Goal: Task Accomplishment & Management: Use online tool/utility

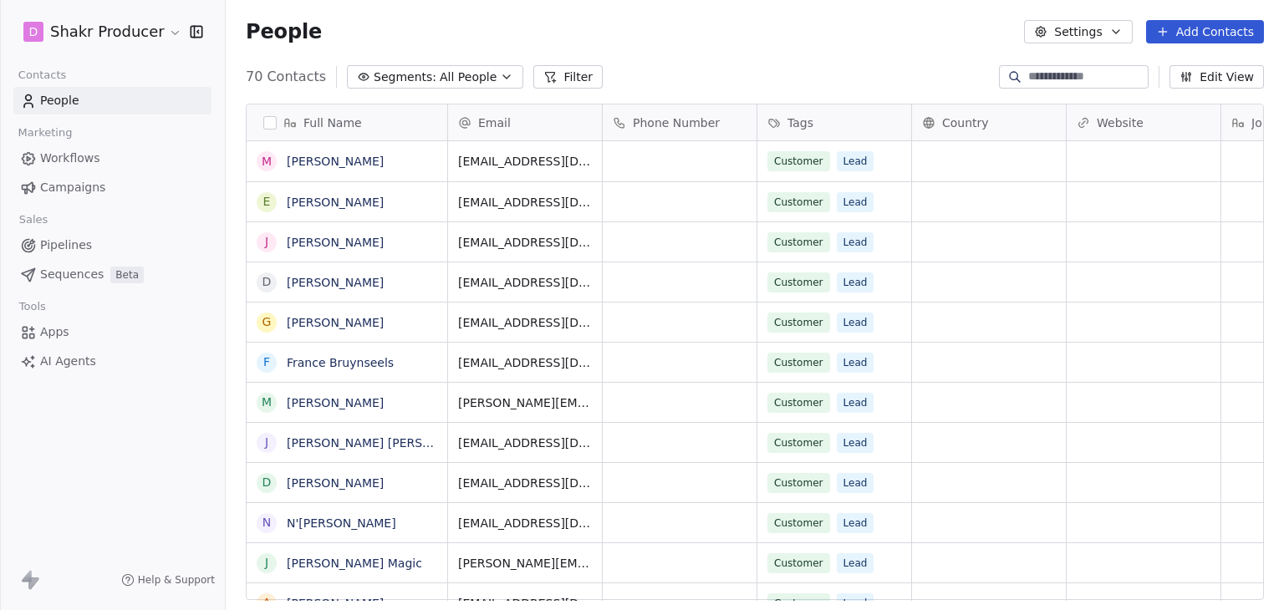
scroll to position [523, 1045]
click at [140, 38] on html "D Shakr Producer Contacts People Marketing Workflows Campaigns Sales Pipelines …" at bounding box center [642, 305] width 1284 height 610
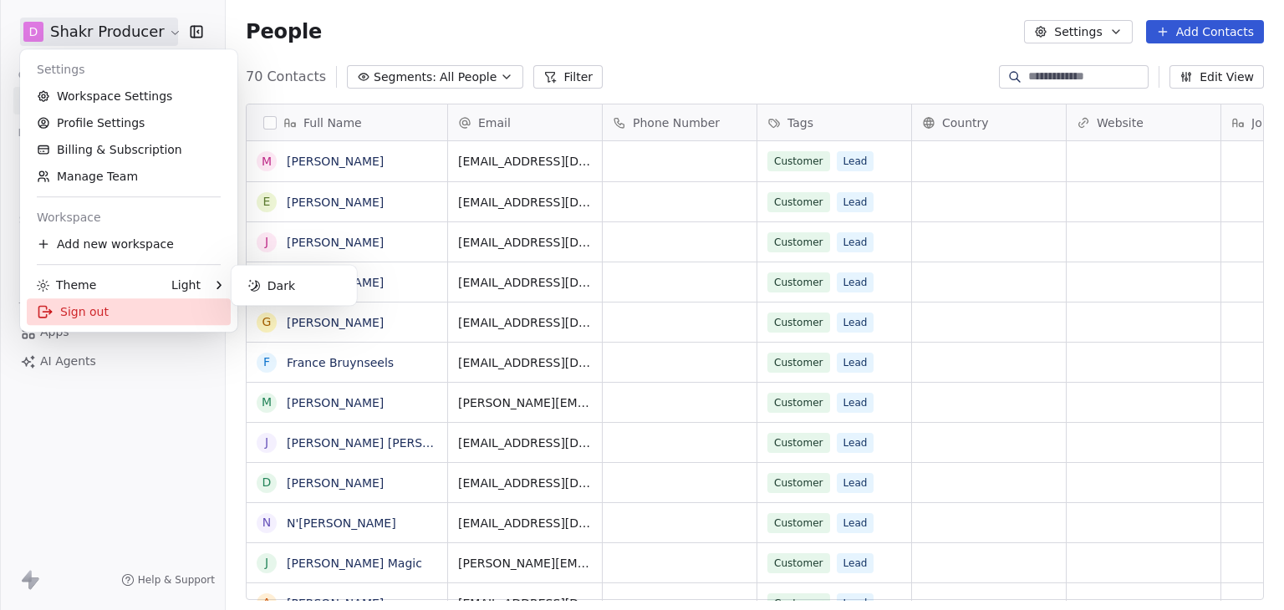
click at [92, 317] on div "Sign out" at bounding box center [129, 311] width 204 height 27
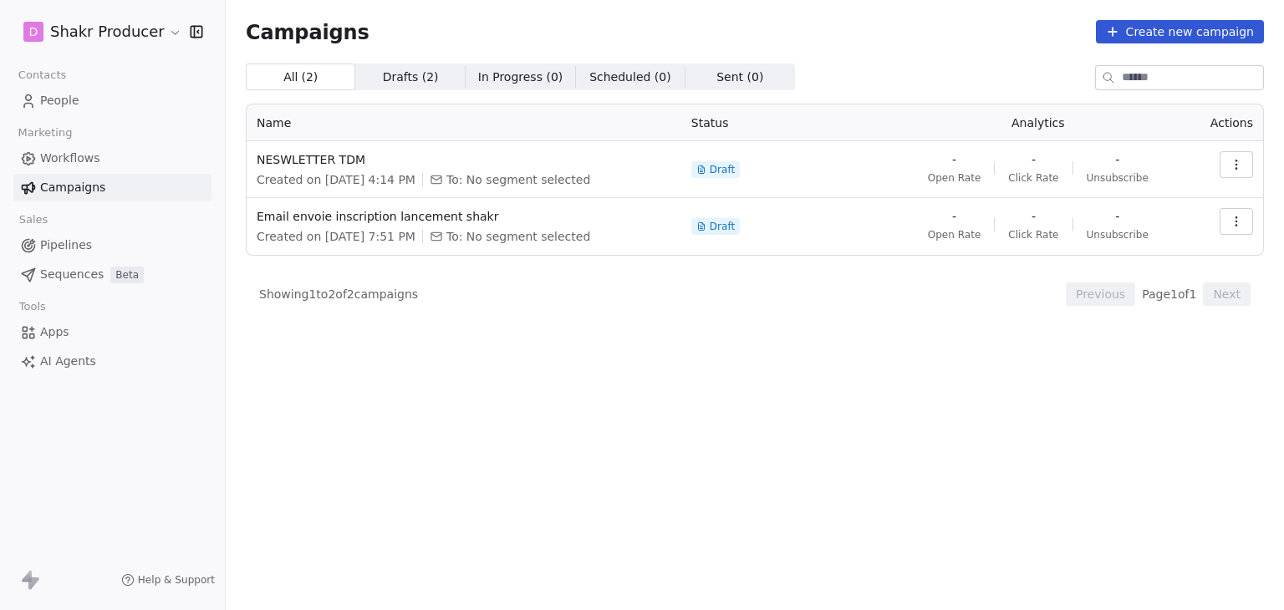
drag, startPoint x: 351, startPoint y: 159, endPoint x: 835, endPoint y: 369, distance: 527.8
click at [835, 369] on div "All ( 2 ) All ( 2 ) Drafts ( 2 ) Drafts ( 2 ) In Progress ( 0 ) In Progress ( 0…" at bounding box center [755, 264] width 1018 height 400
click at [298, 161] on span "NESWLETTER TDM" at bounding box center [464, 159] width 415 height 17
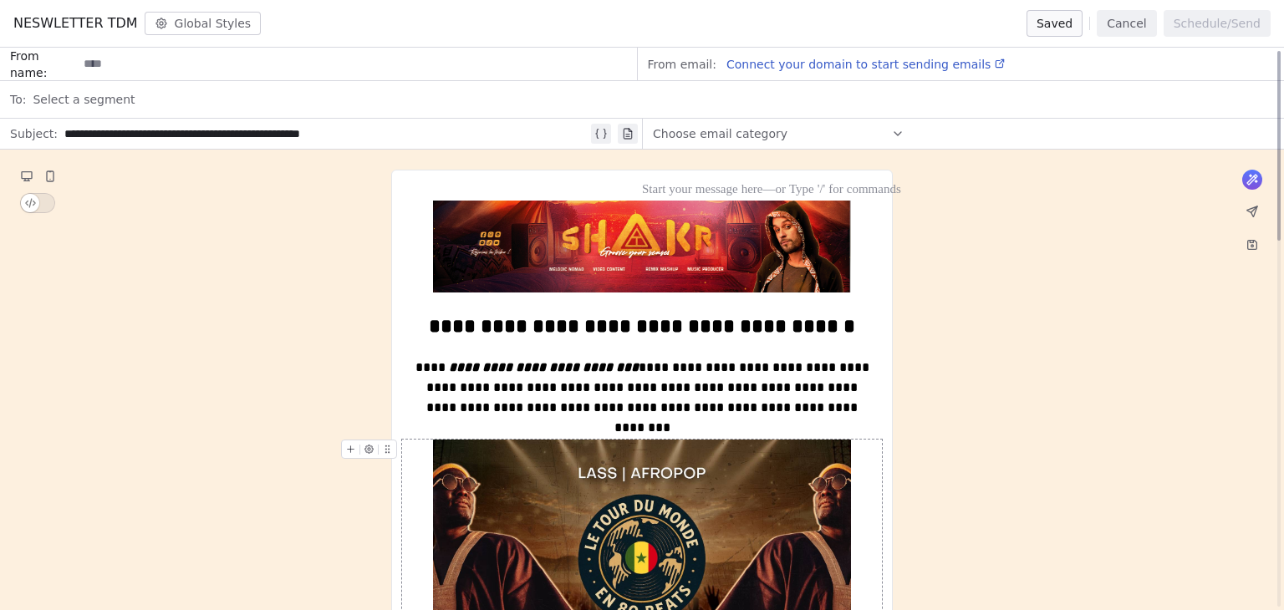
click at [671, 466] on img at bounding box center [642, 557] width 418 height 235
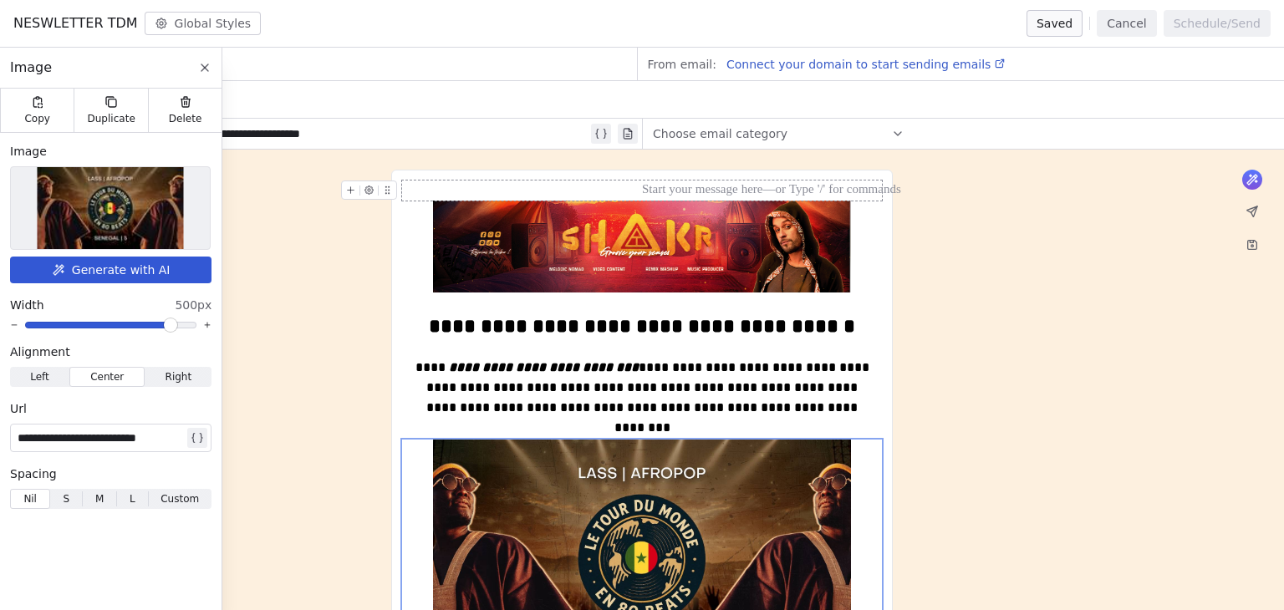
click at [1123, 24] on button "Cancel" at bounding box center [1126, 23] width 59 height 27
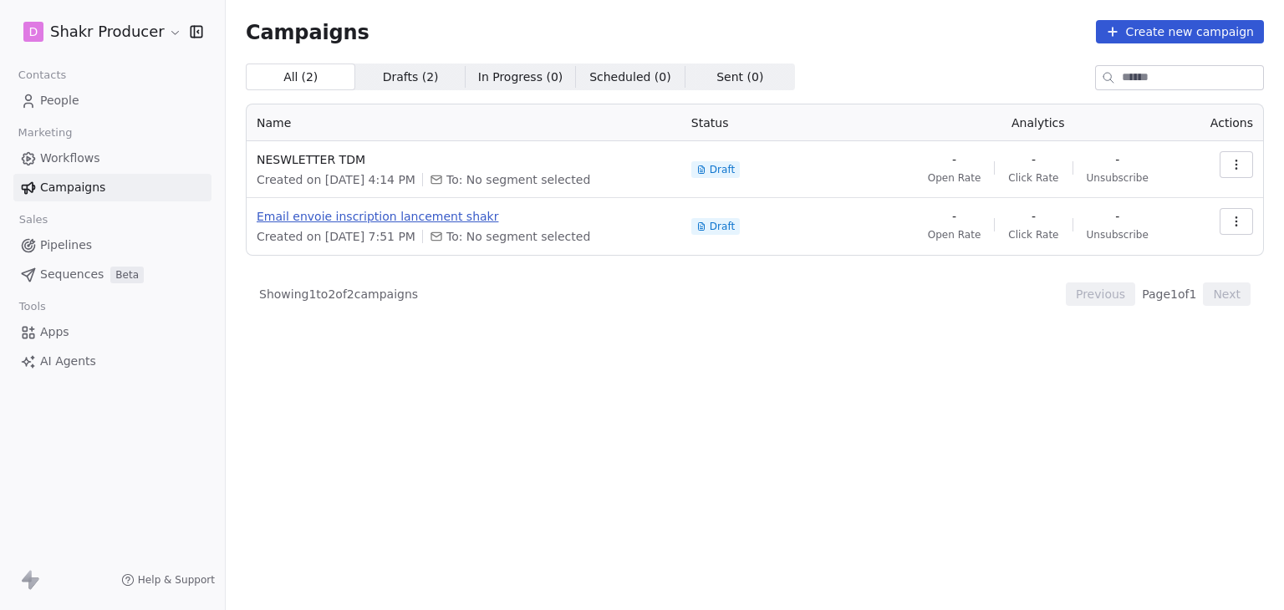
click at [397, 216] on span "Email envoie inscription lancement shakr" at bounding box center [464, 216] width 415 height 17
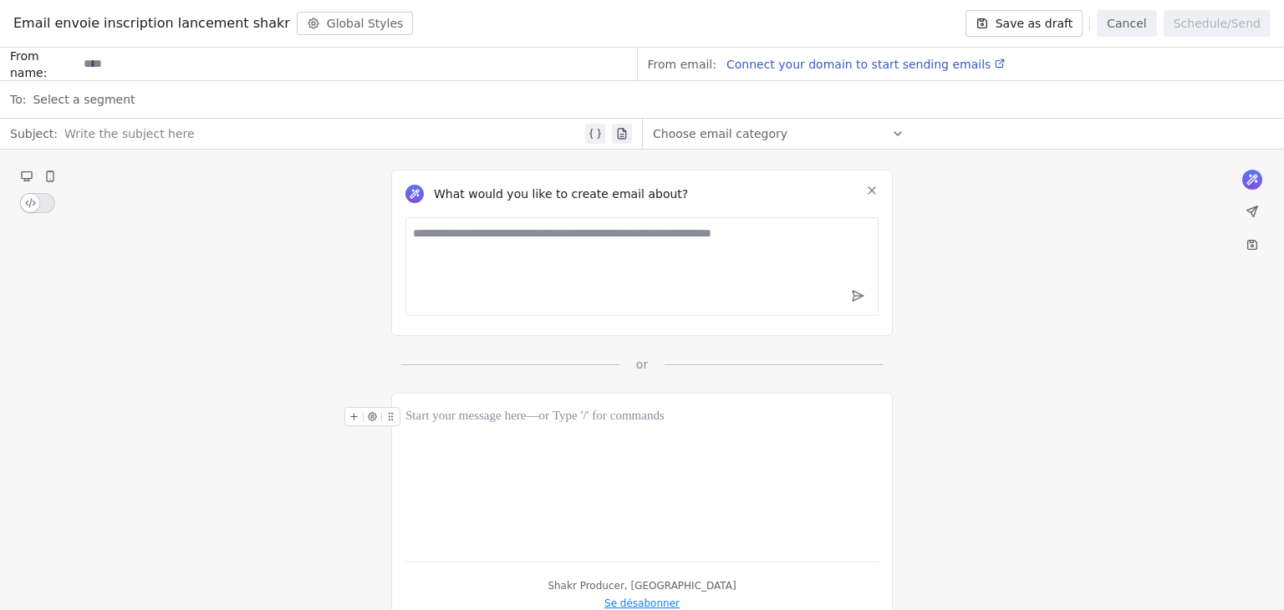
click at [1120, 16] on button "Cancel" at bounding box center [1126, 23] width 59 height 27
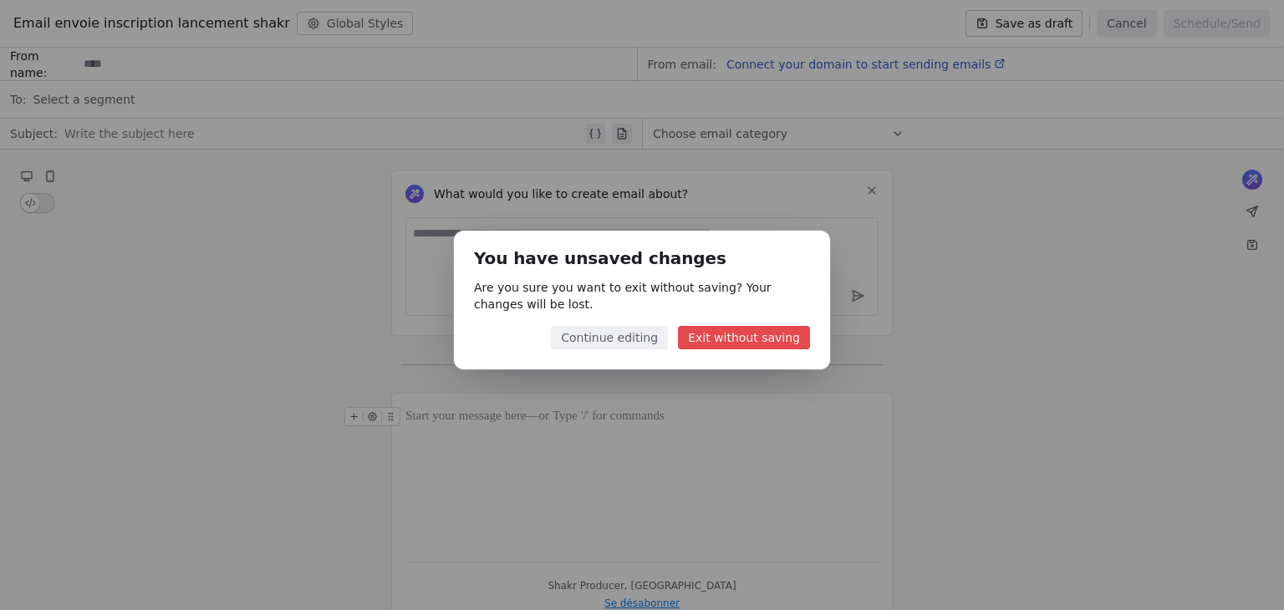
click at [724, 343] on button "Exit without saving" at bounding box center [744, 337] width 132 height 23
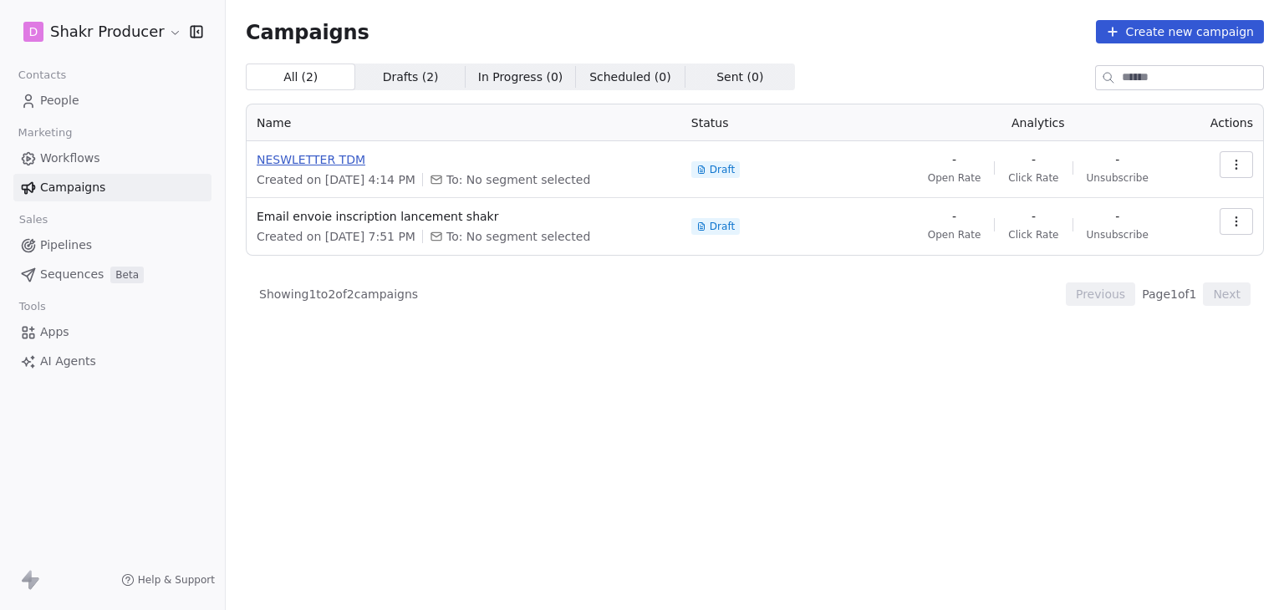
click at [313, 157] on span "NESWLETTER TDM" at bounding box center [464, 159] width 415 height 17
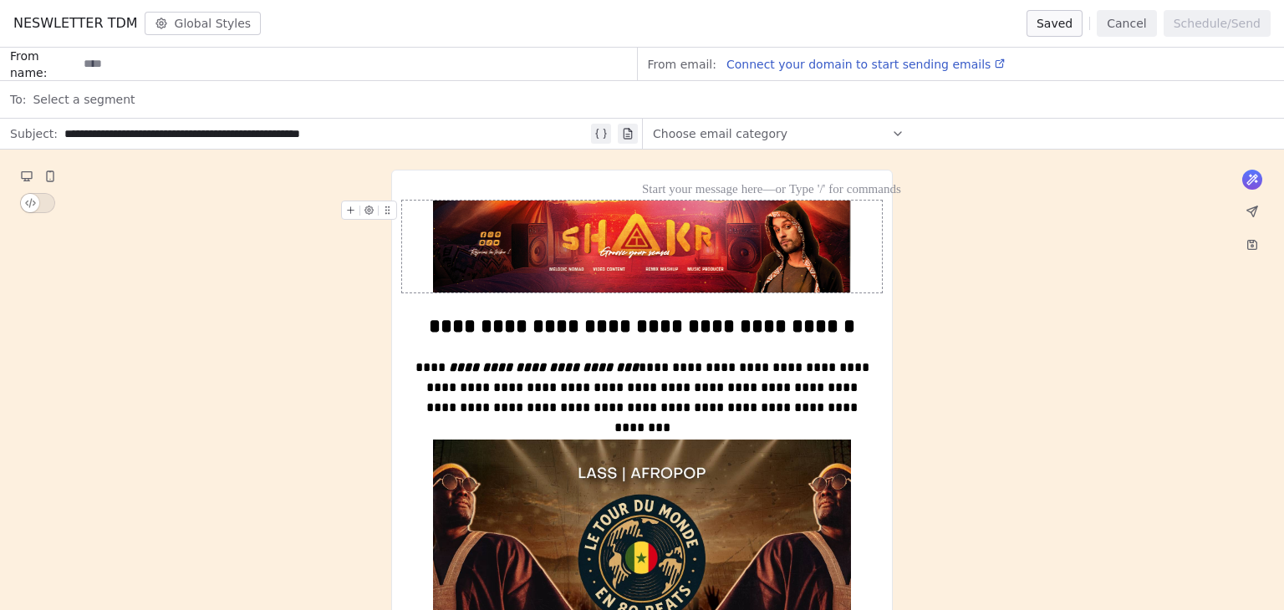
click at [640, 229] on img at bounding box center [642, 247] width 418 height 92
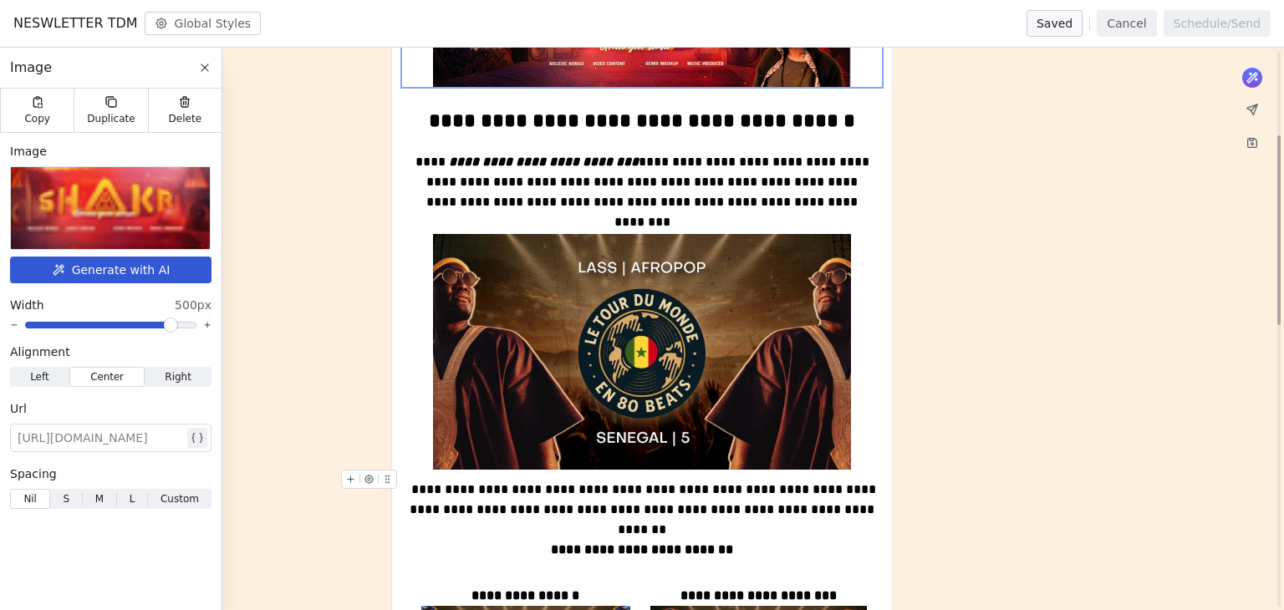
scroll to position [251, 0]
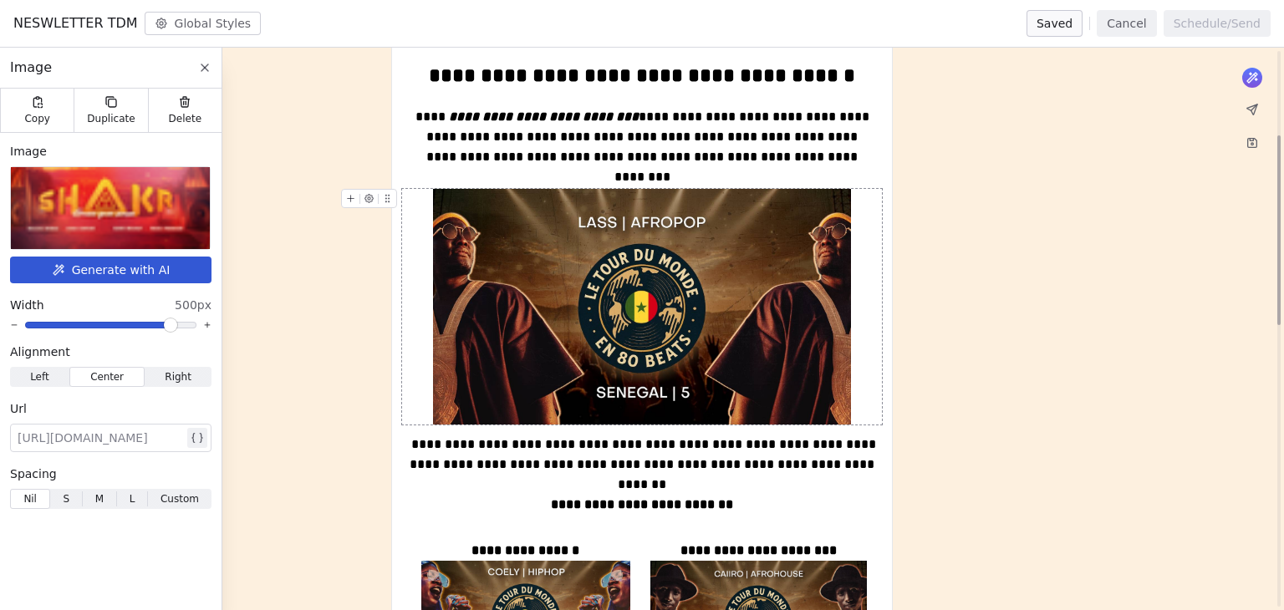
click at [621, 308] on img at bounding box center [642, 306] width 418 height 235
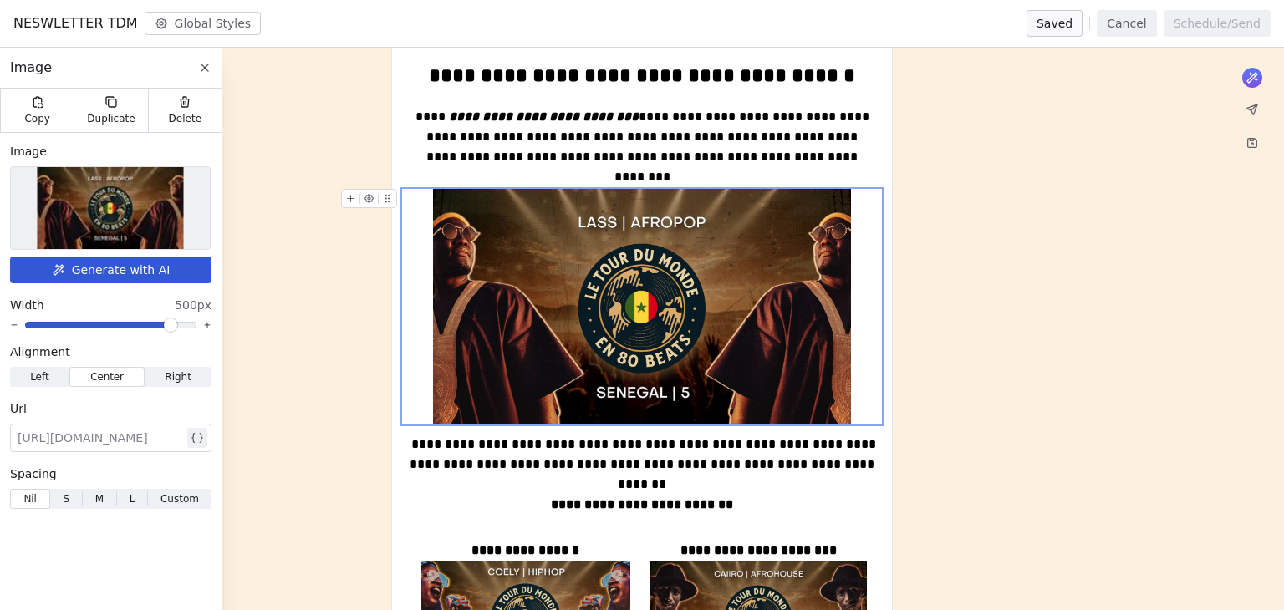
click at [635, 361] on img at bounding box center [642, 306] width 418 height 235
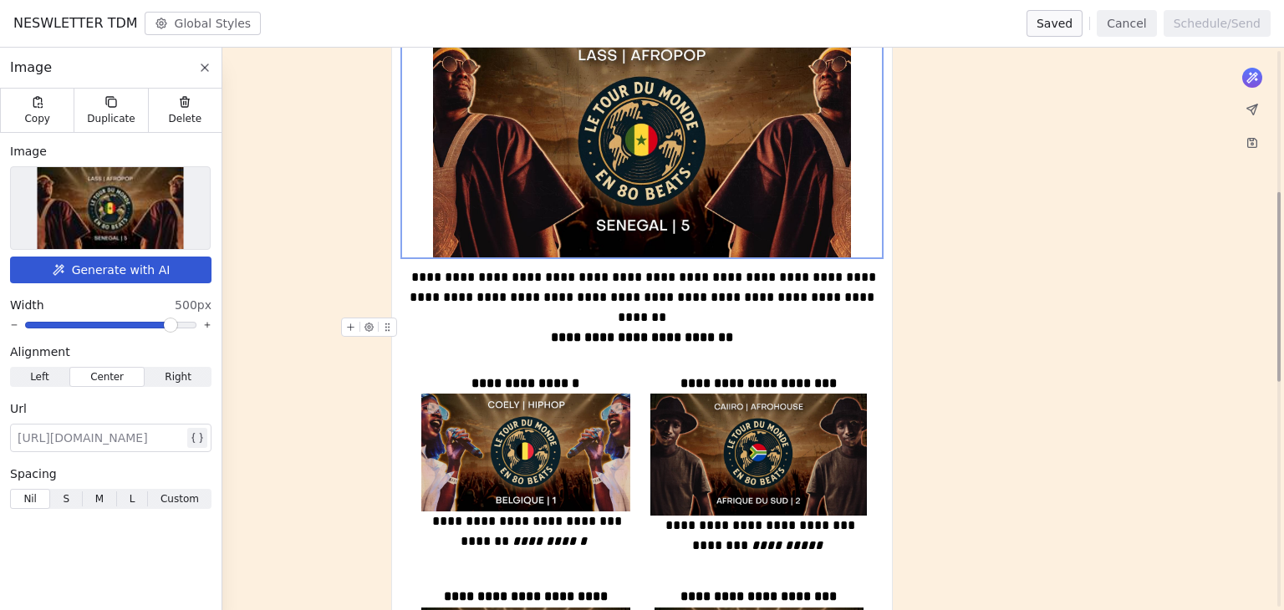
scroll to position [585, 0]
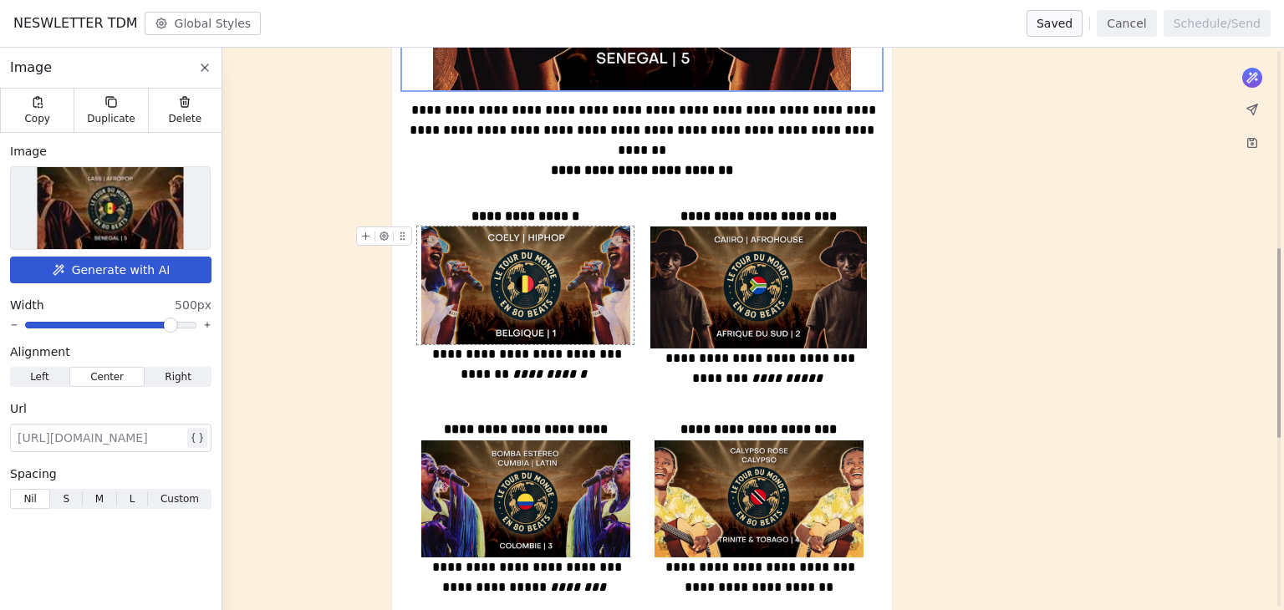
click at [561, 308] on img at bounding box center [525, 286] width 209 height 118
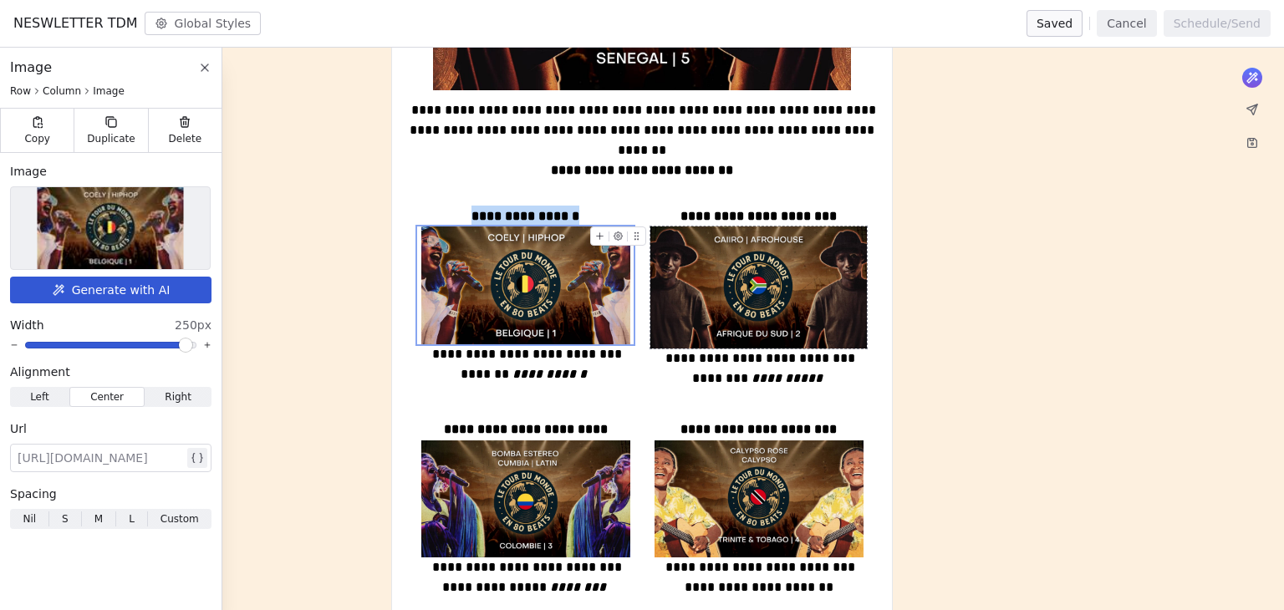
click at [738, 325] on img at bounding box center [758, 288] width 216 height 122
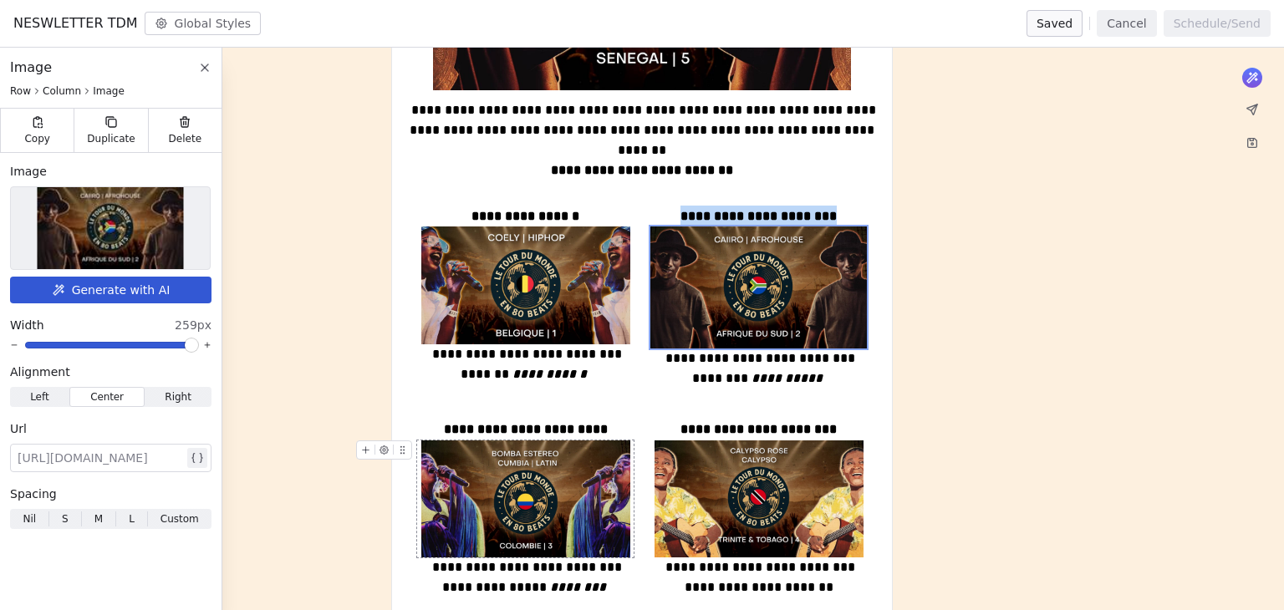
click at [545, 472] on img at bounding box center [525, 500] width 209 height 118
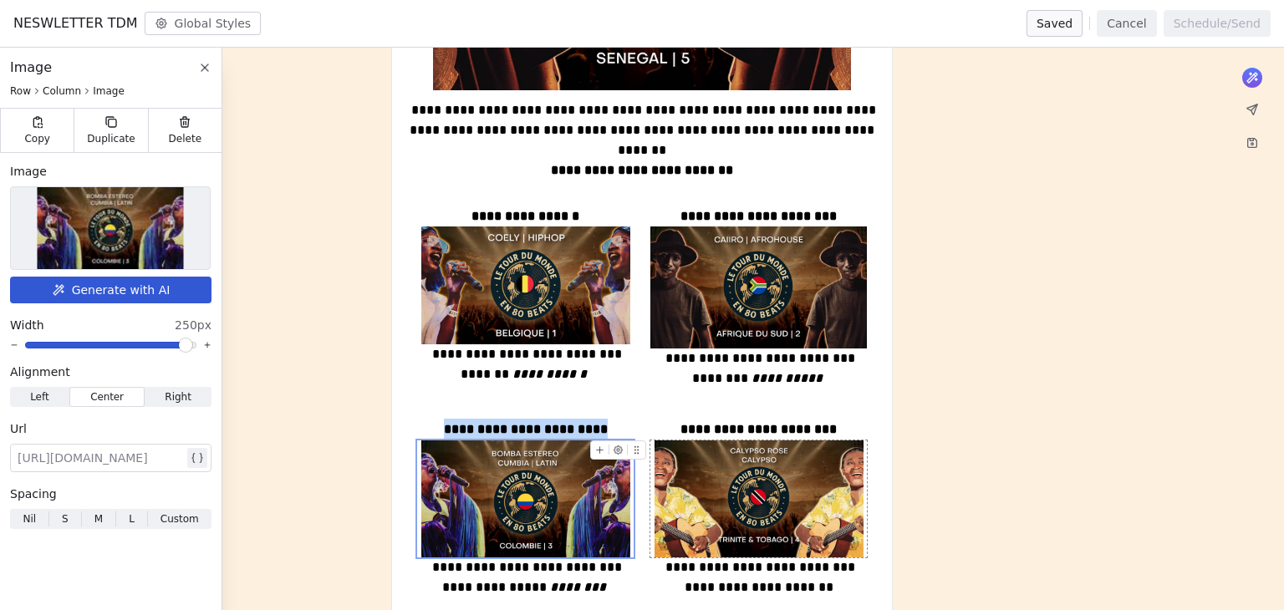
click at [744, 482] on img at bounding box center [758, 500] width 209 height 118
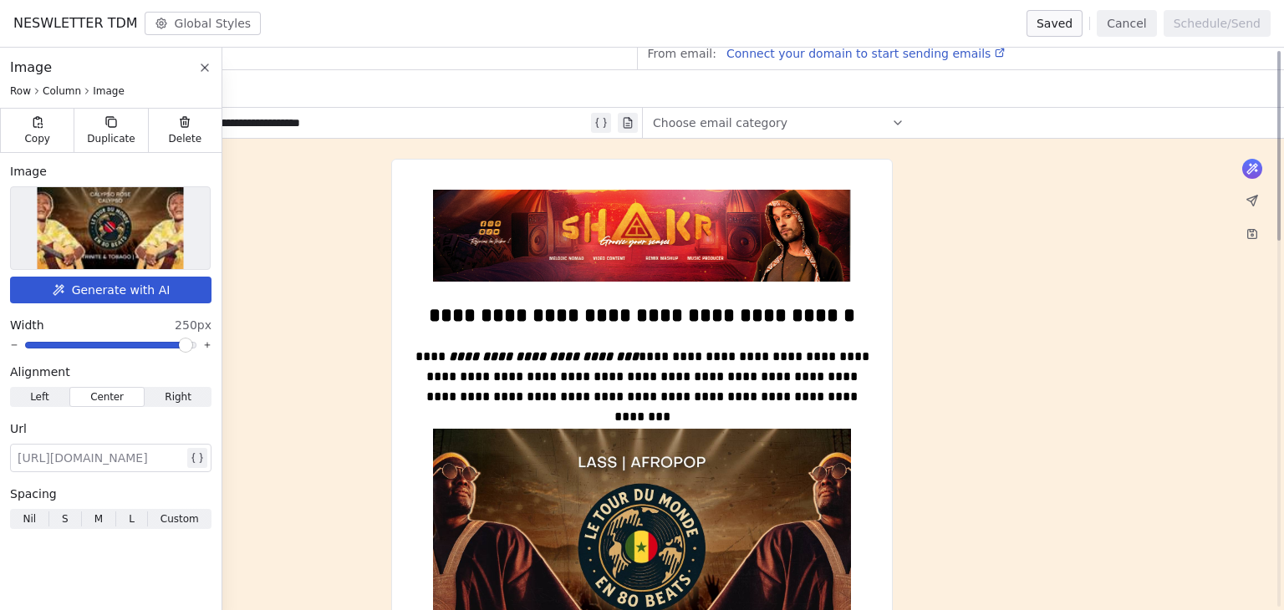
scroll to position [0, 0]
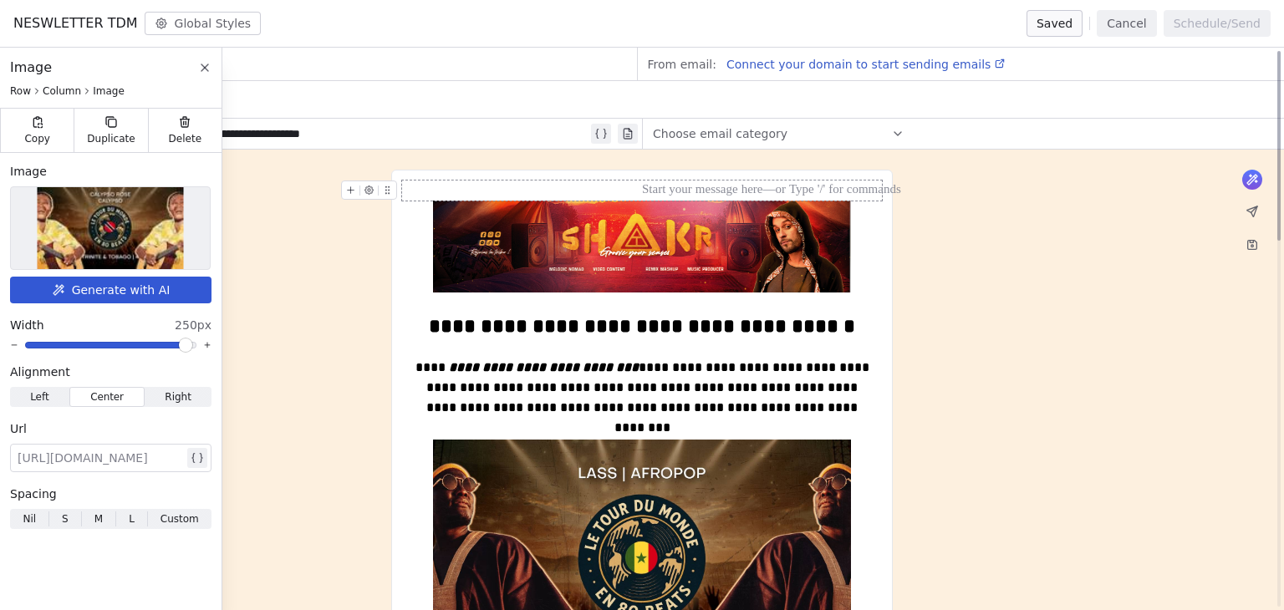
click at [1120, 23] on button "Cancel" at bounding box center [1126, 23] width 59 height 27
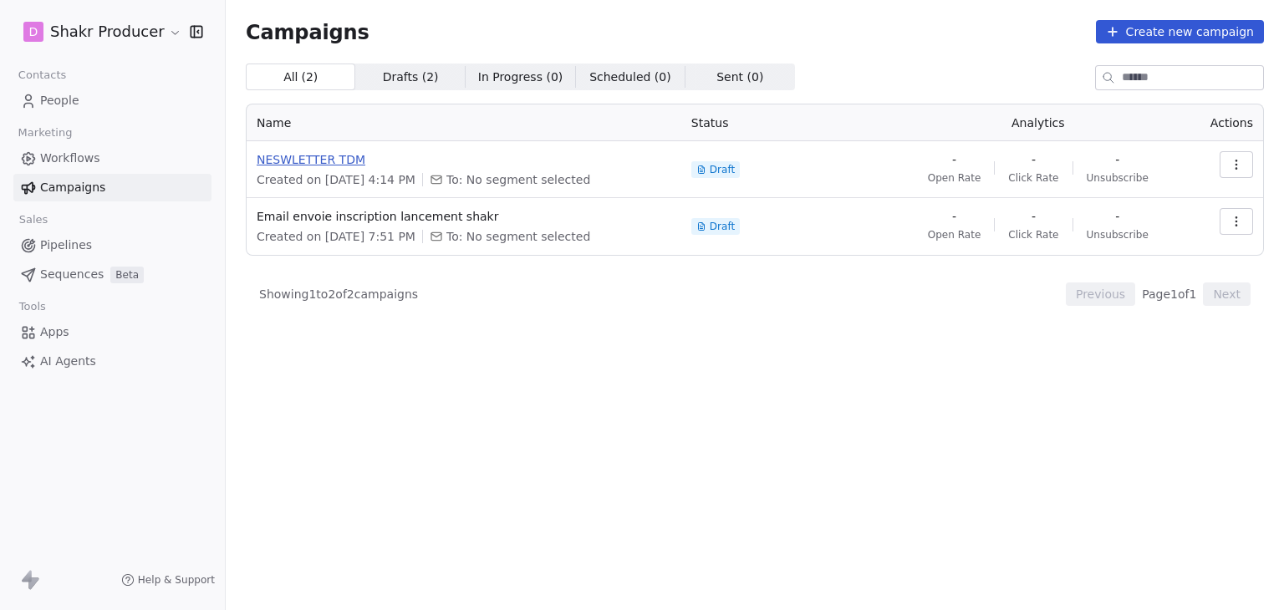
click at [310, 157] on span "NESWLETTER TDM" at bounding box center [464, 159] width 415 height 17
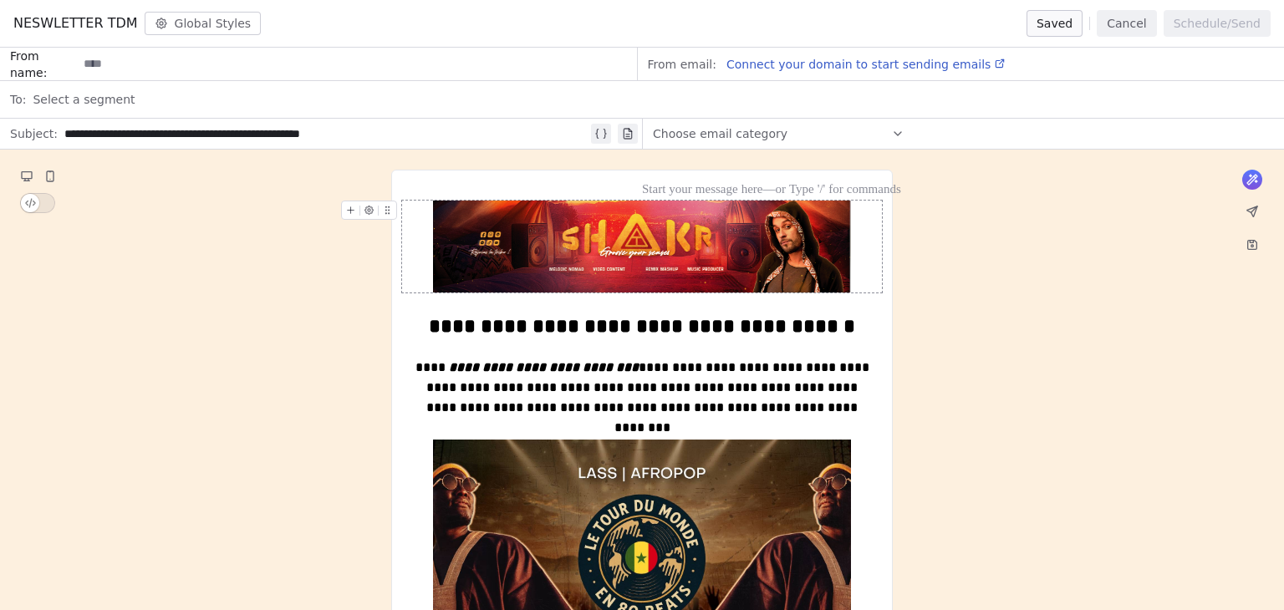
click at [759, 257] on img at bounding box center [642, 247] width 418 height 92
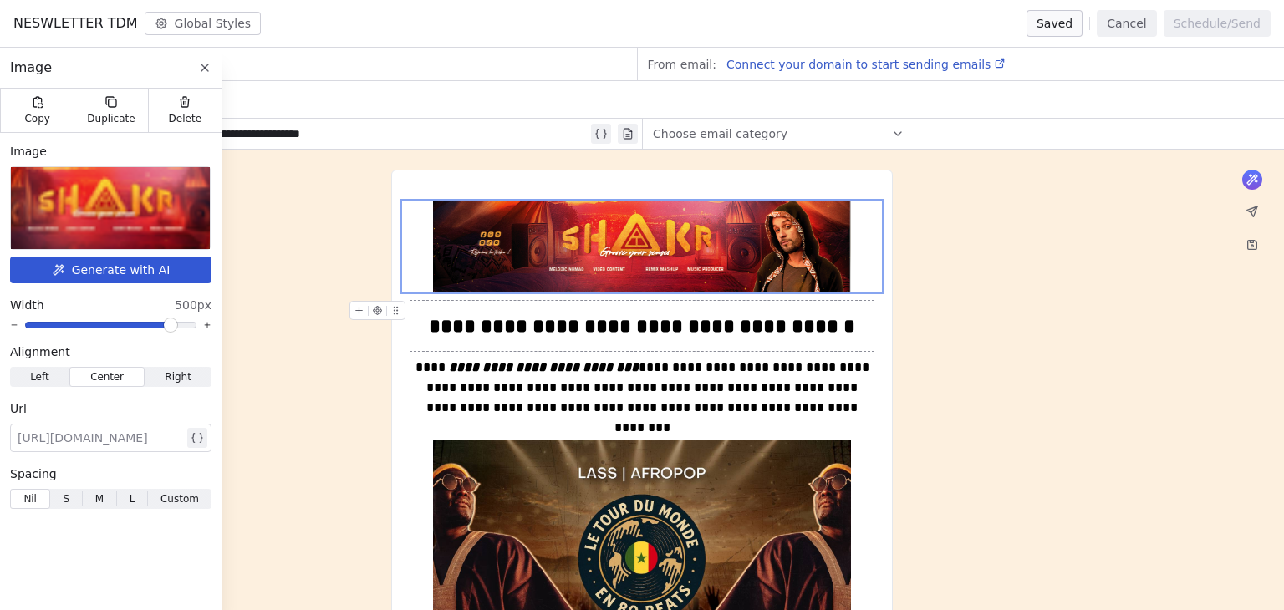
click at [678, 323] on div "**********" at bounding box center [641, 326] width 463 height 30
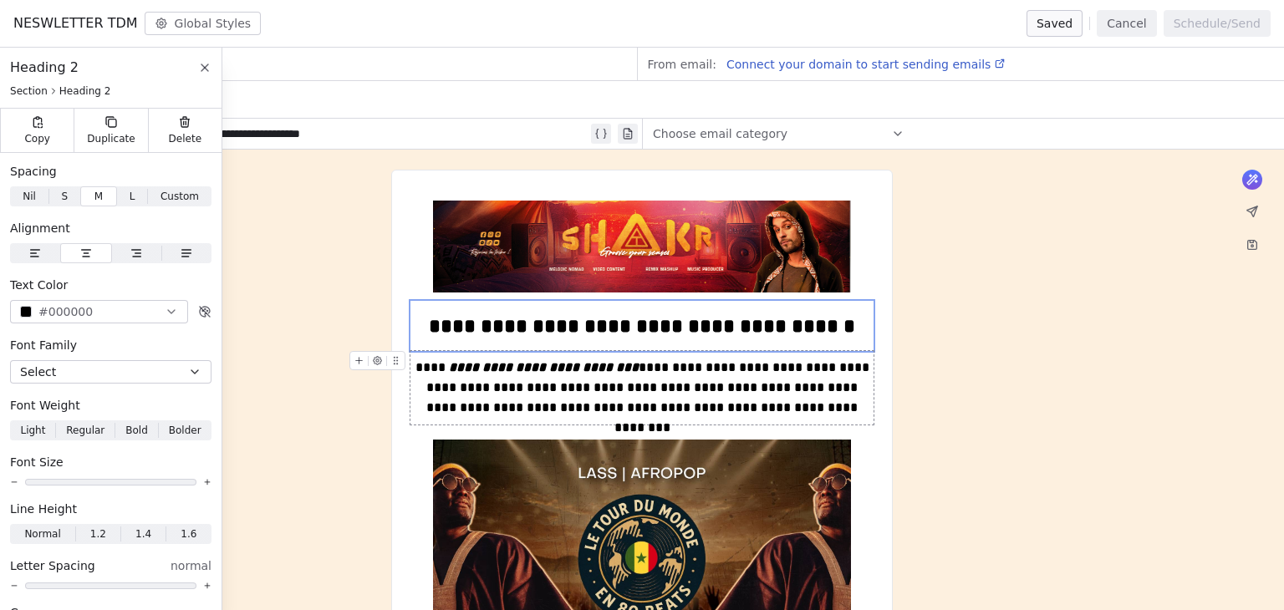
click at [637, 383] on div "**********" at bounding box center [641, 388] width 463 height 60
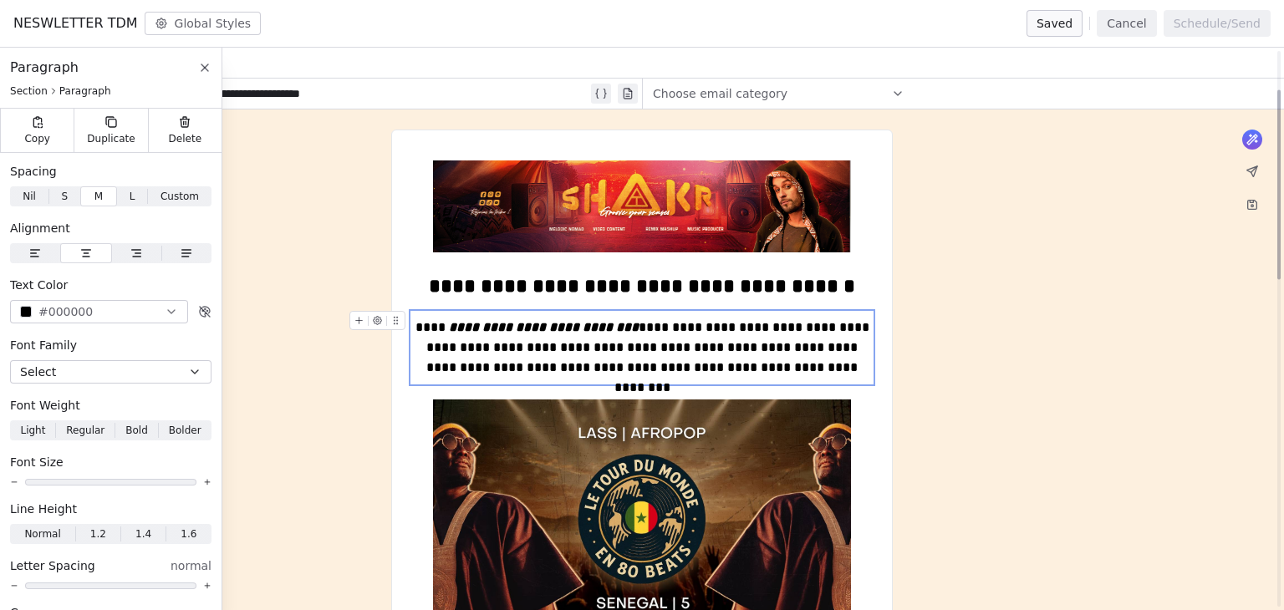
scroll to position [251, 0]
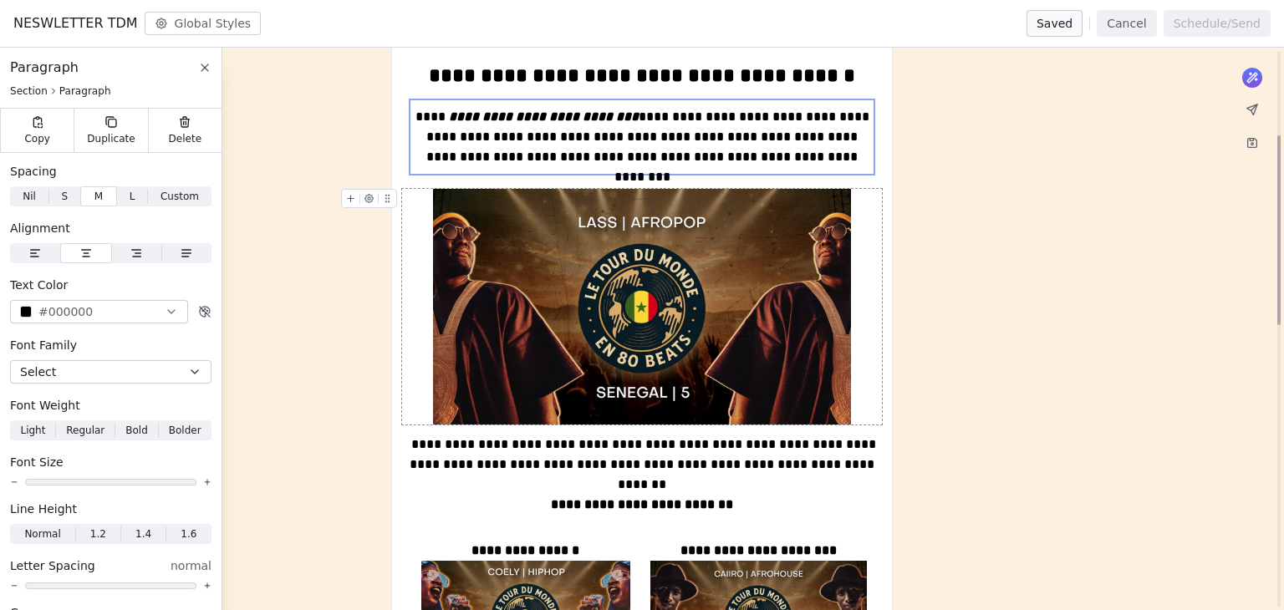
click at [659, 302] on img at bounding box center [642, 306] width 418 height 235
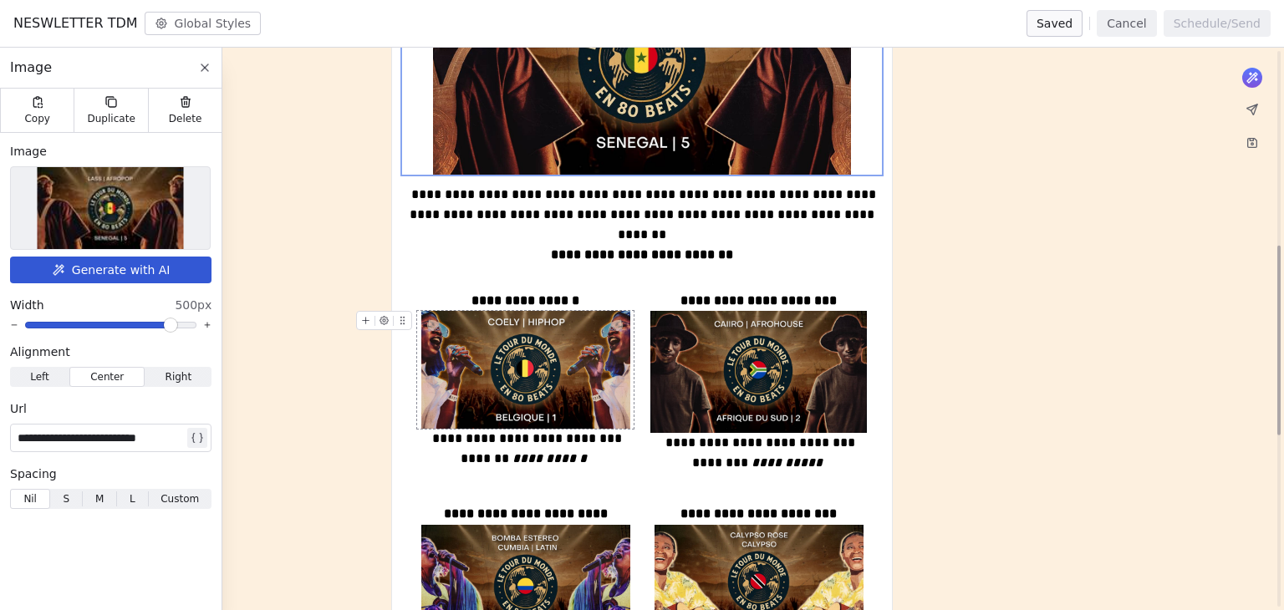
scroll to position [585, 0]
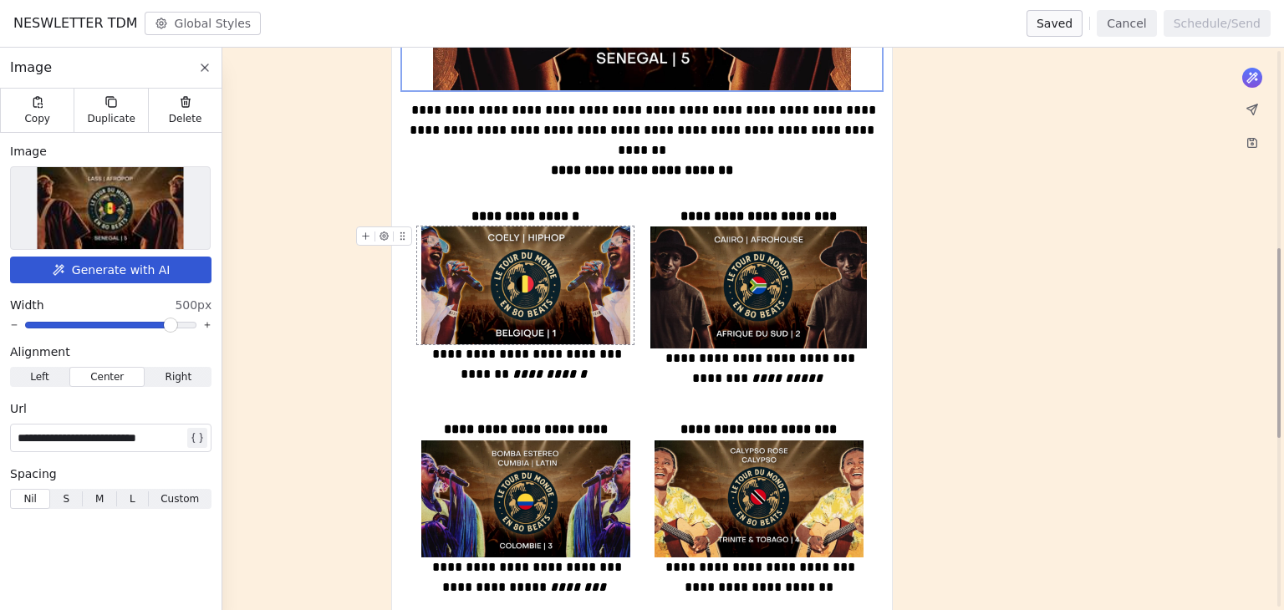
click at [568, 311] on img at bounding box center [525, 286] width 209 height 118
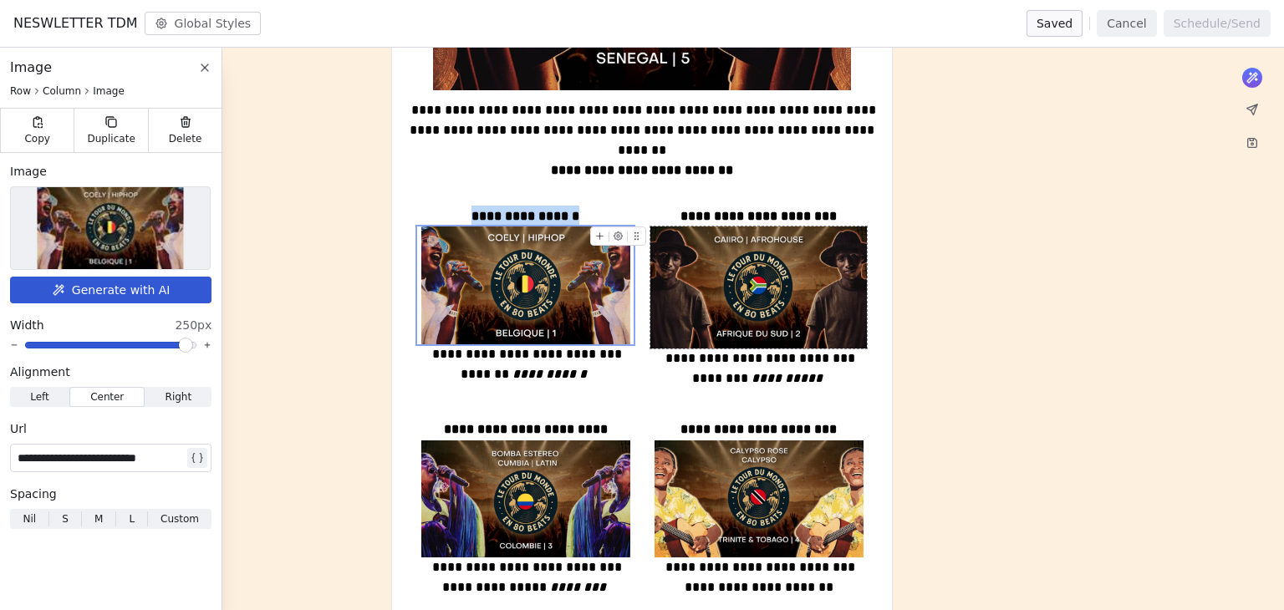
click at [719, 295] on img at bounding box center [758, 288] width 216 height 122
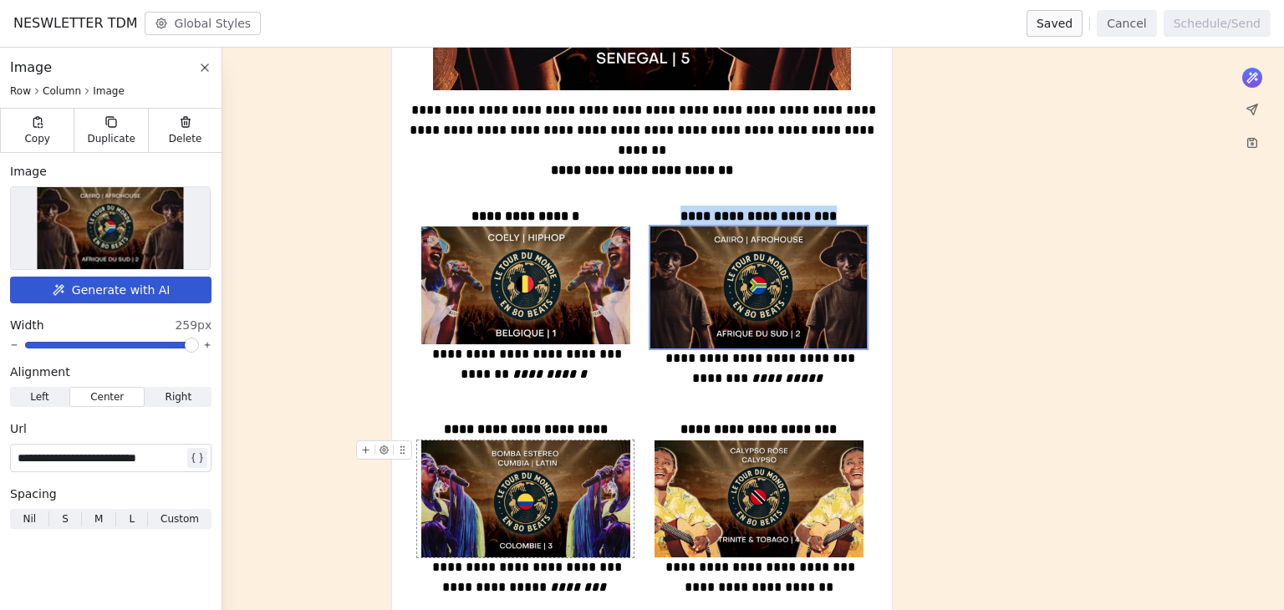
click at [541, 471] on img at bounding box center [525, 500] width 209 height 118
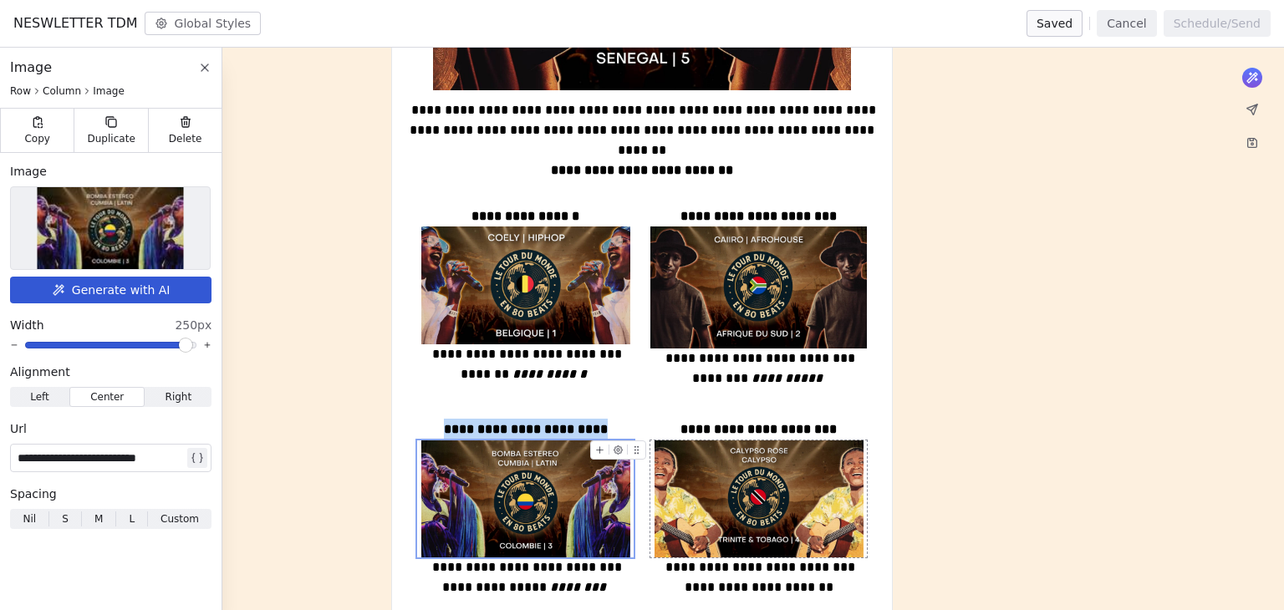
click at [704, 476] on img at bounding box center [758, 500] width 209 height 118
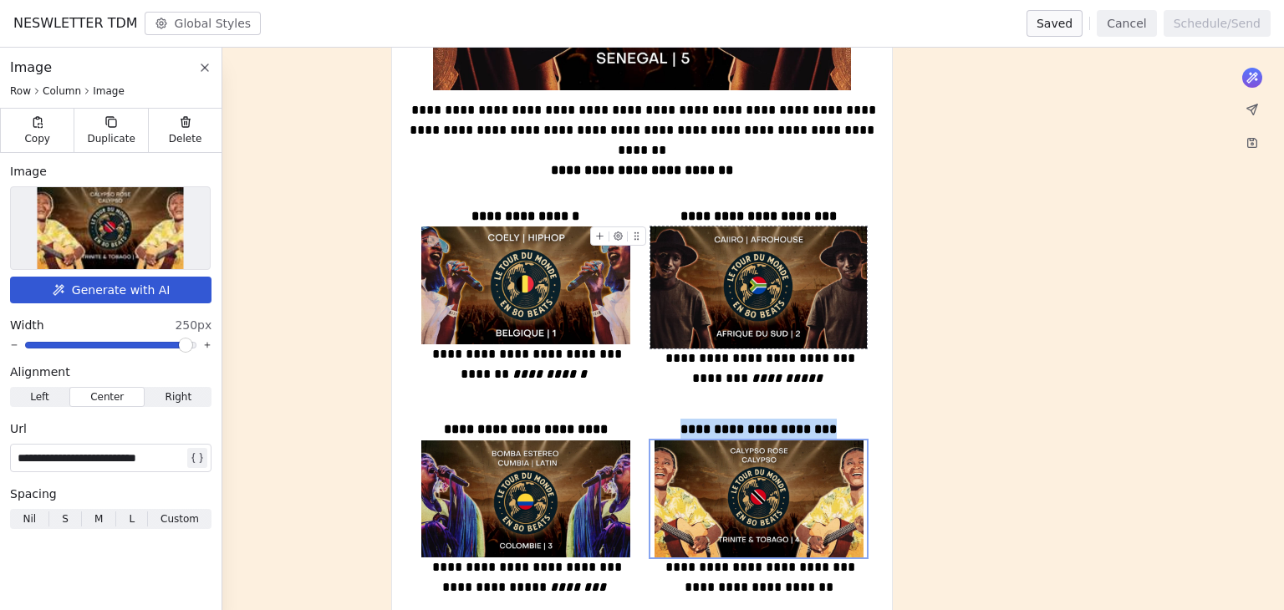
click at [810, 297] on img at bounding box center [758, 288] width 216 height 122
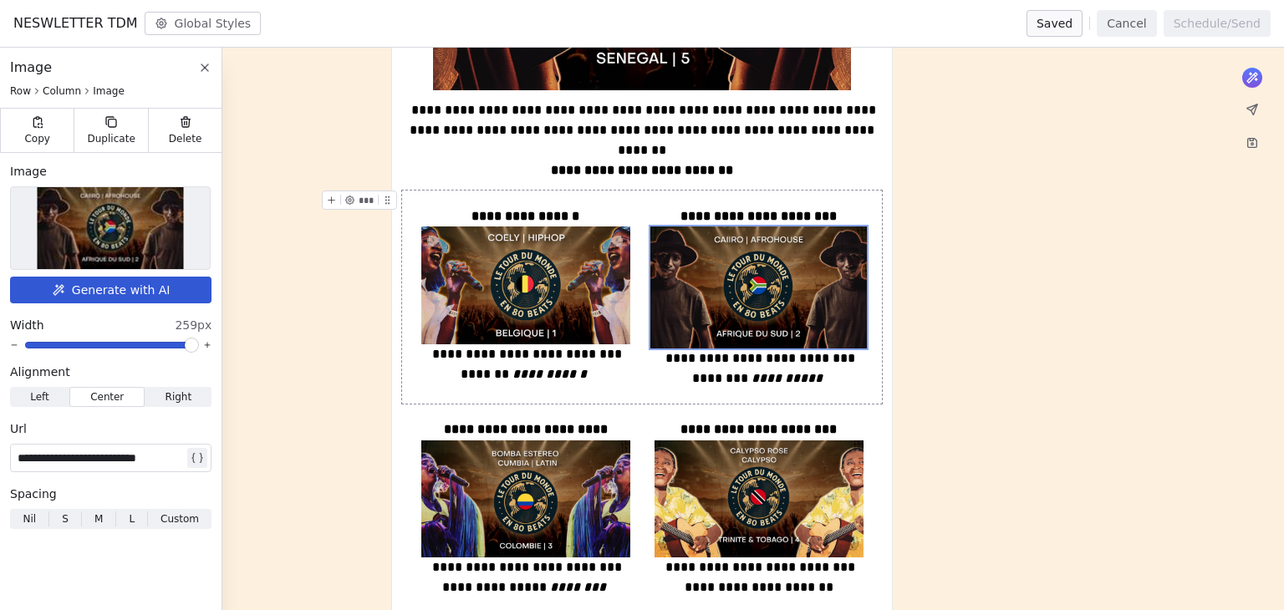
click at [981, 354] on div "**********" at bounding box center [642, 339] width 1284 height 1548
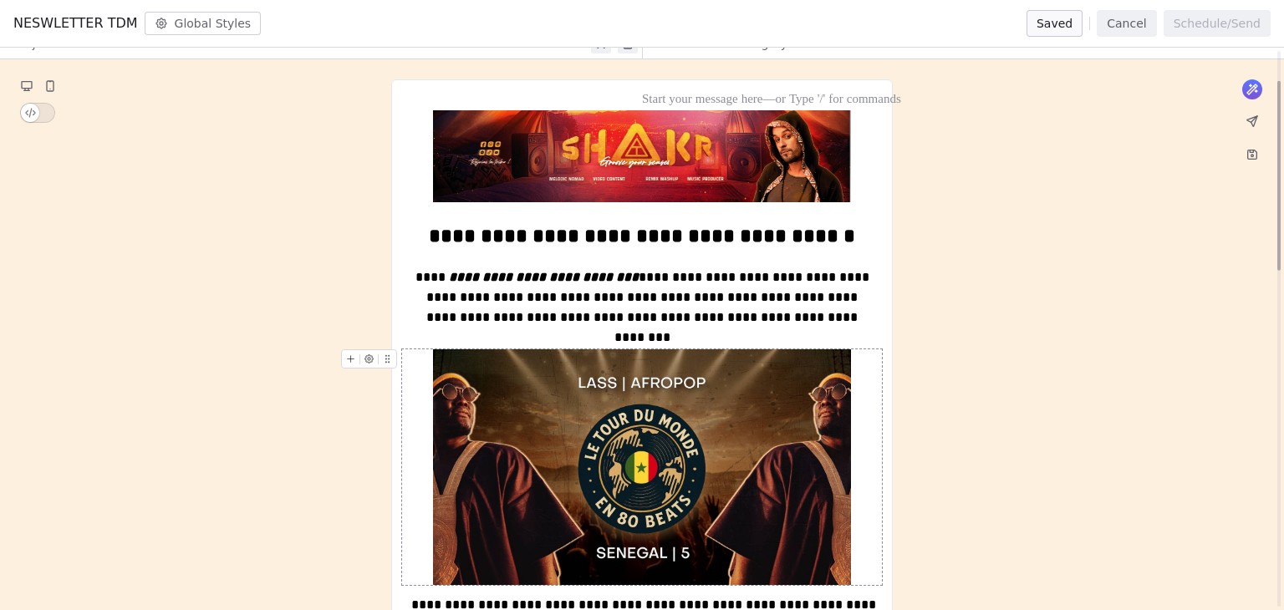
scroll to position [84, 0]
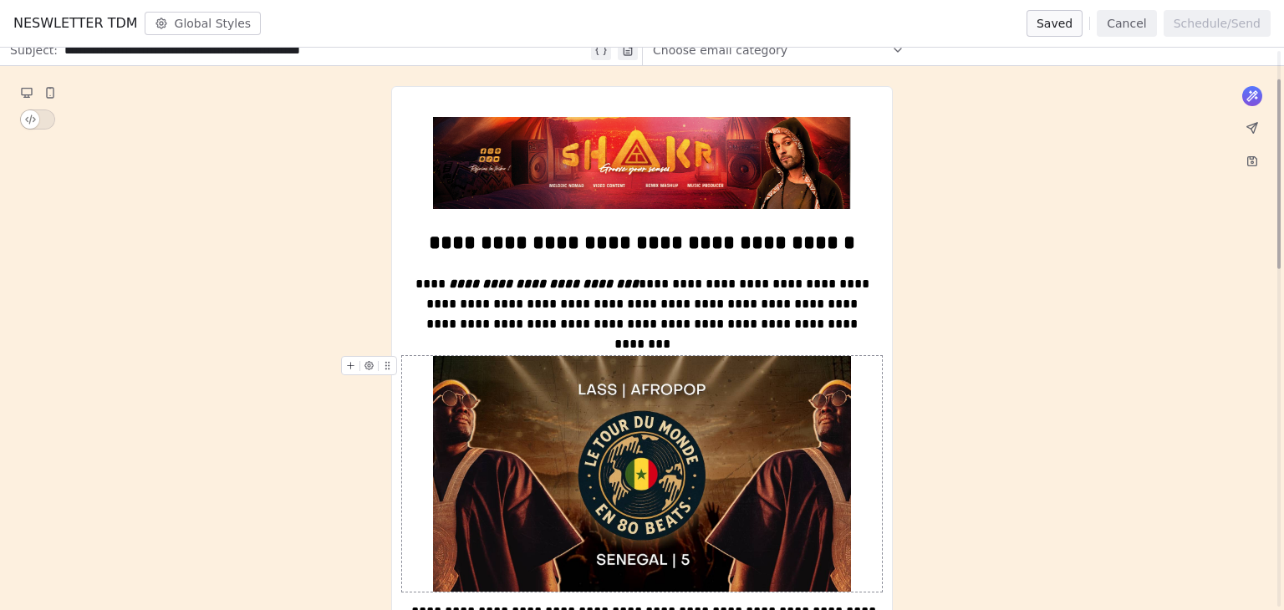
click at [627, 442] on img at bounding box center [642, 473] width 418 height 235
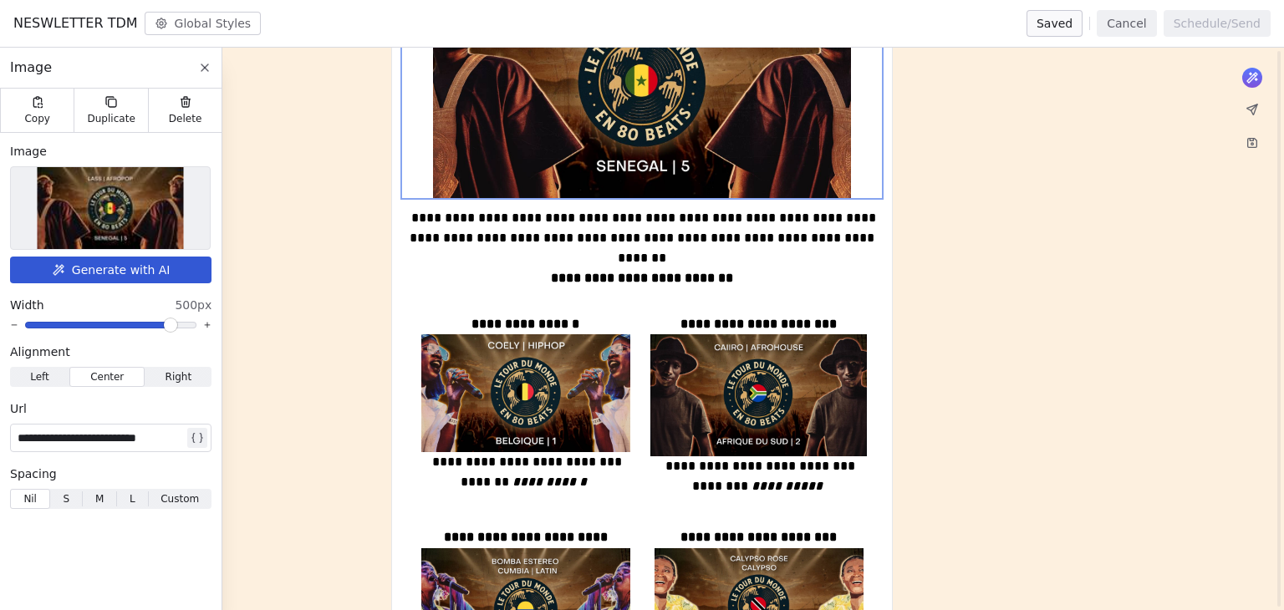
scroll to position [502, 0]
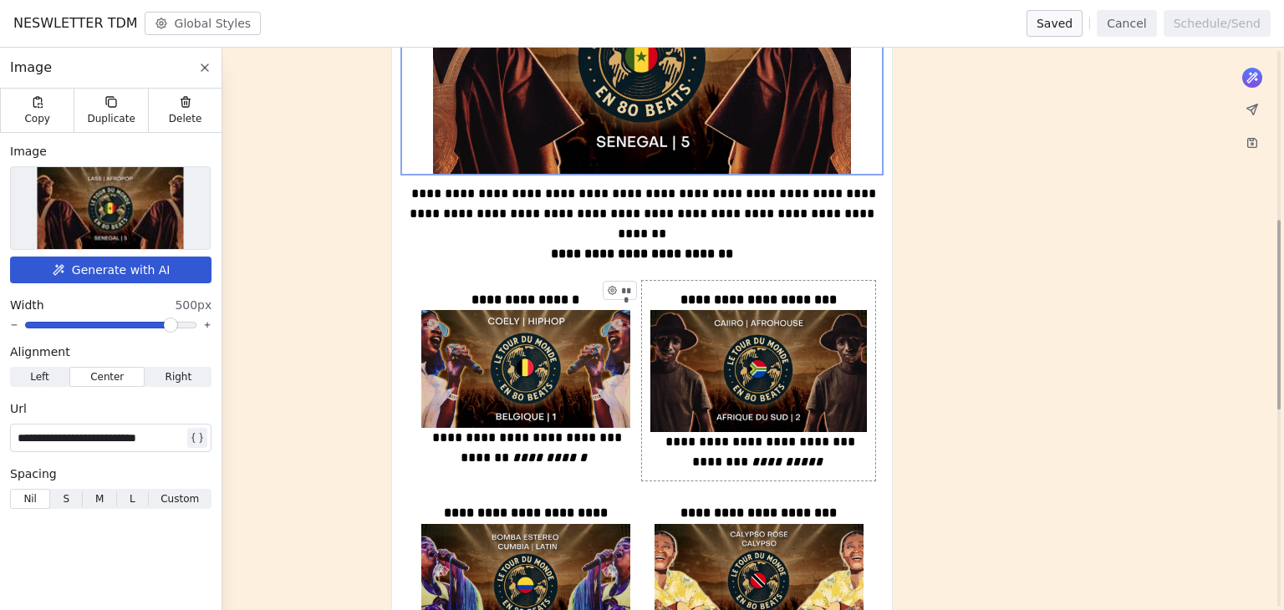
click at [1074, 295] on div "**********" at bounding box center [642, 422] width 1284 height 1548
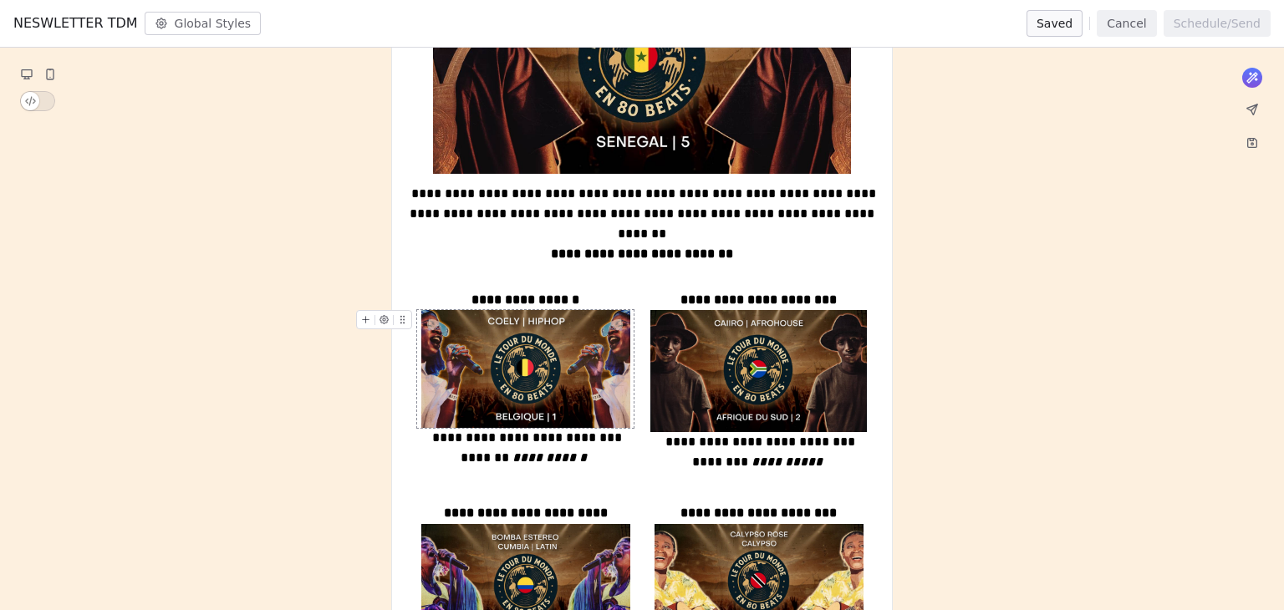
click at [549, 360] on img at bounding box center [525, 369] width 209 height 118
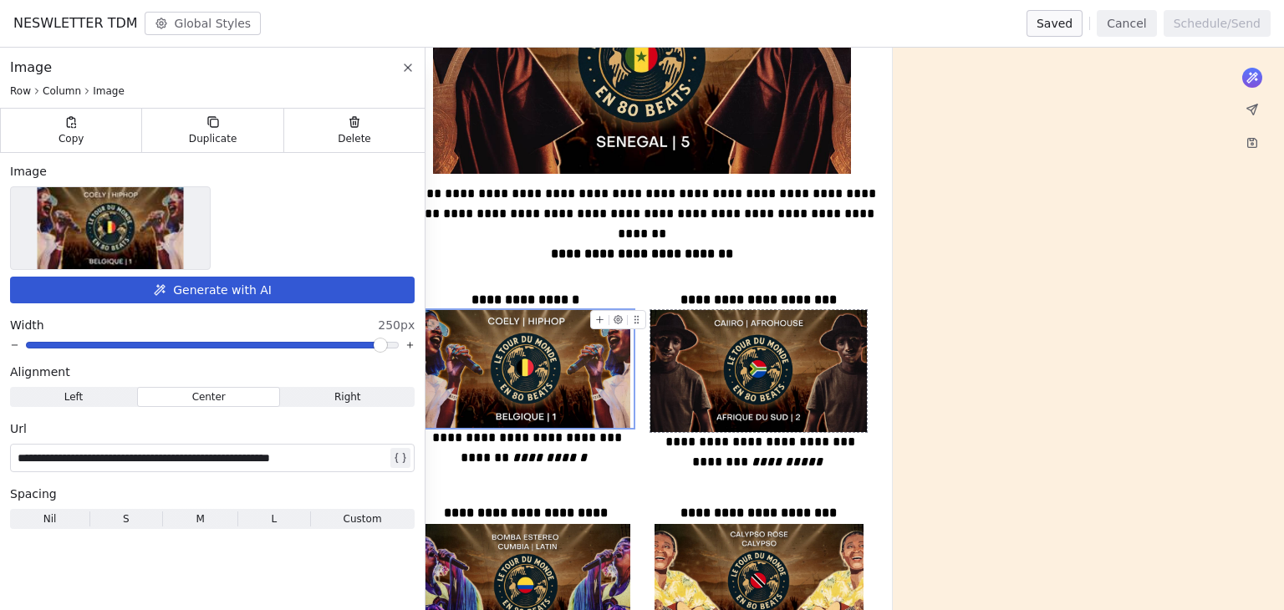
click at [1113, 339] on div "**********" at bounding box center [642, 422] width 1284 height 1548
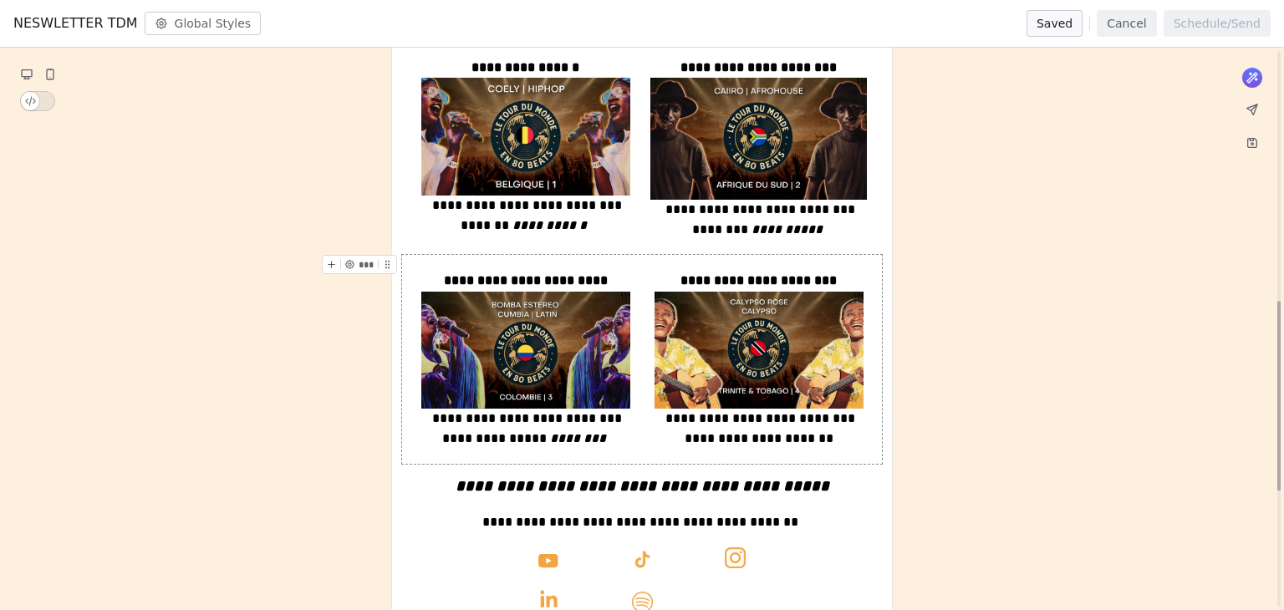
scroll to position [752, 0]
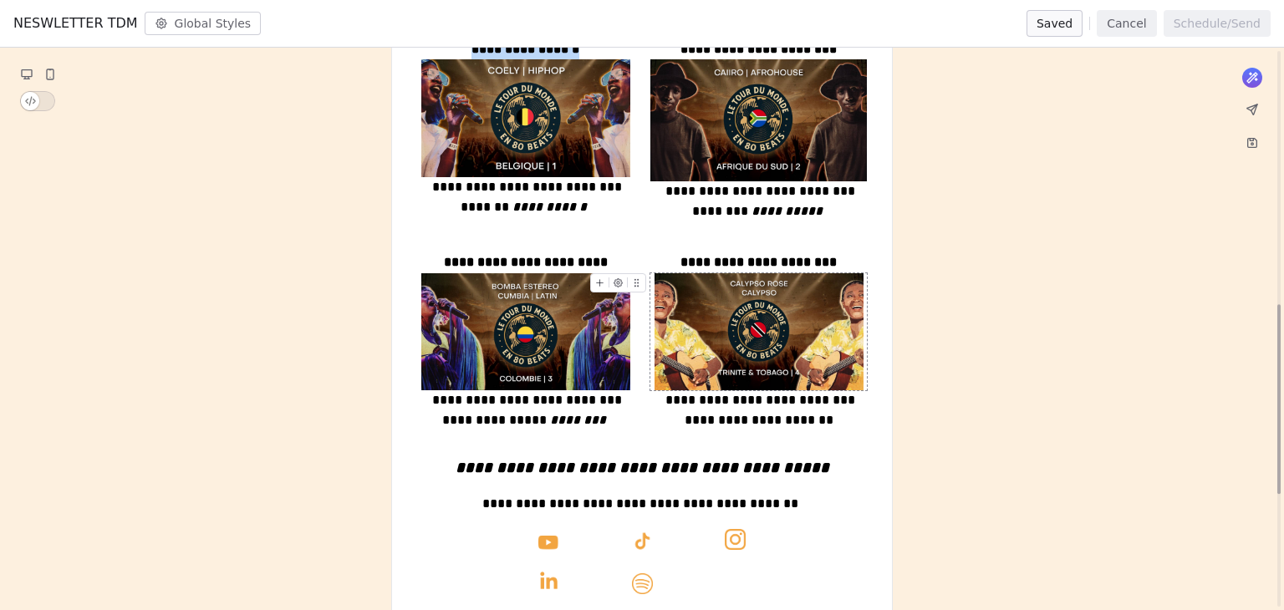
click at [735, 318] on img at bounding box center [758, 332] width 209 height 118
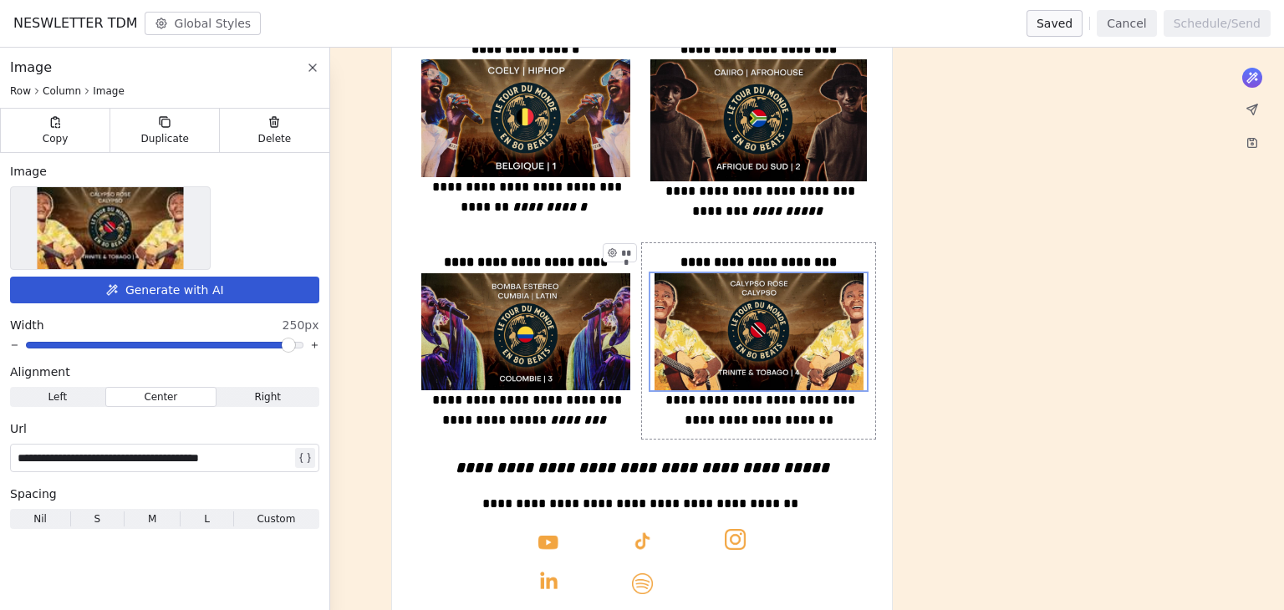
click at [1087, 365] on div "**********" at bounding box center [642, 171] width 1284 height 1548
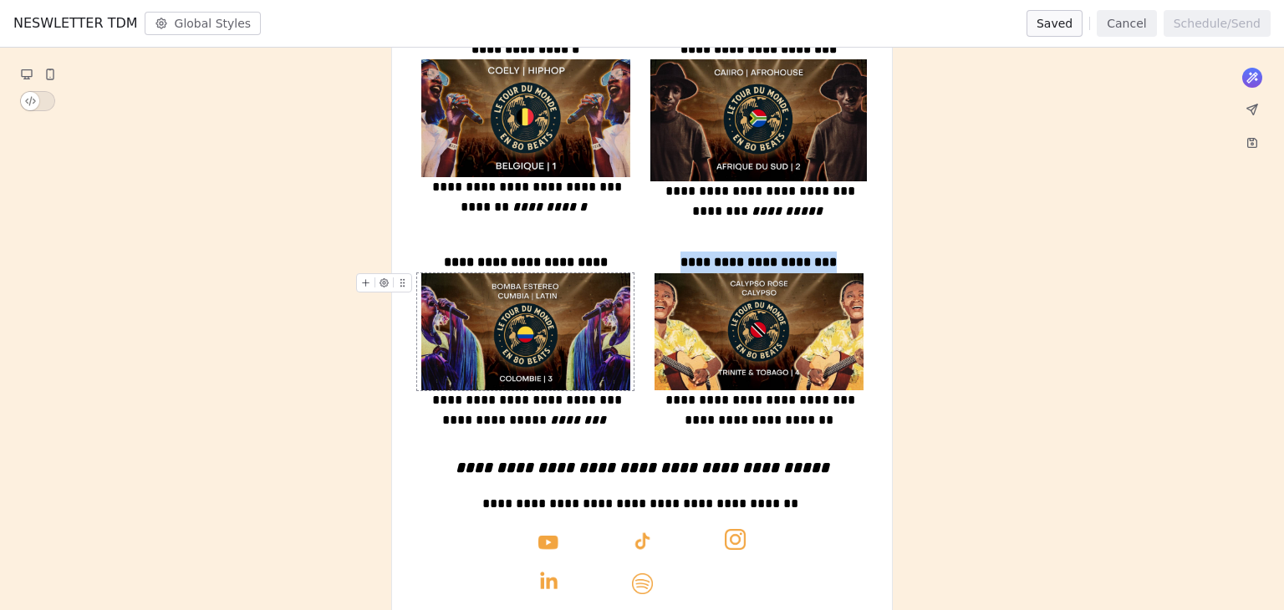
click at [504, 306] on img at bounding box center [525, 332] width 209 height 118
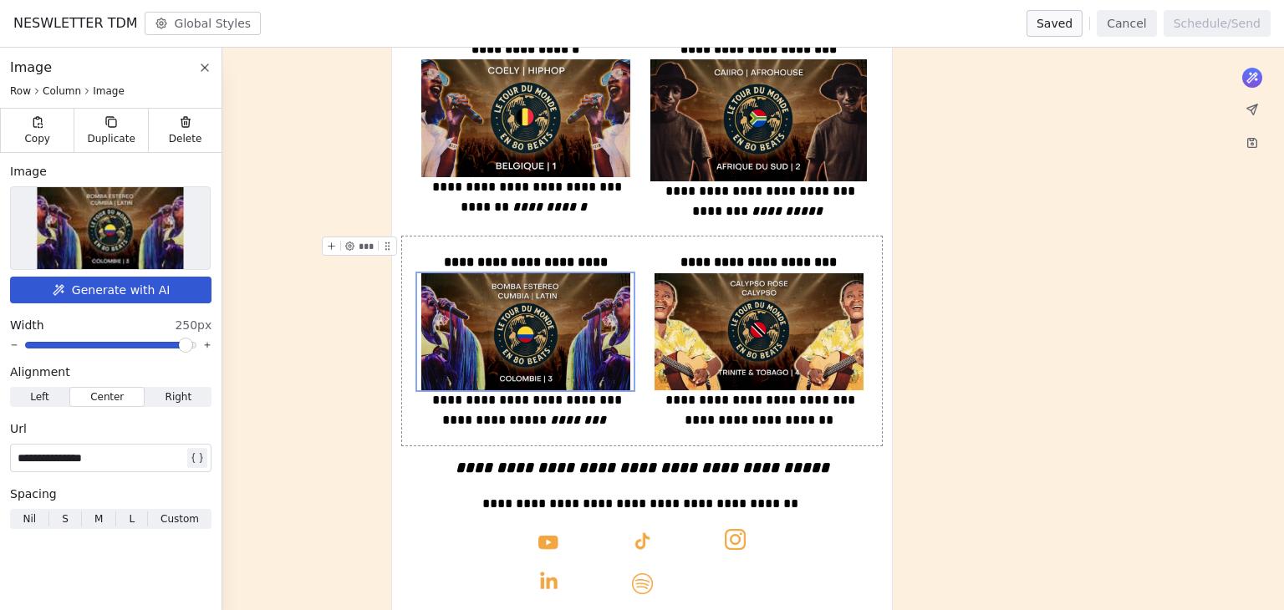
click at [1098, 395] on div "**********" at bounding box center [642, 171] width 1284 height 1548
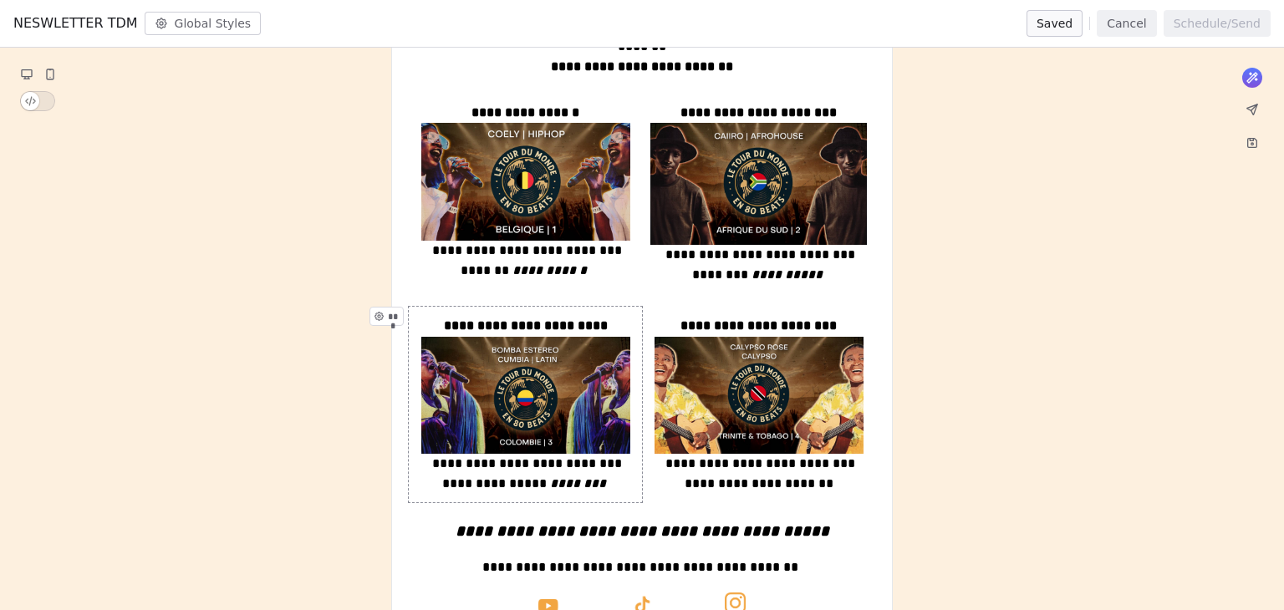
scroll to position [418, 0]
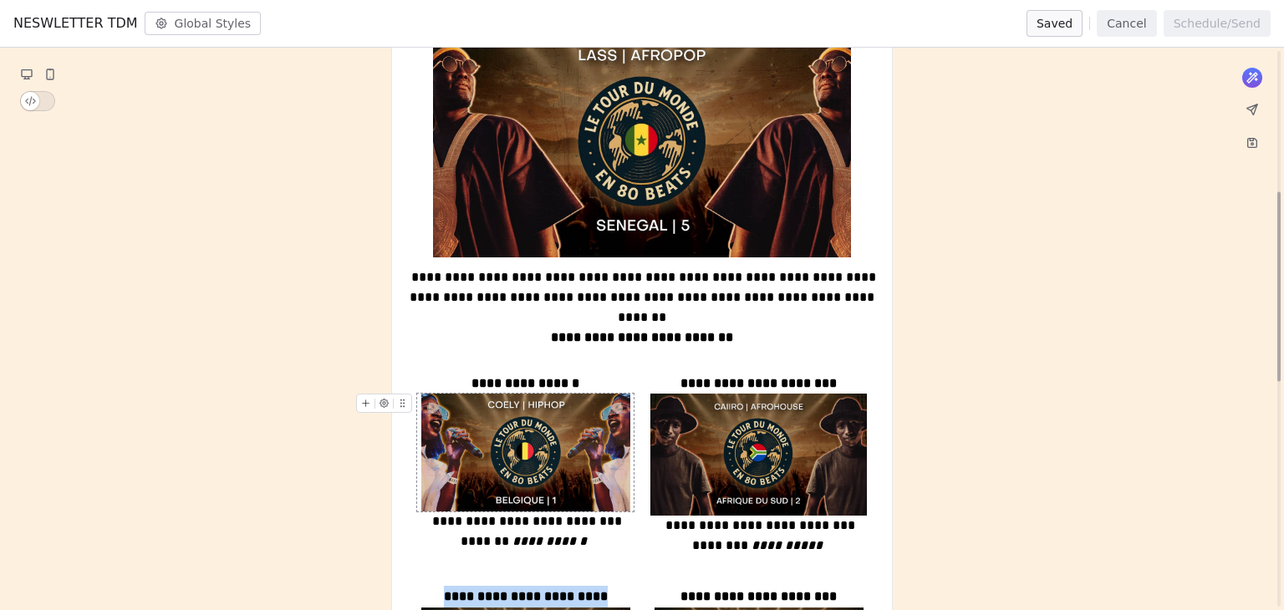
click at [564, 426] on img at bounding box center [525, 453] width 209 height 118
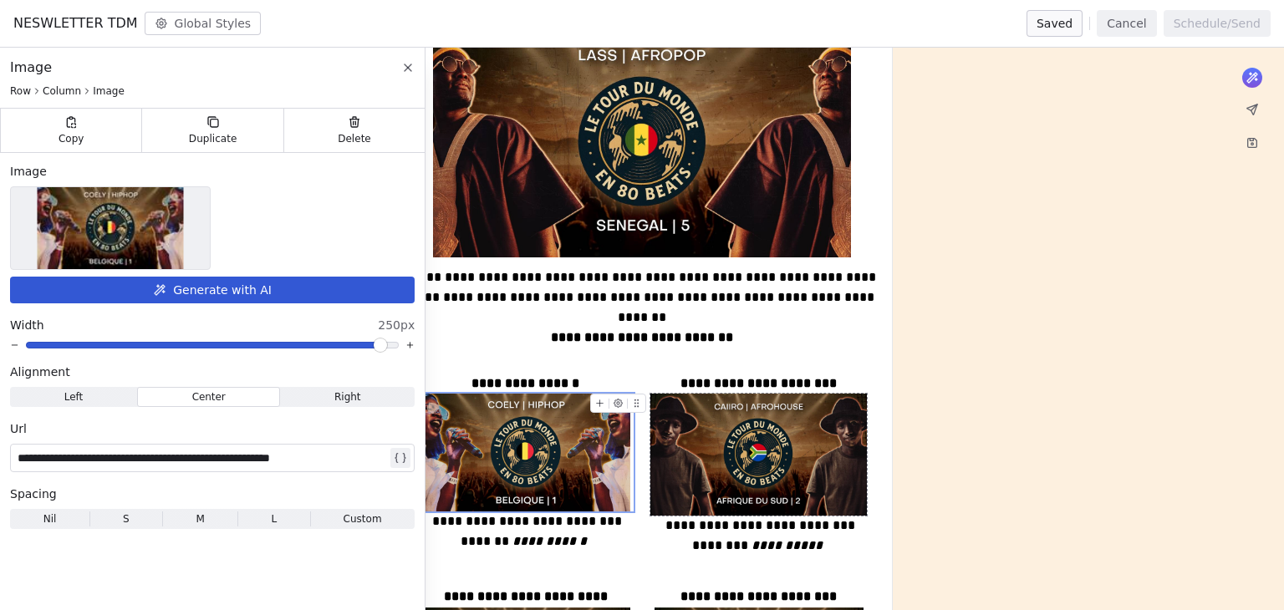
click at [1020, 423] on div "**********" at bounding box center [642, 506] width 1284 height 1548
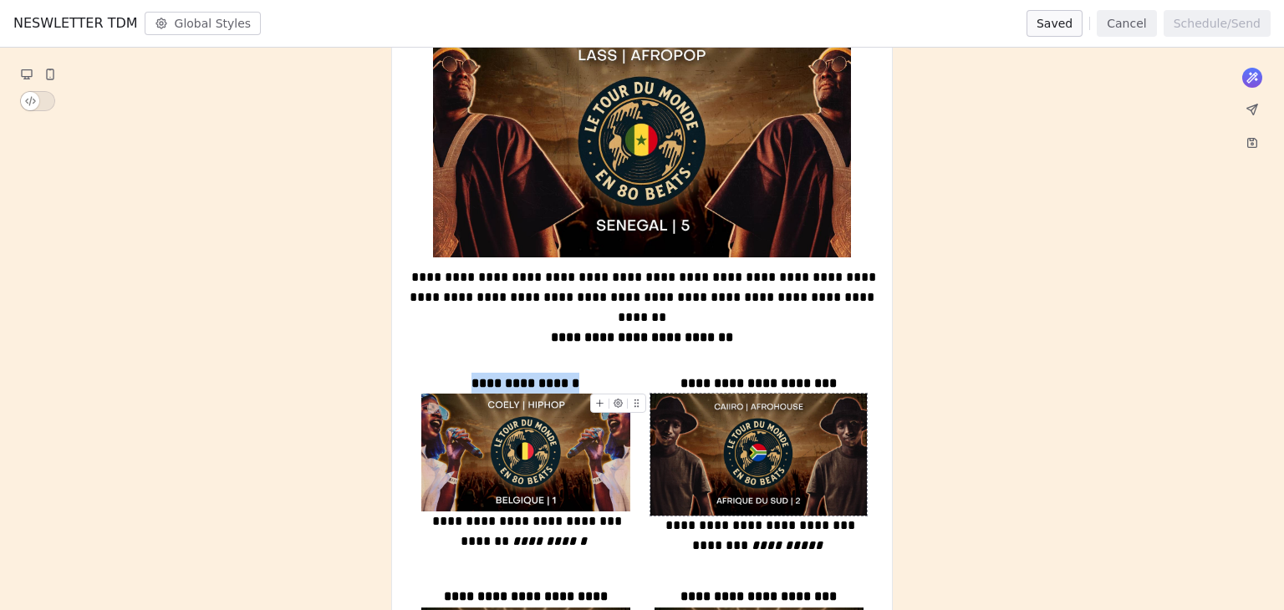
click at [767, 435] on img at bounding box center [758, 455] width 216 height 122
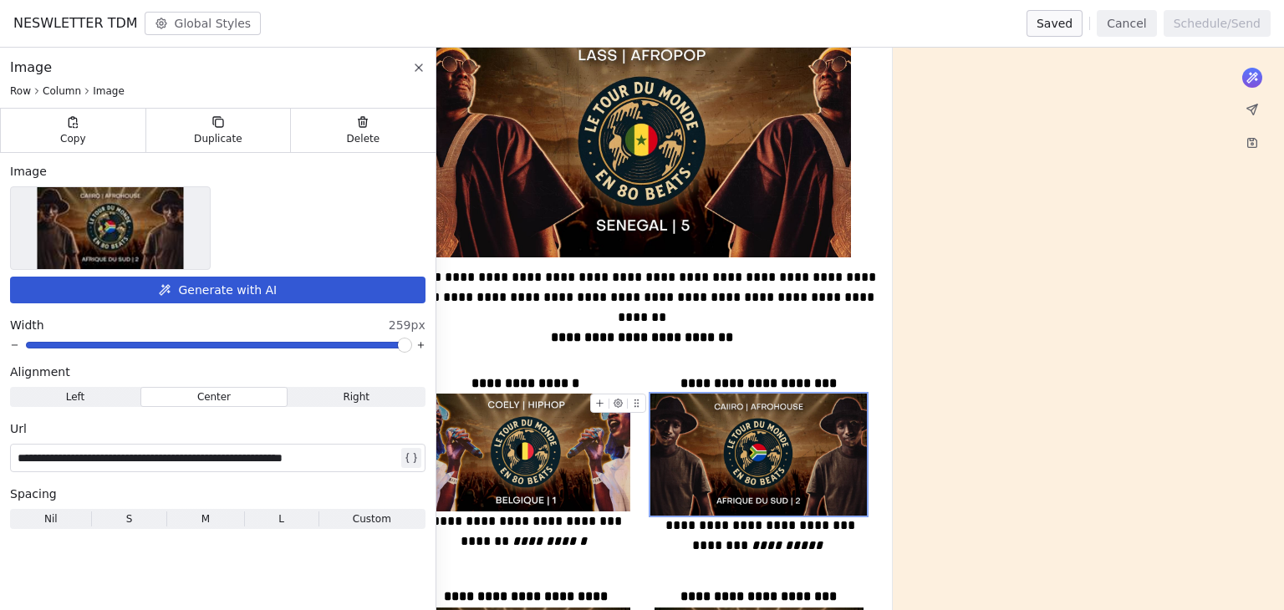
click at [1092, 405] on div "**********" at bounding box center [642, 506] width 1284 height 1548
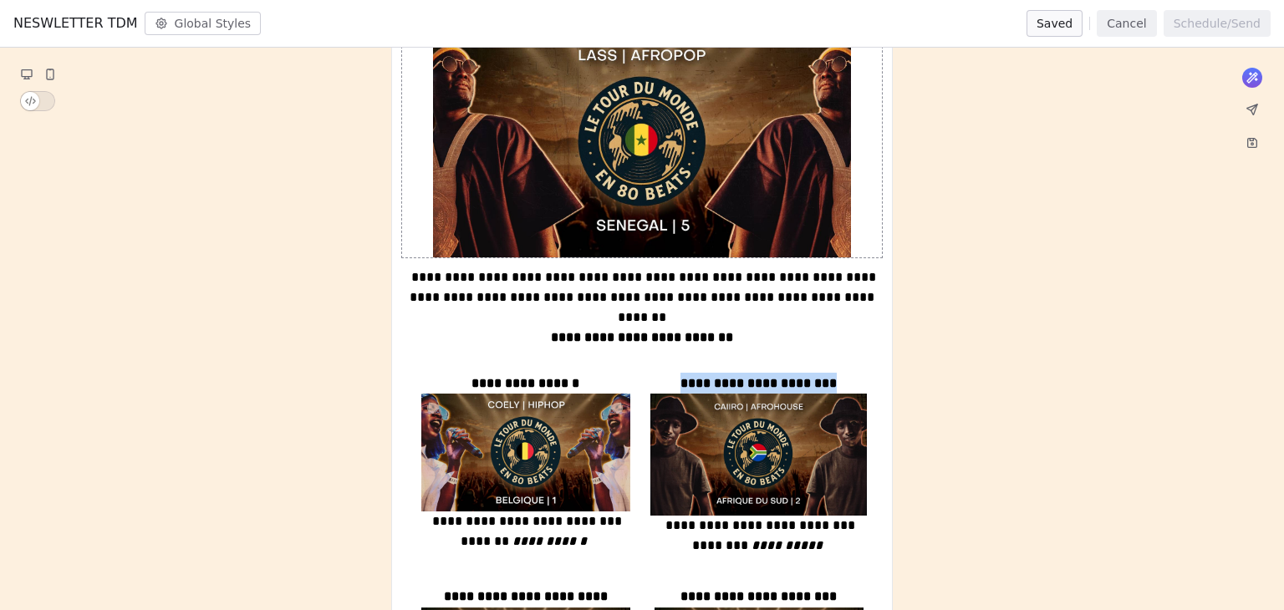
click at [700, 187] on img at bounding box center [642, 139] width 418 height 235
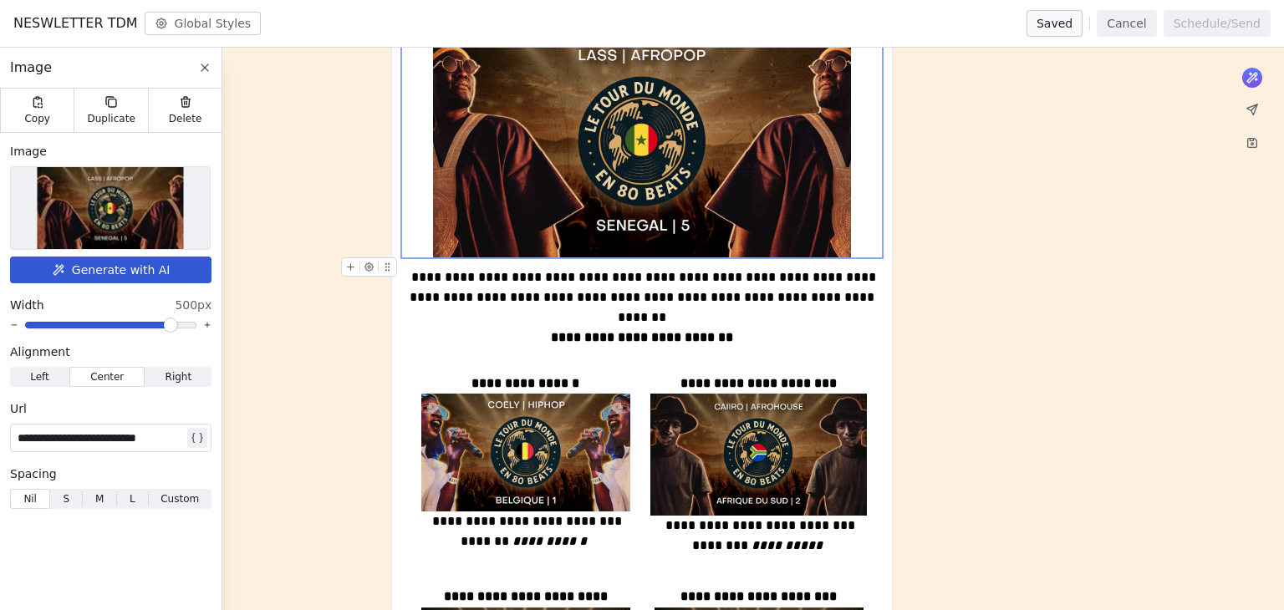
click at [374, 394] on div "**********" at bounding box center [642, 506] width 1284 height 1548
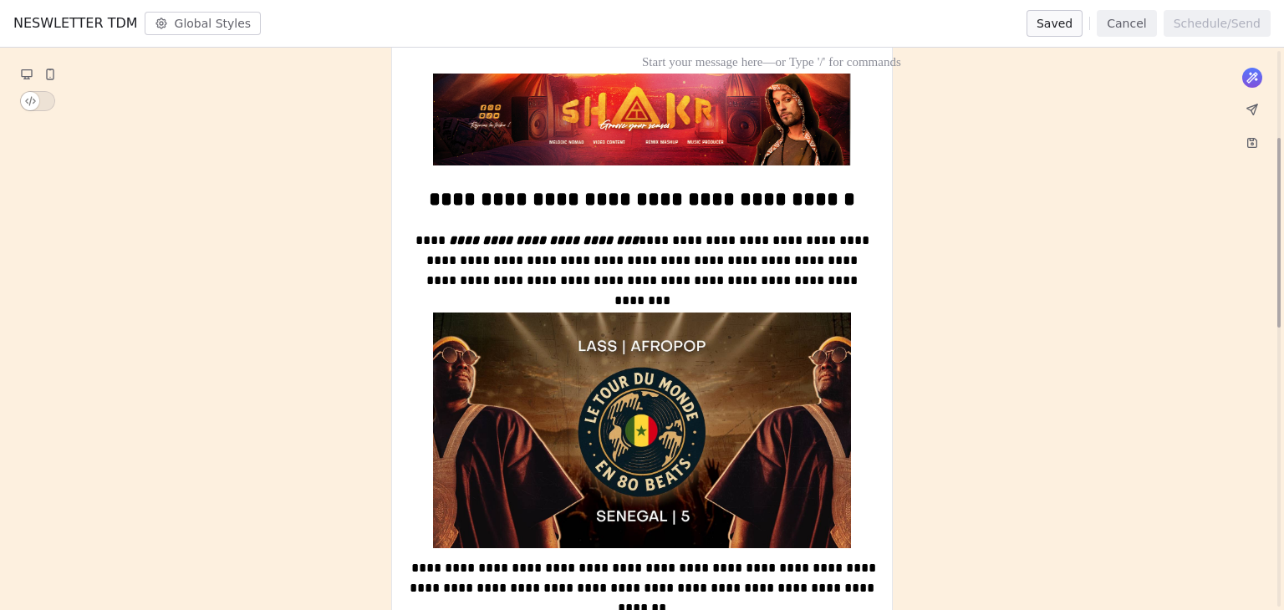
scroll to position [0, 0]
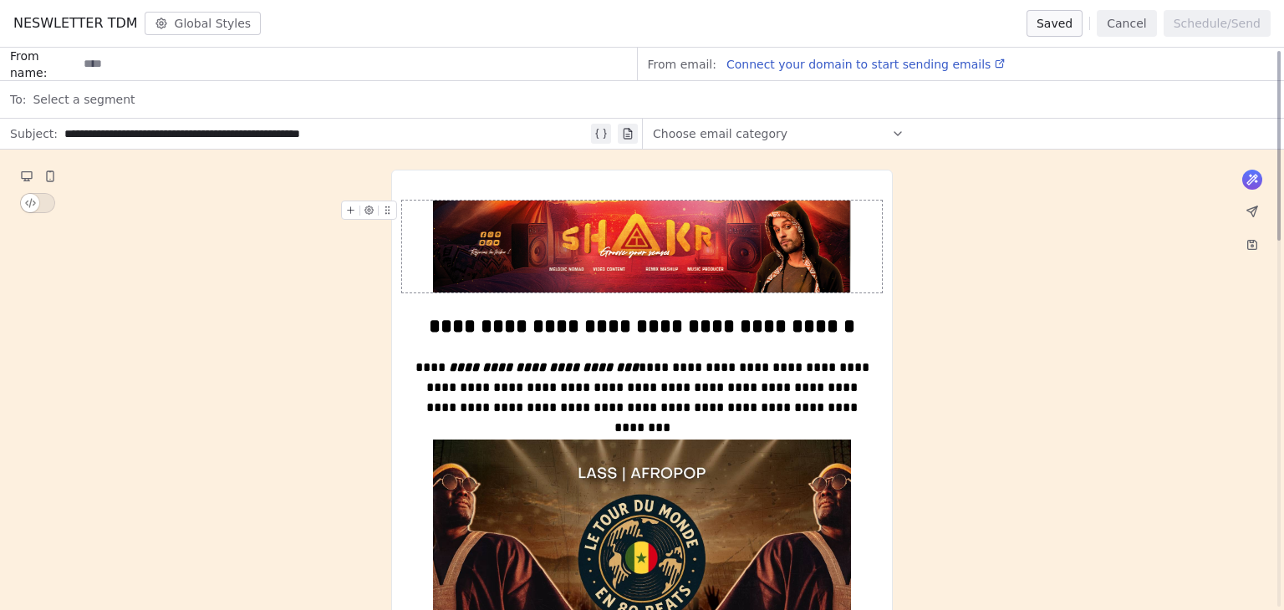
click at [710, 211] on img at bounding box center [642, 247] width 418 height 92
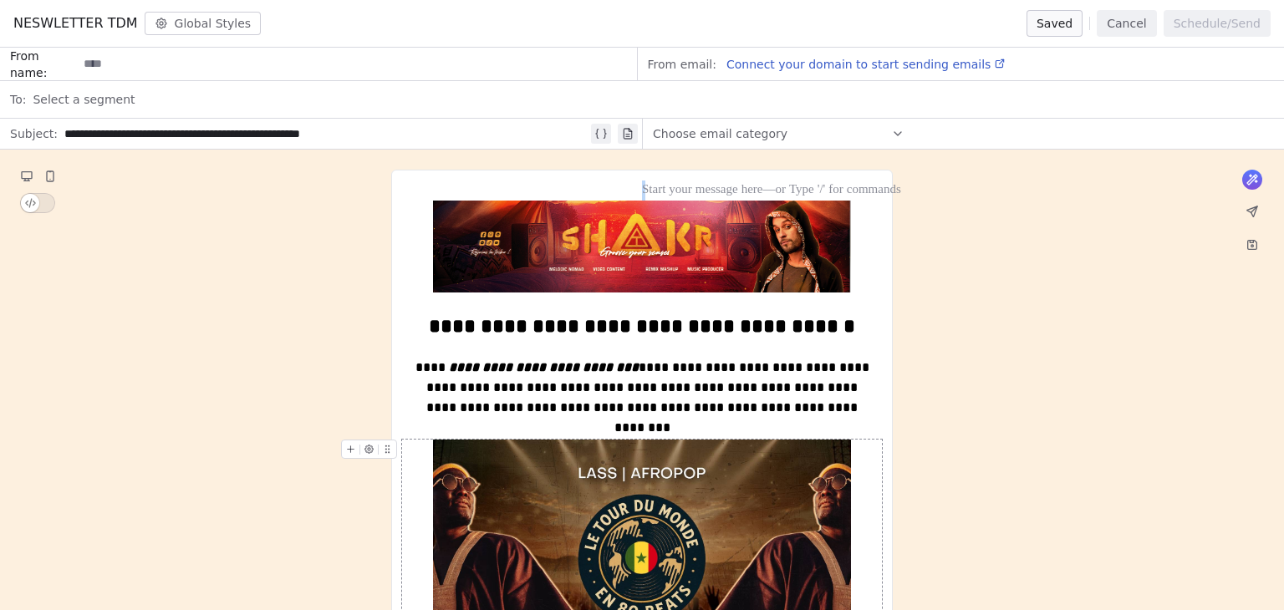
click at [596, 496] on img at bounding box center [642, 557] width 418 height 235
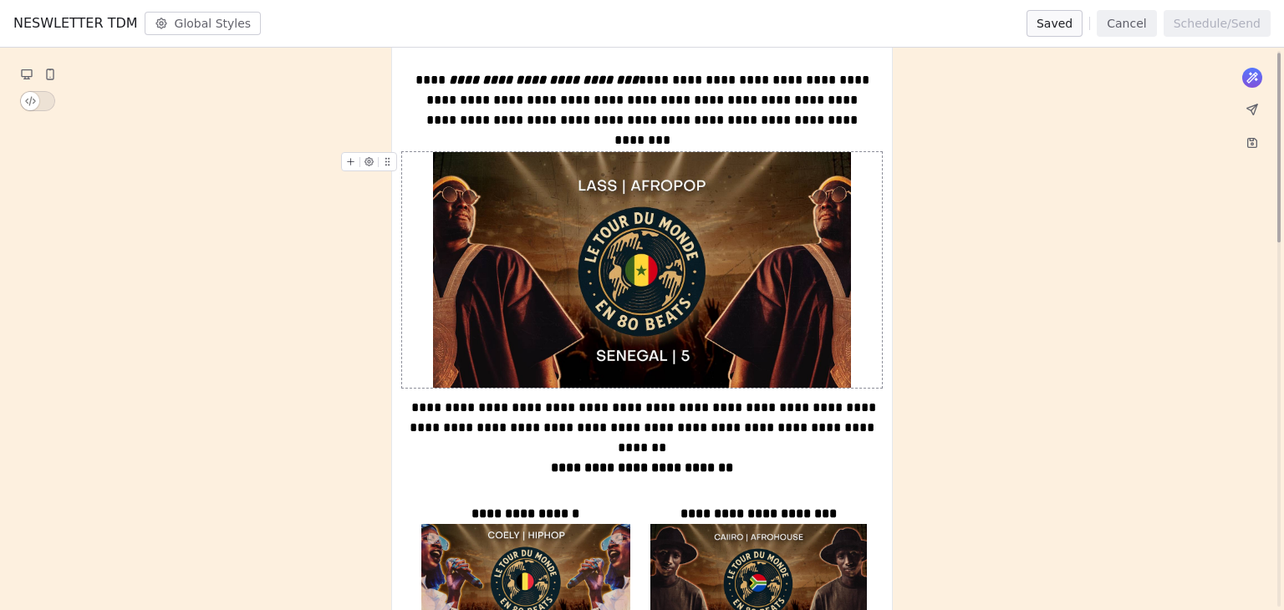
scroll to position [334, 0]
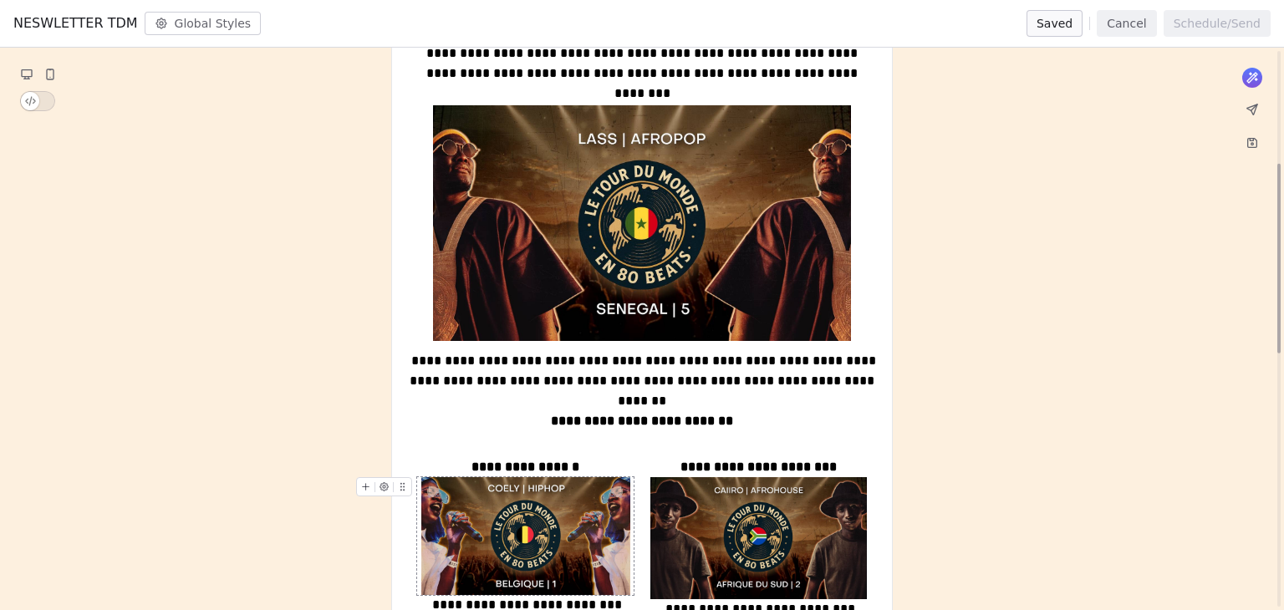
click at [540, 537] on img at bounding box center [525, 536] width 209 height 118
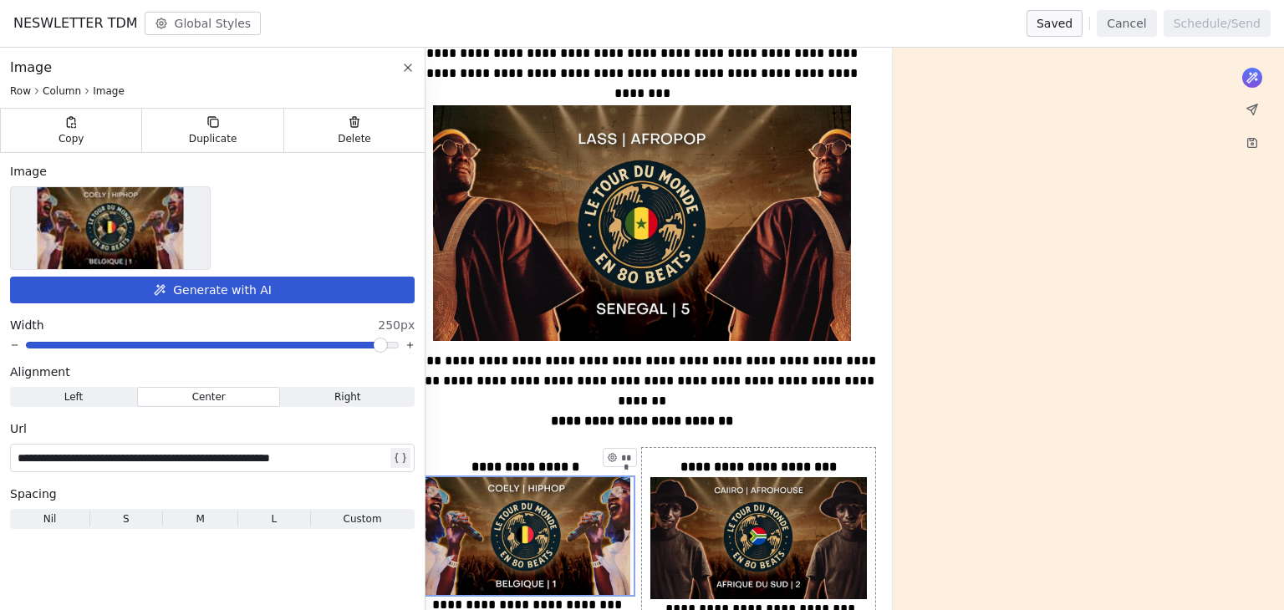
click at [1016, 440] on div "**********" at bounding box center [642, 589] width 1284 height 1548
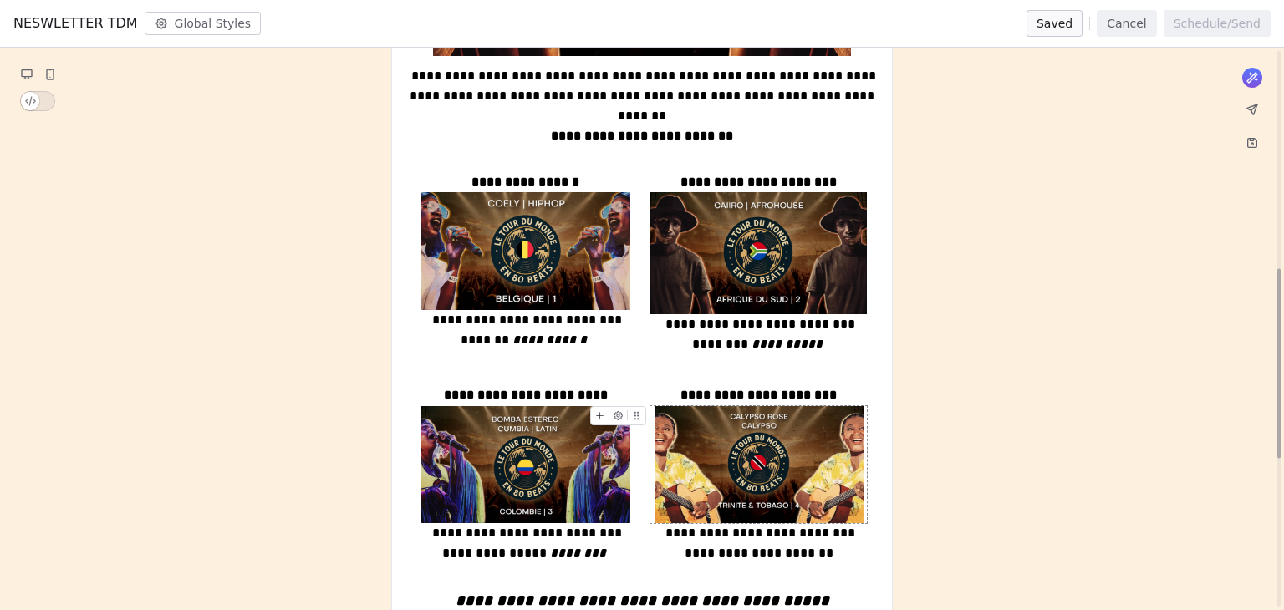
scroll to position [669, 0]
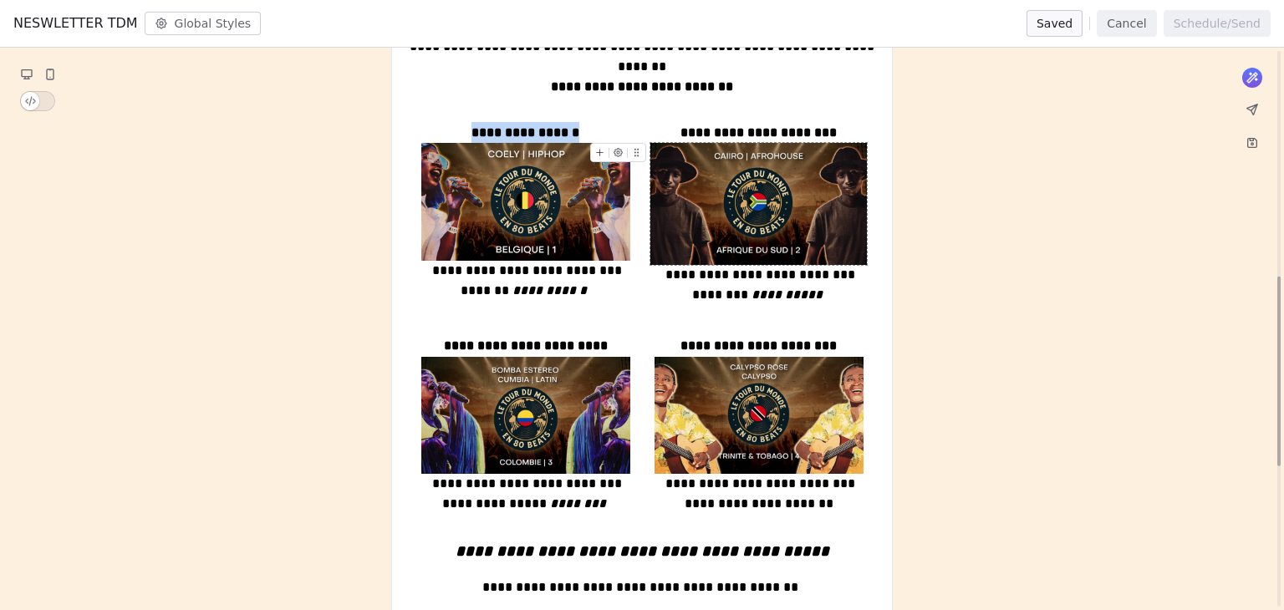
click at [758, 216] on img at bounding box center [758, 204] width 216 height 122
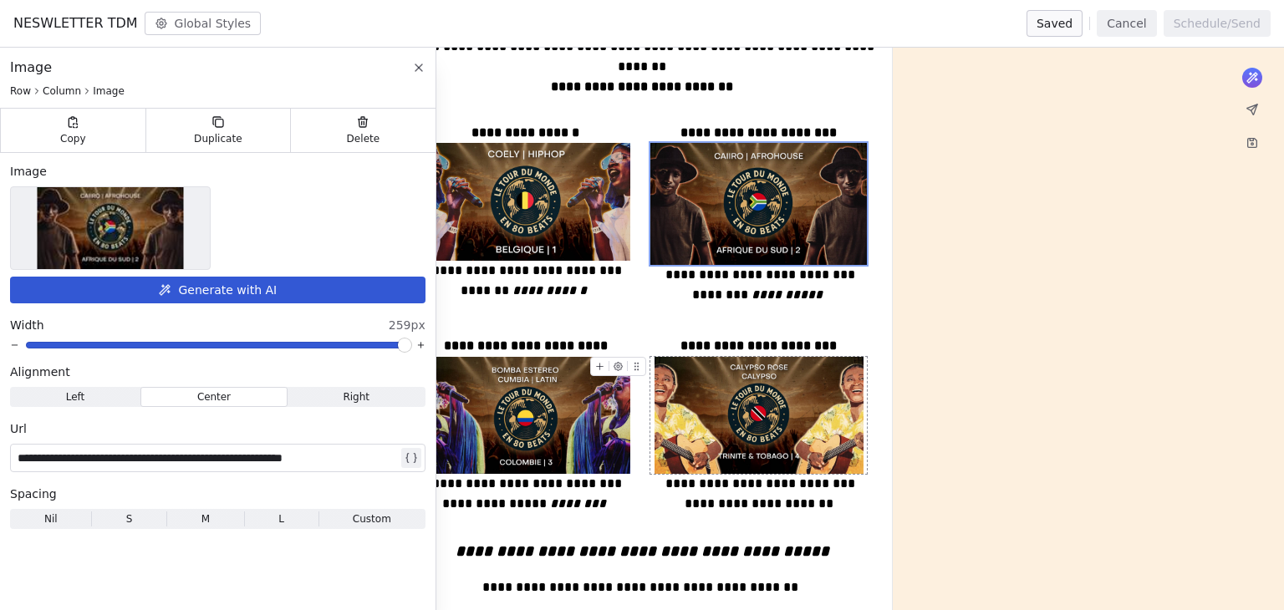
click at [1171, 355] on div "**********" at bounding box center [642, 255] width 1284 height 1548
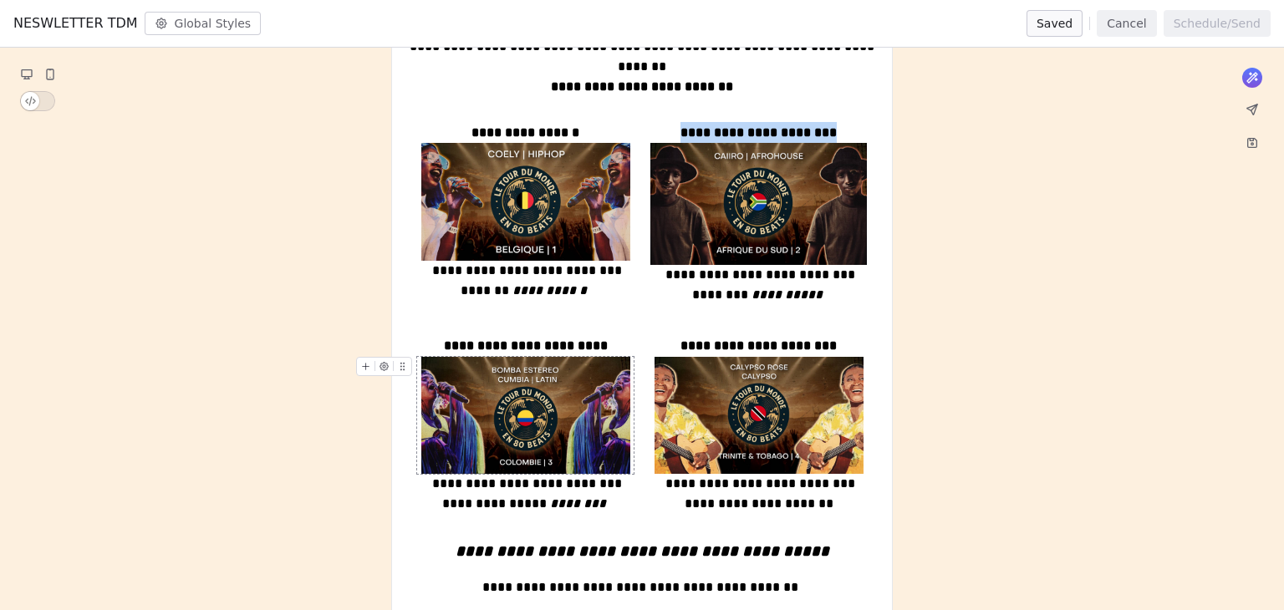
click at [542, 417] on img at bounding box center [525, 416] width 209 height 118
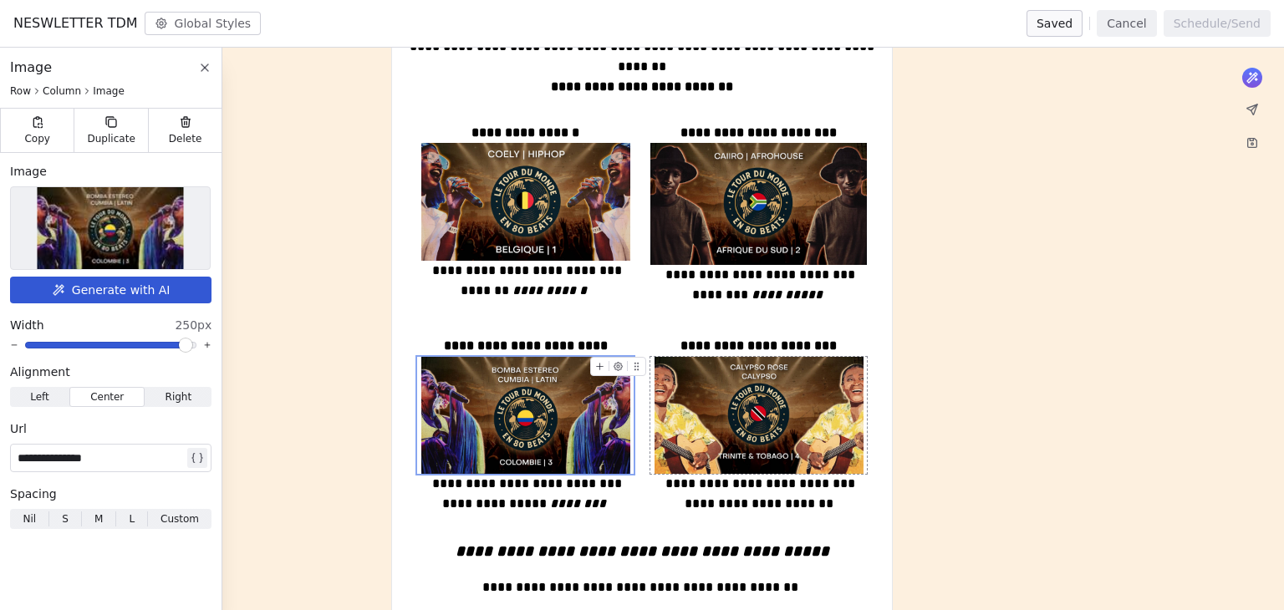
click at [1017, 366] on div "**********" at bounding box center [642, 255] width 1284 height 1548
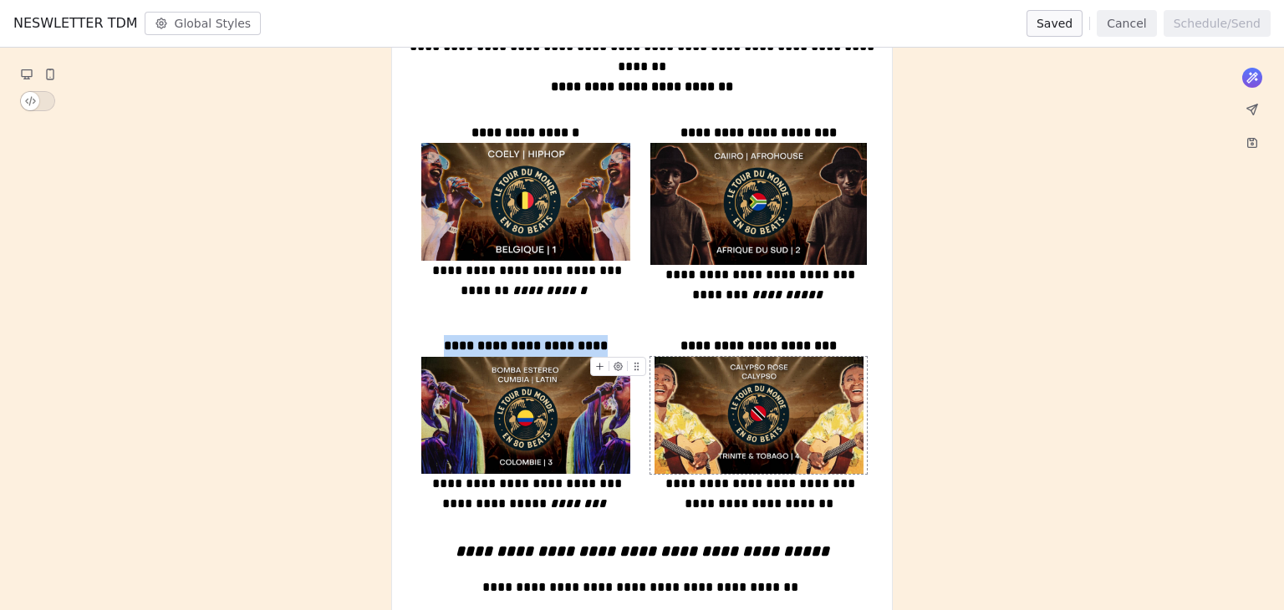
click at [752, 428] on img at bounding box center [758, 416] width 209 height 118
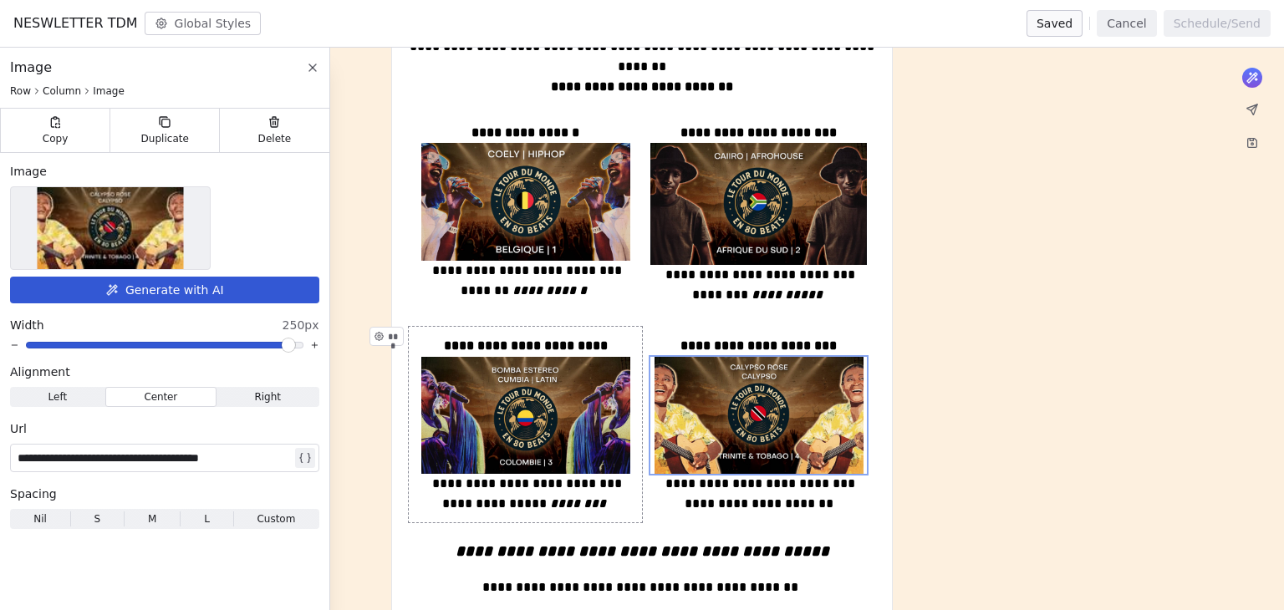
click at [351, 393] on div "**********" at bounding box center [642, 255] width 1284 height 1548
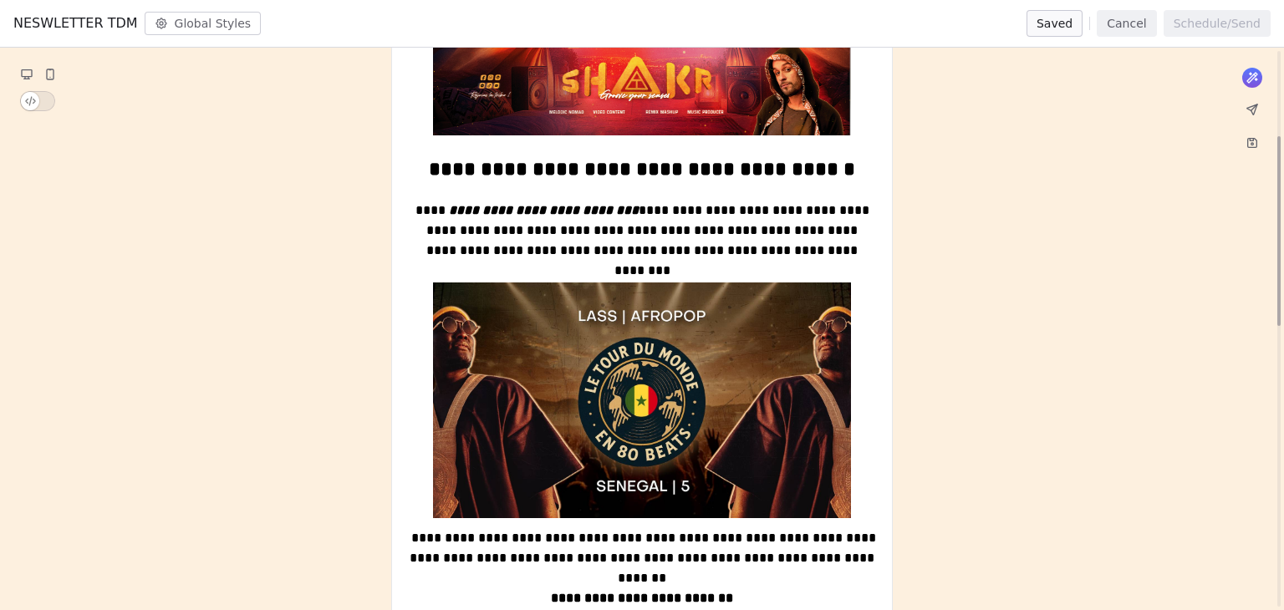
scroll to position [84, 0]
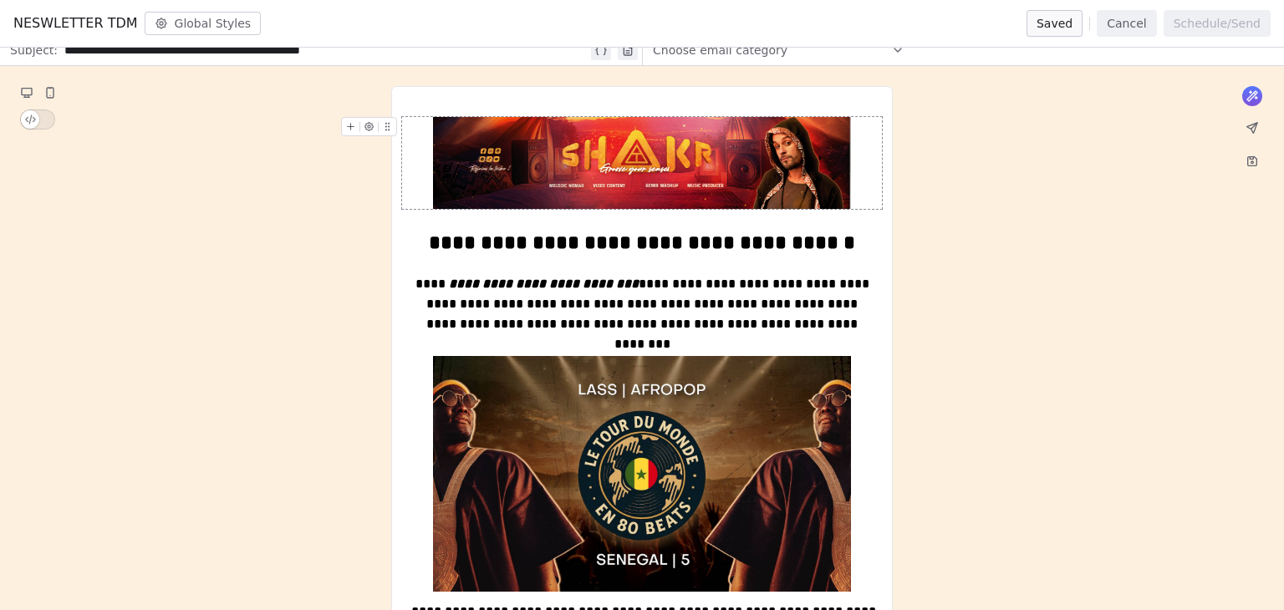
click at [675, 193] on img at bounding box center [642, 163] width 418 height 92
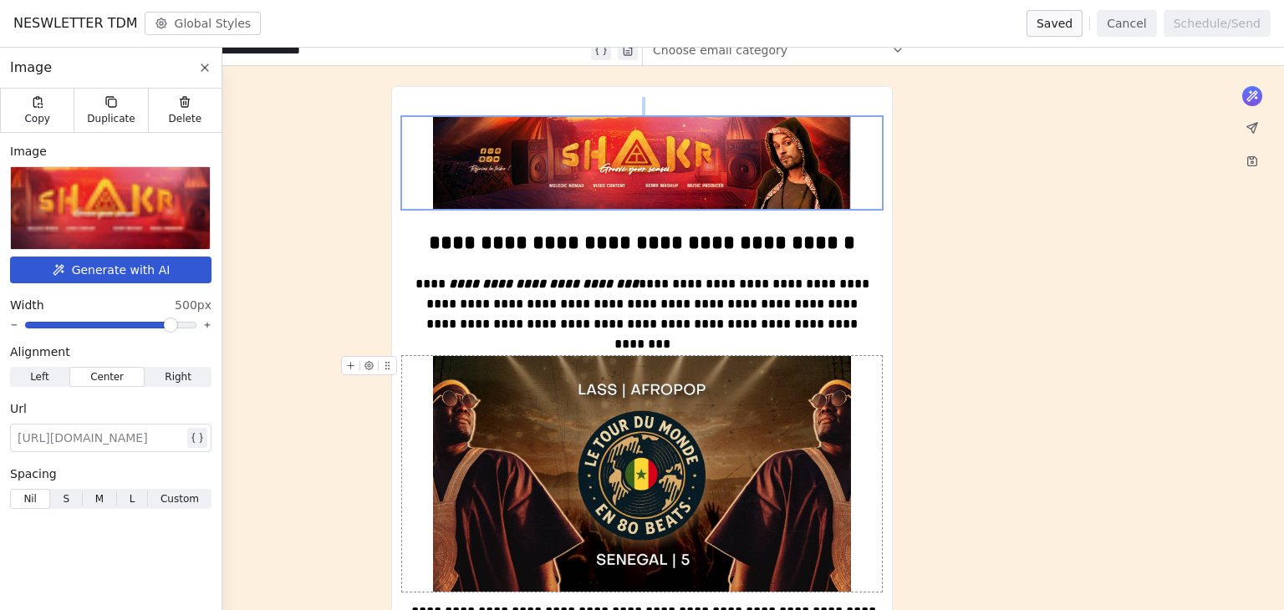
click at [634, 415] on img at bounding box center [642, 473] width 418 height 235
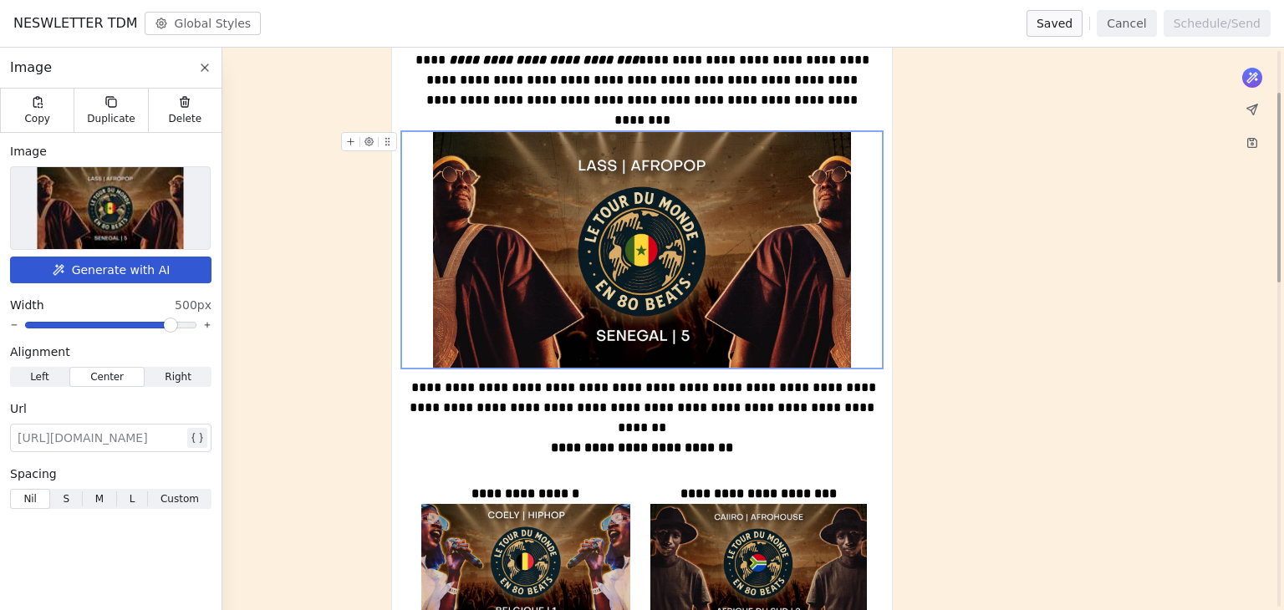
scroll to position [418, 0]
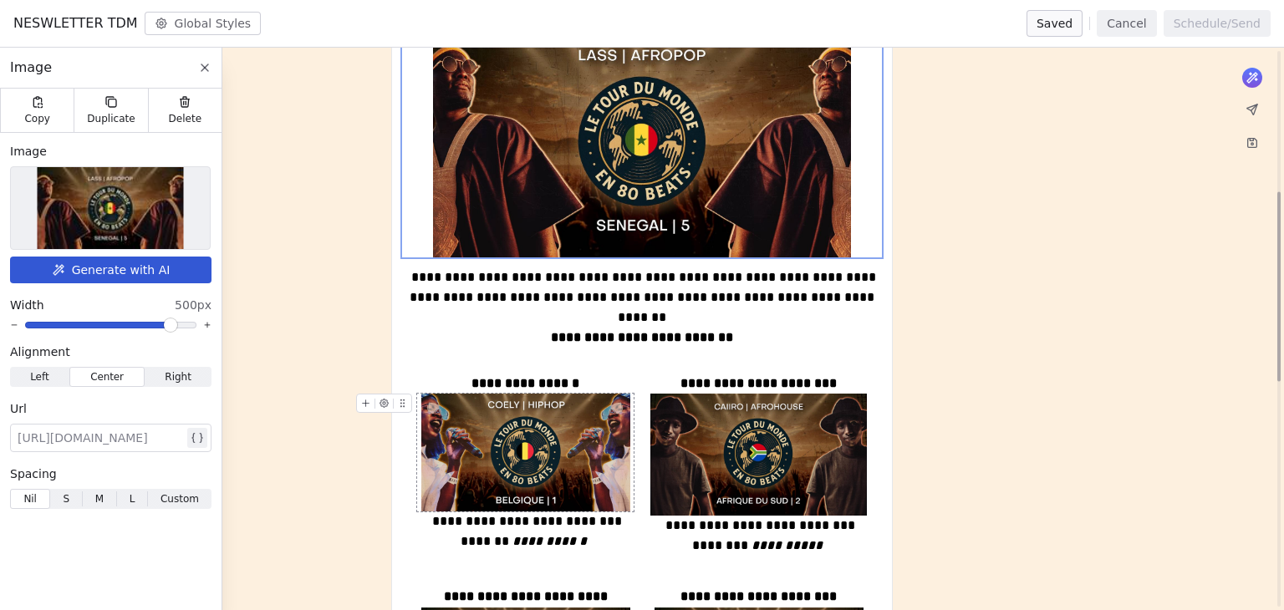
click at [563, 438] on img at bounding box center [525, 453] width 209 height 118
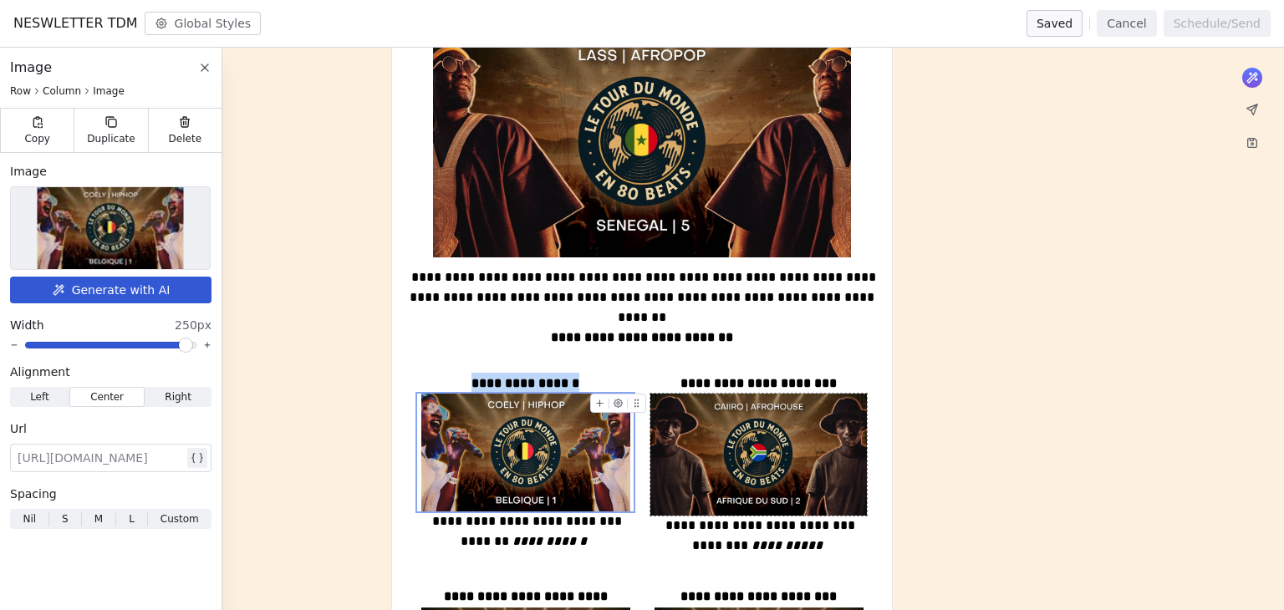
click at [738, 441] on img at bounding box center [758, 455] width 216 height 122
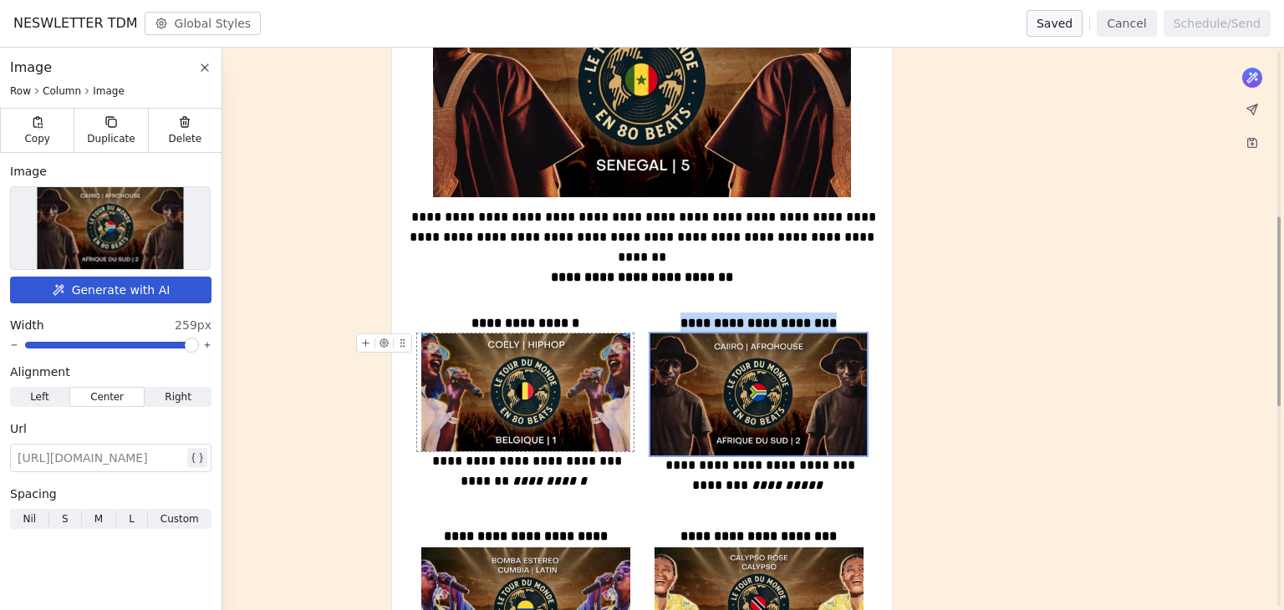
scroll to position [836, 0]
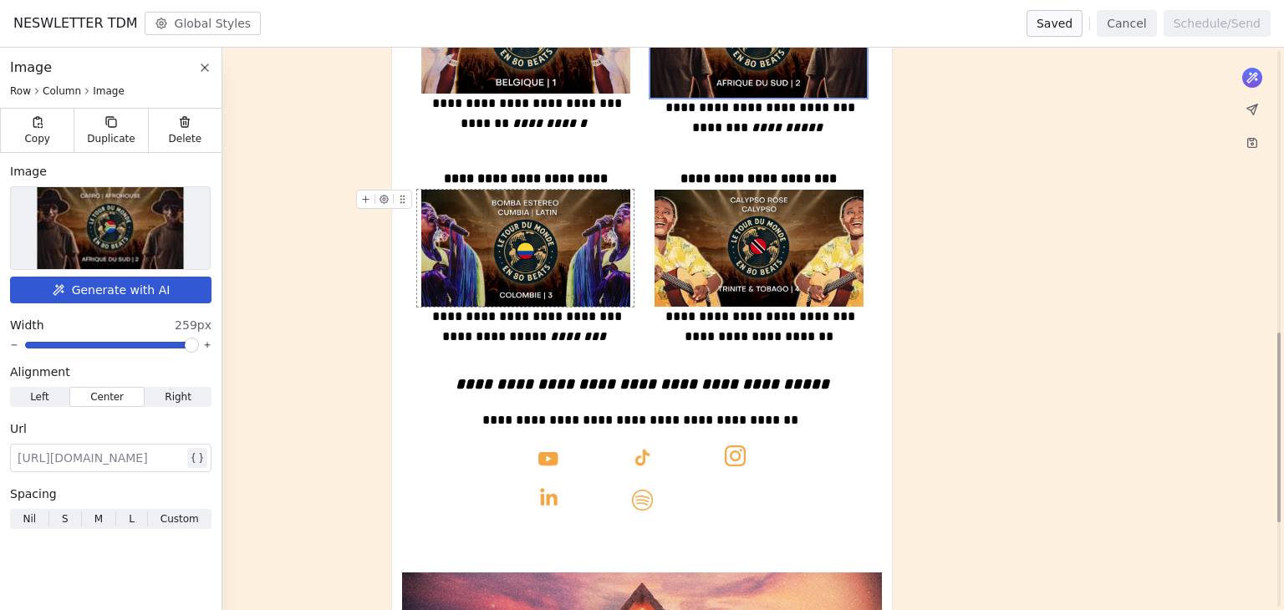
click at [548, 243] on img at bounding box center [525, 249] width 209 height 118
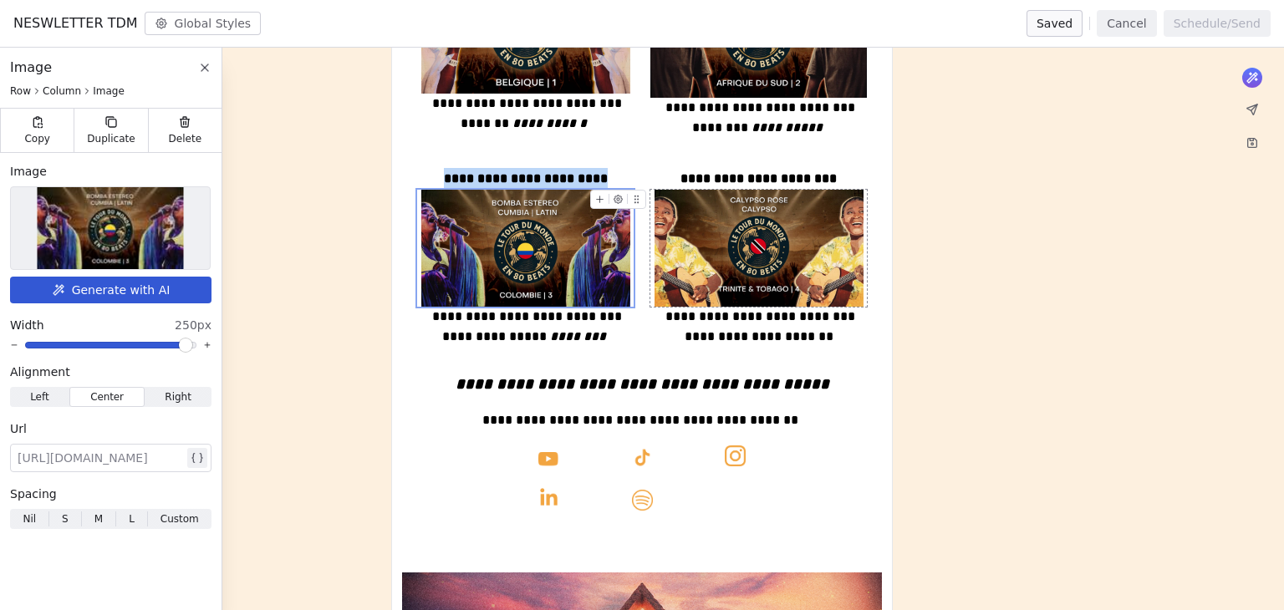
click at [735, 256] on img at bounding box center [758, 249] width 209 height 118
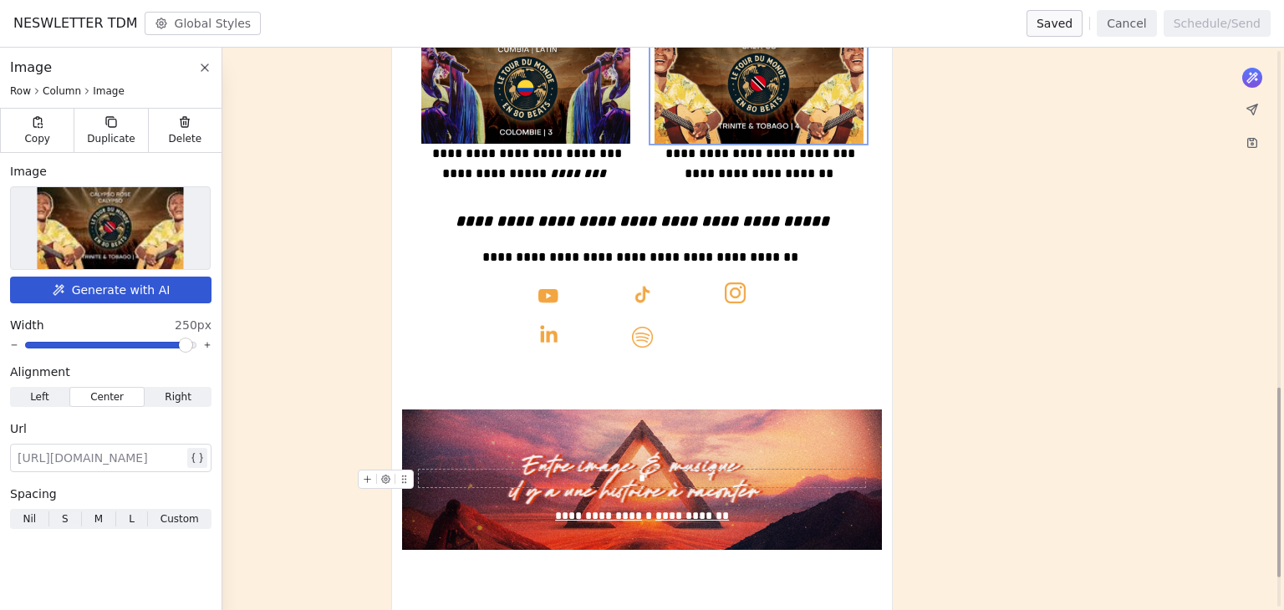
scroll to position [1087, 0]
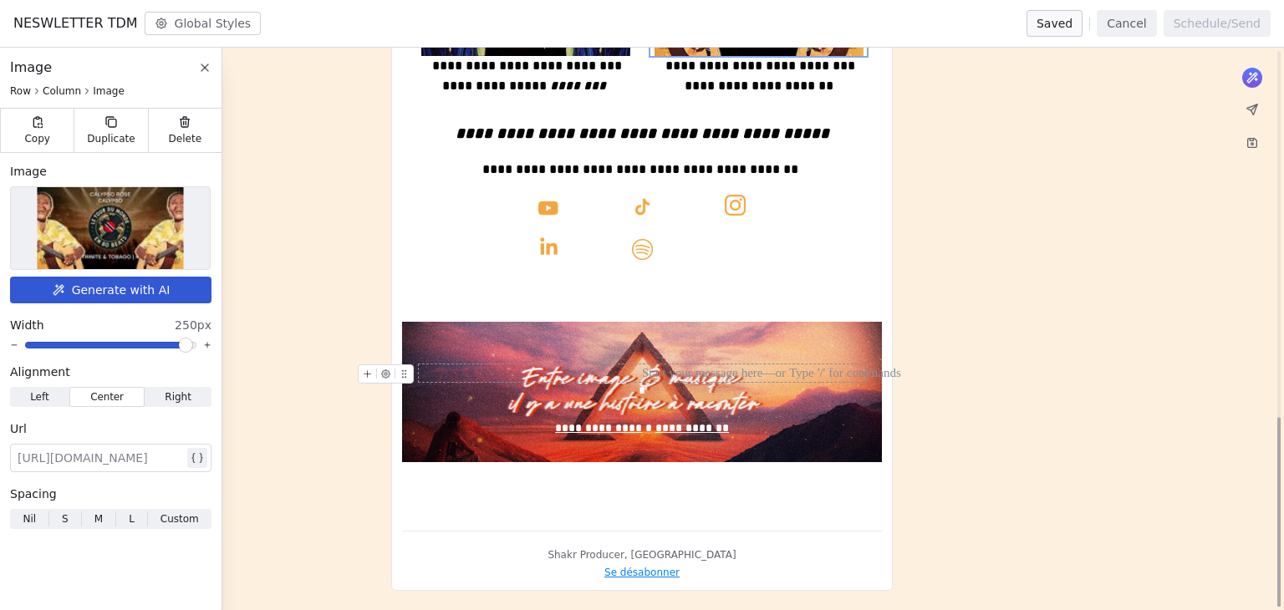
click at [678, 380] on div at bounding box center [642, 373] width 446 height 18
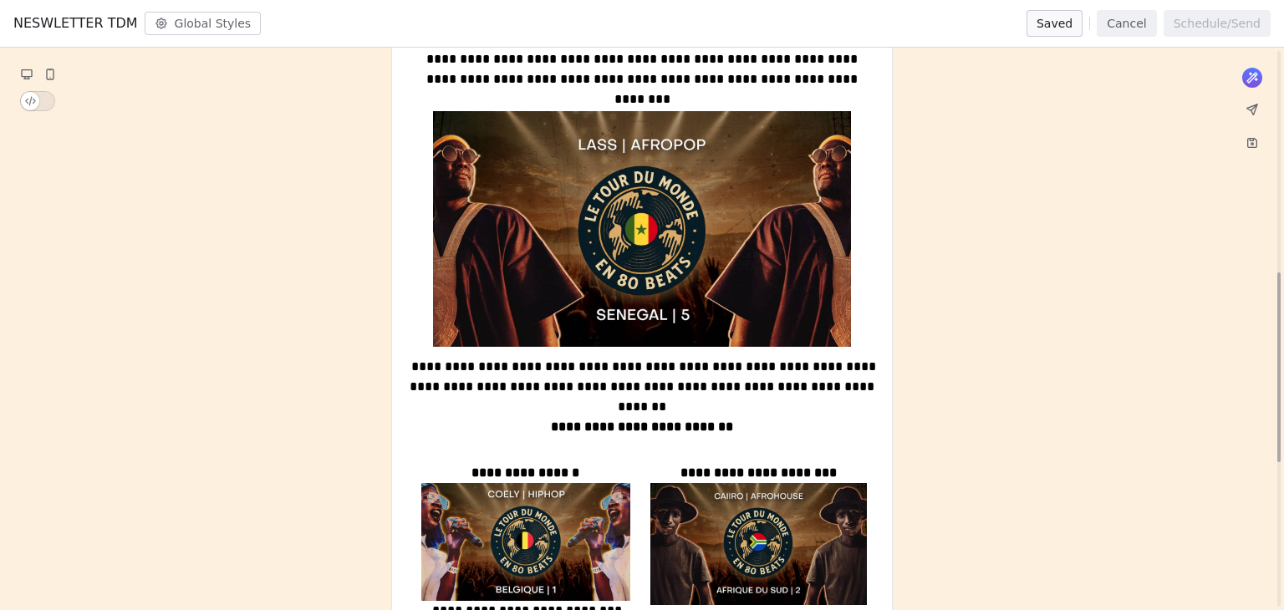
scroll to position [251, 0]
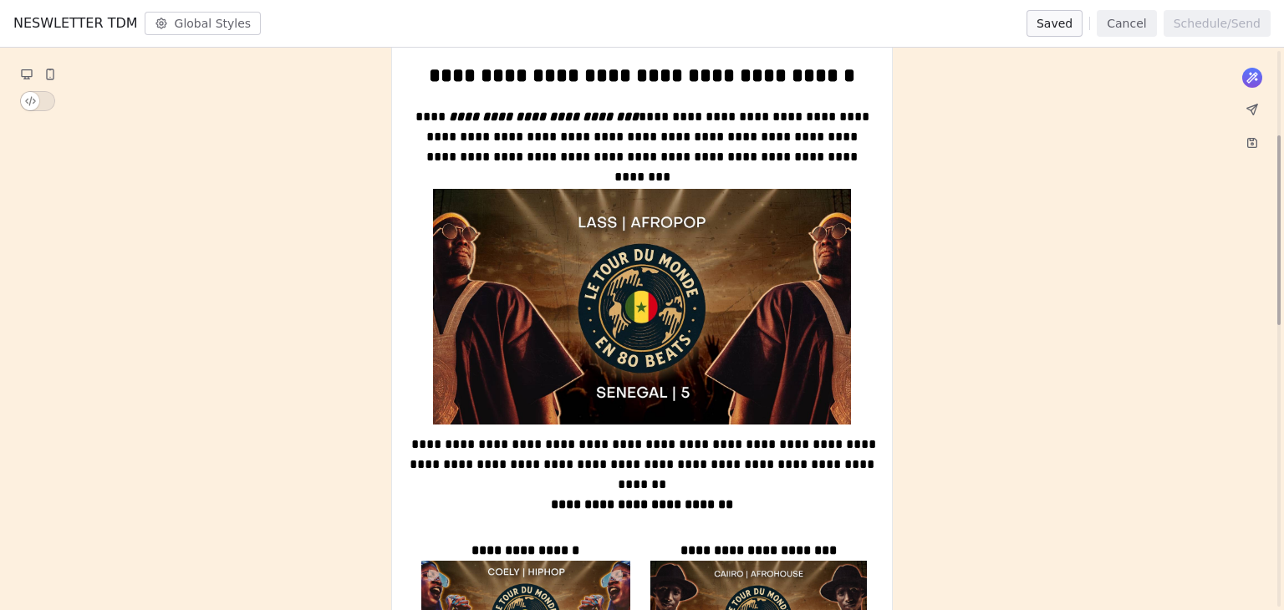
click at [667, 257] on img at bounding box center [642, 306] width 418 height 235
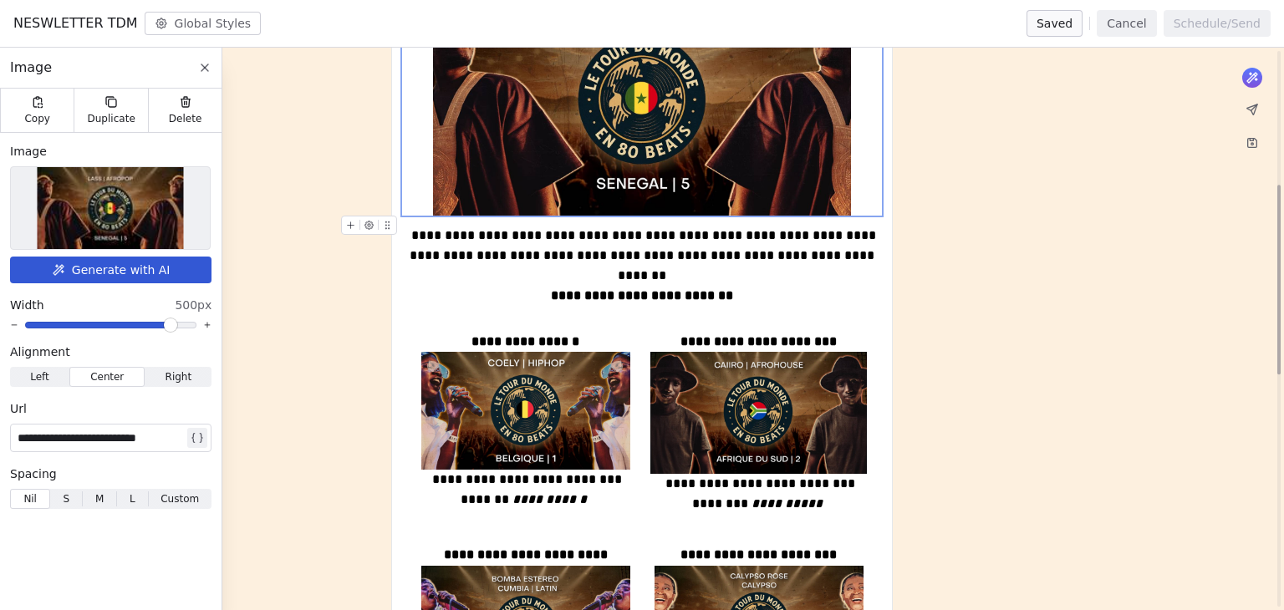
scroll to position [502, 0]
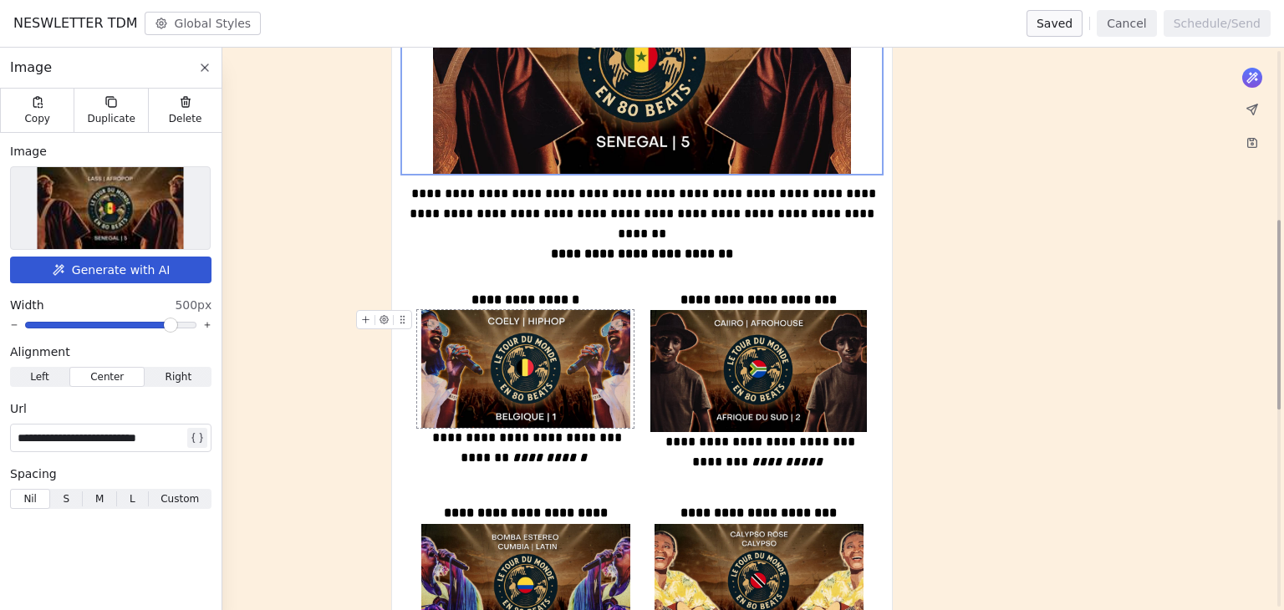
click at [480, 365] on img at bounding box center [525, 369] width 209 height 118
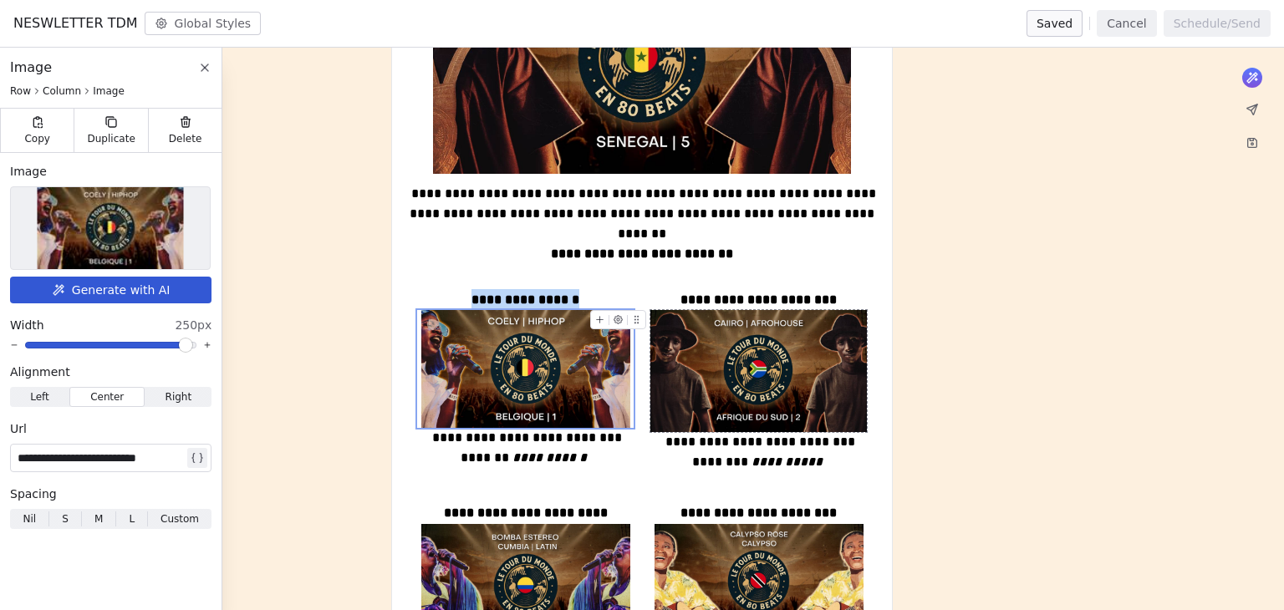
click at [766, 385] on img at bounding box center [758, 371] width 216 height 122
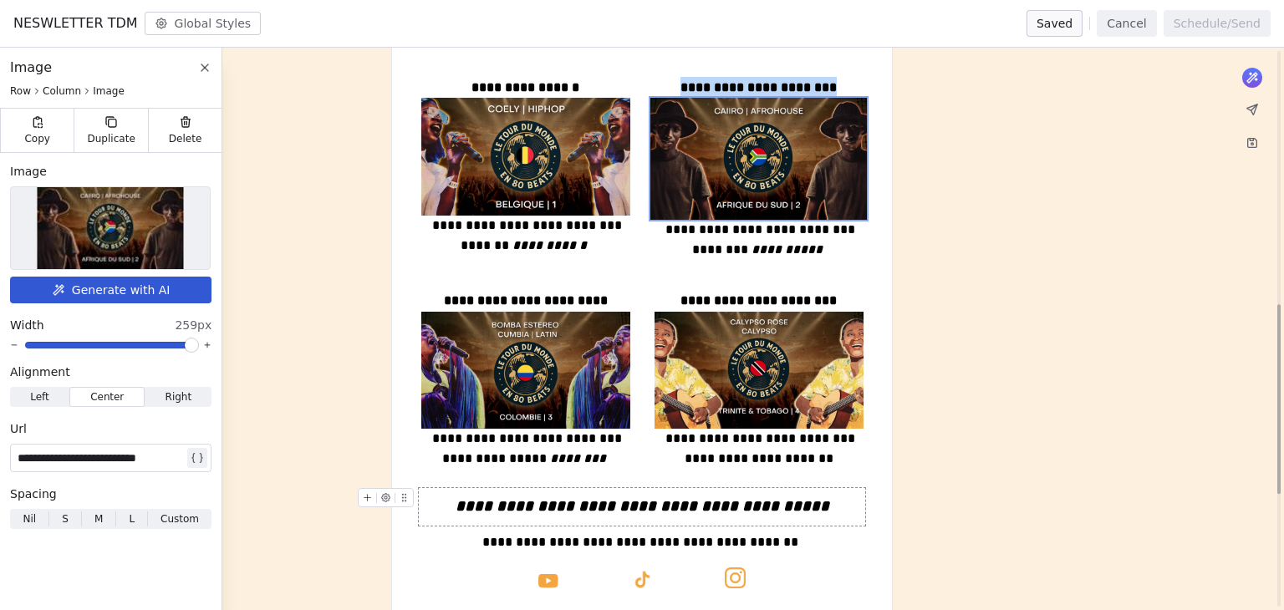
scroll to position [752, 0]
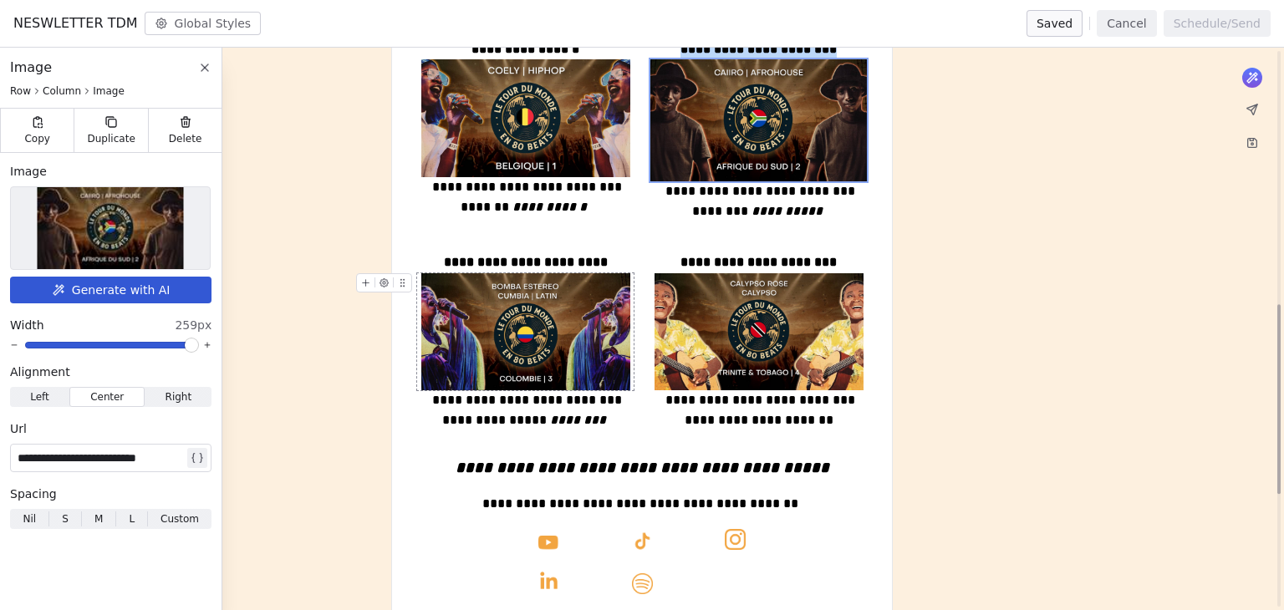
click at [573, 342] on img at bounding box center [525, 332] width 209 height 118
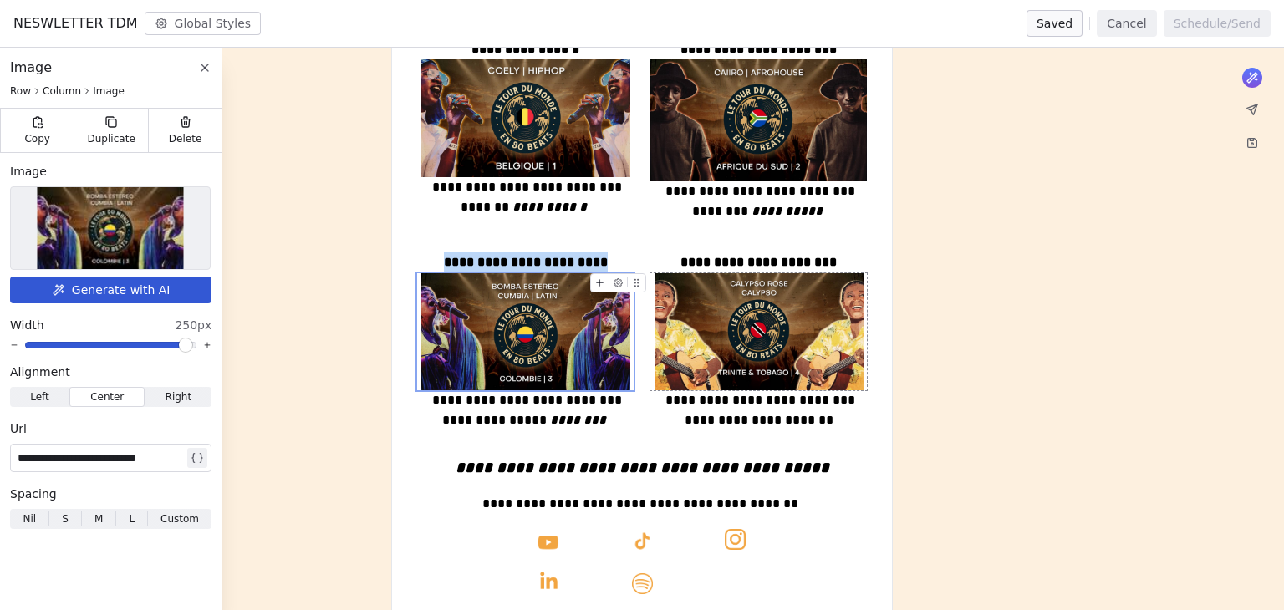
click at [776, 349] on img at bounding box center [758, 332] width 209 height 118
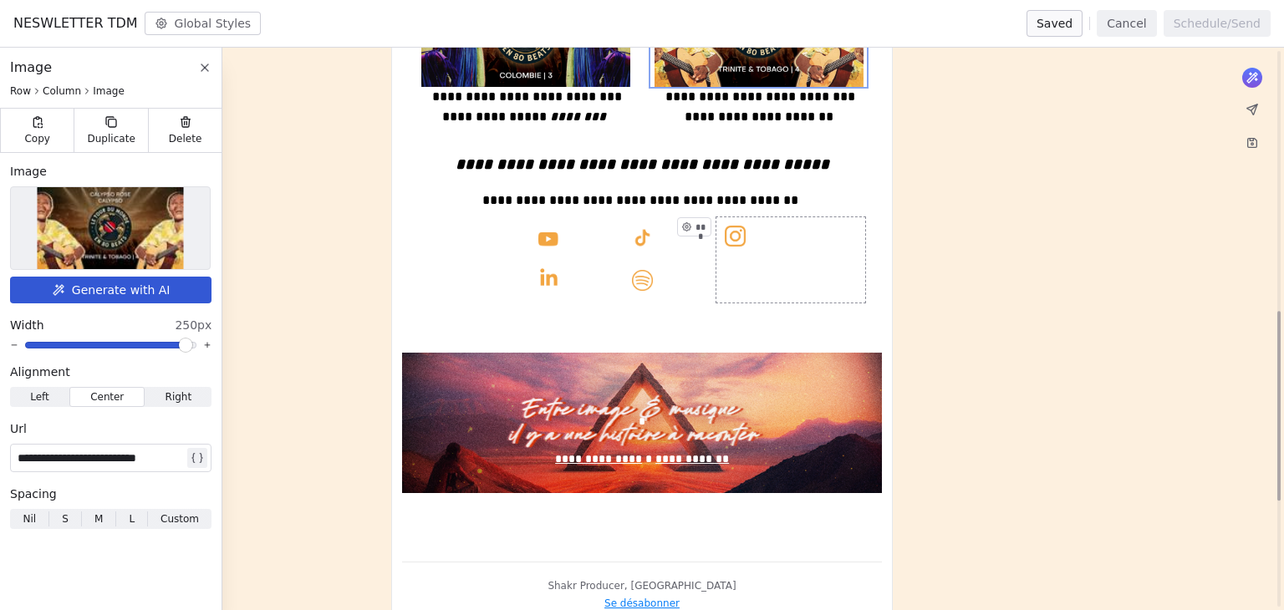
scroll to position [1087, 0]
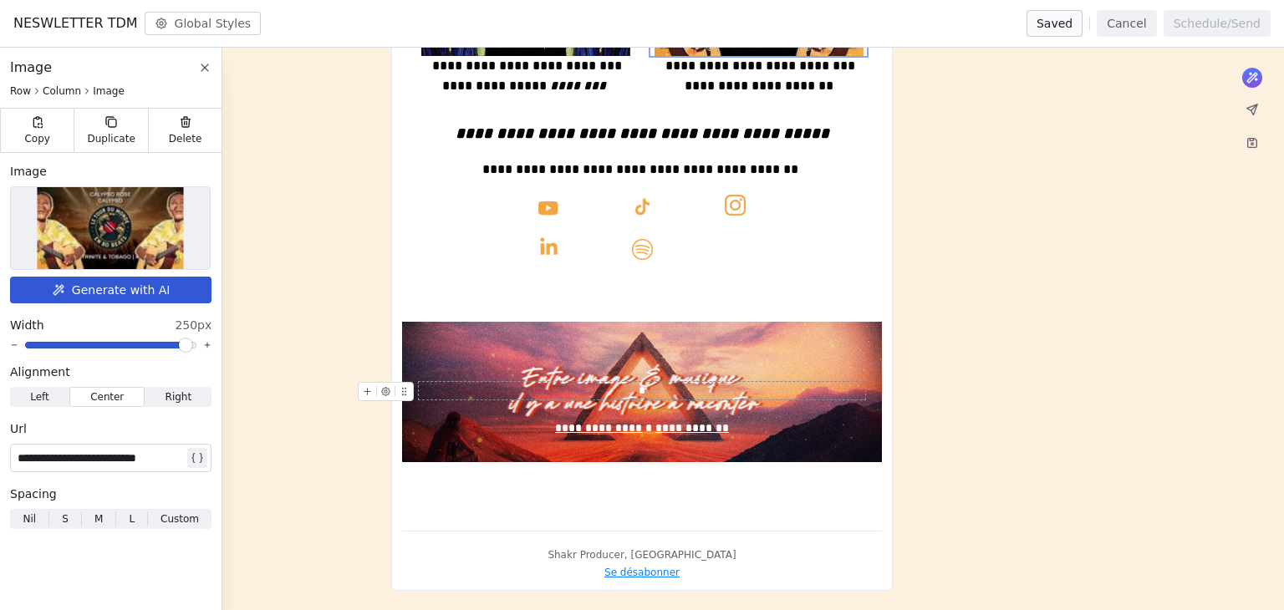
click at [721, 397] on div "*" at bounding box center [642, 391] width 446 height 18
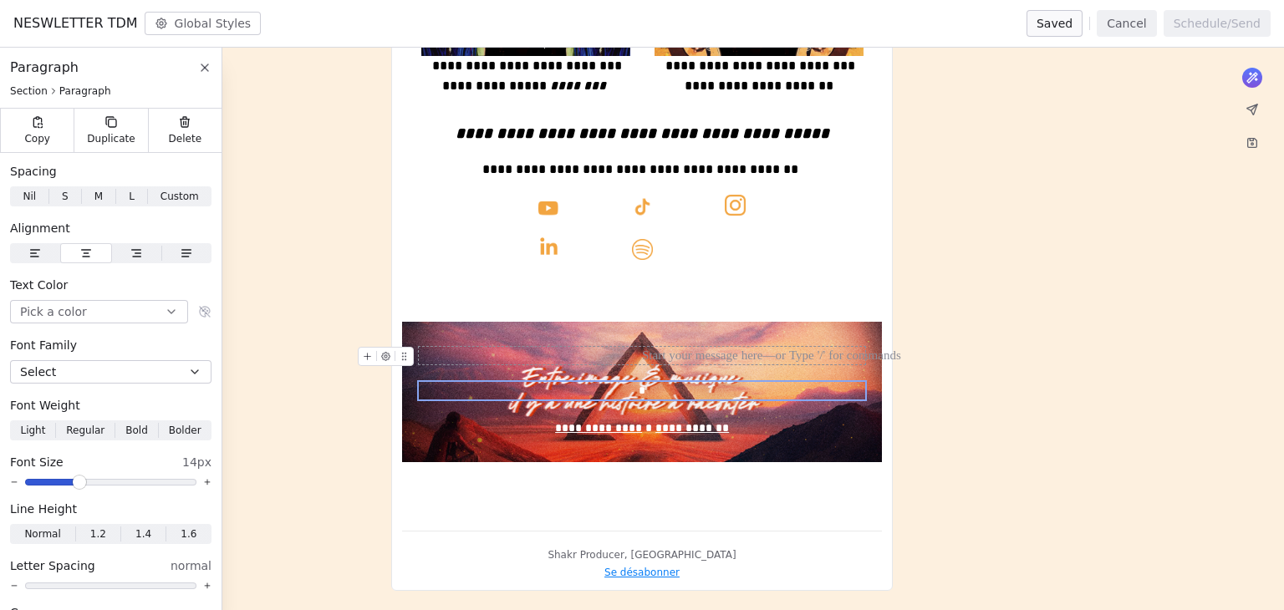
click at [749, 348] on div at bounding box center [642, 356] width 446 height 18
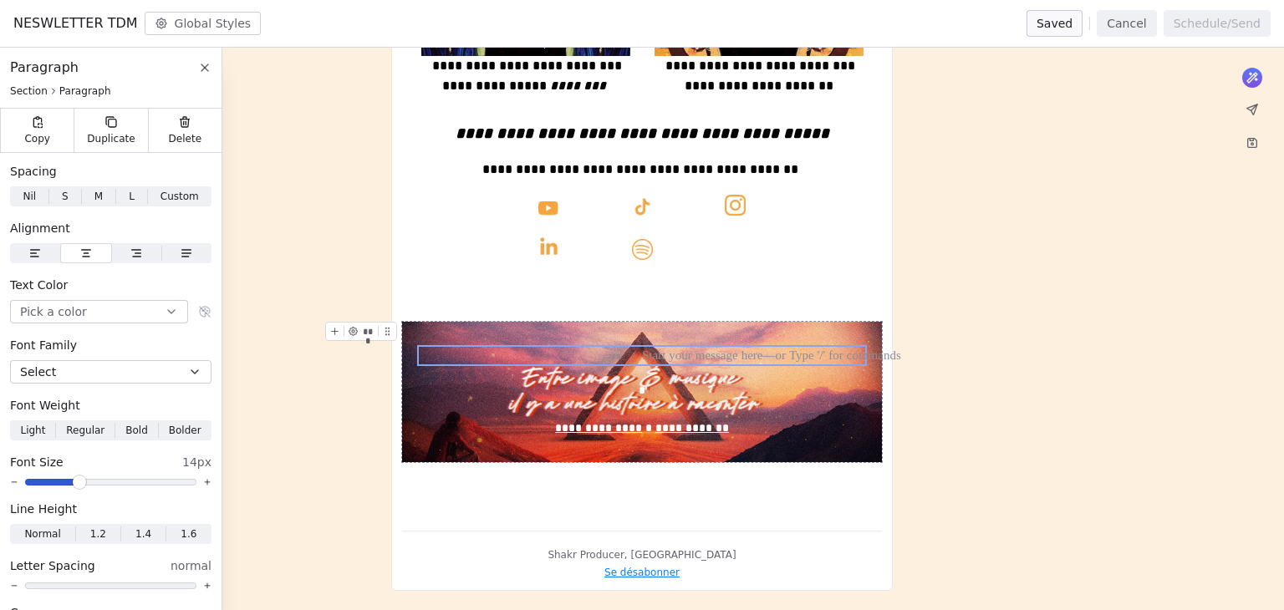
click at [749, 323] on div "**********" at bounding box center [642, 392] width 480 height 140
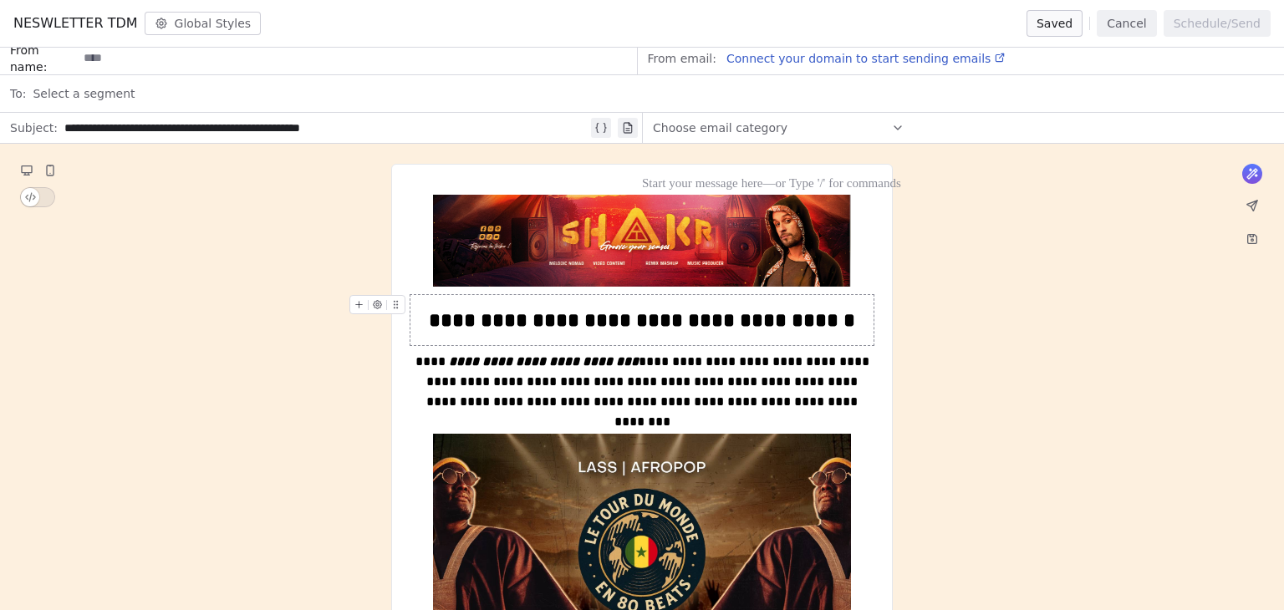
scroll to position [0, 0]
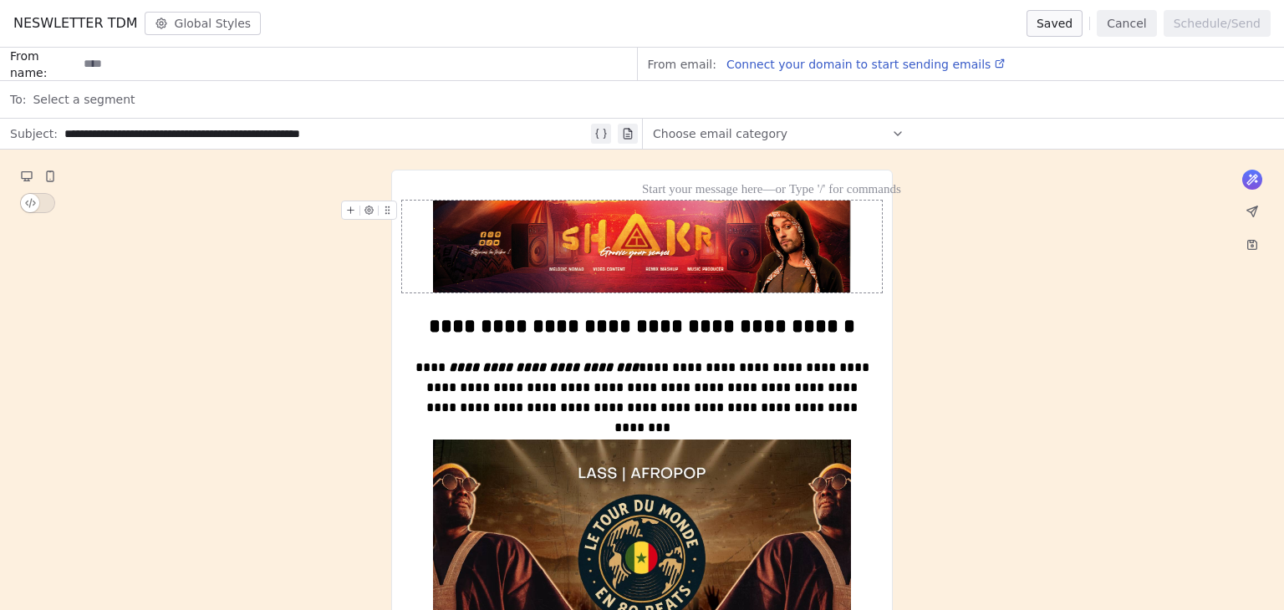
click at [619, 257] on img at bounding box center [642, 247] width 418 height 92
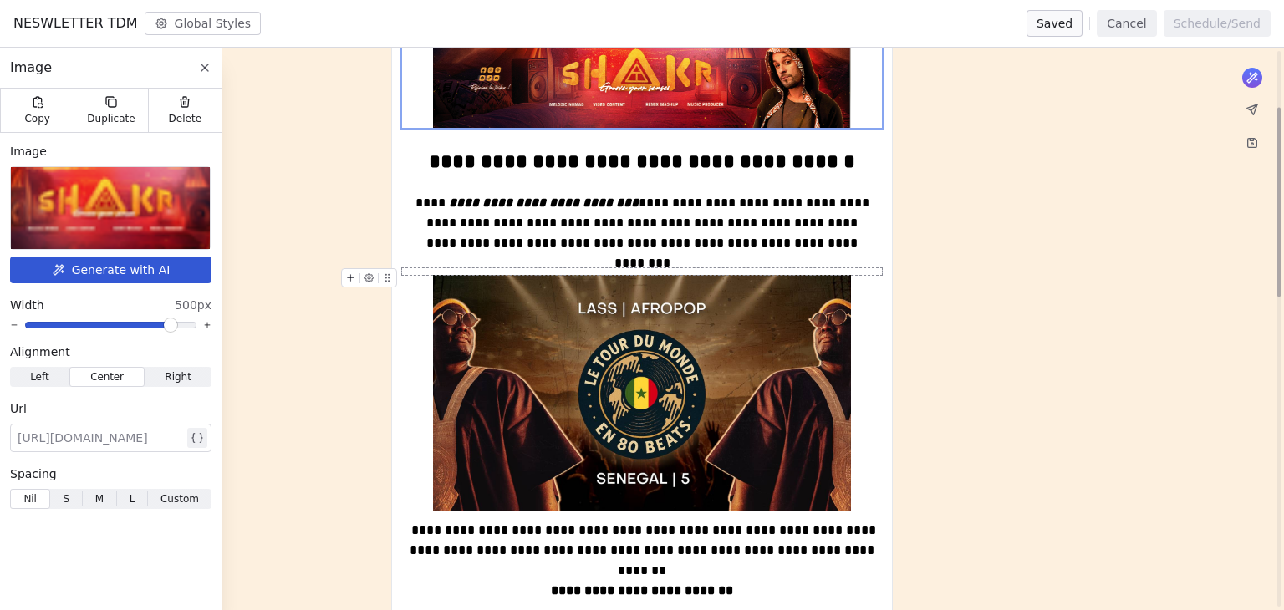
scroll to position [167, 0]
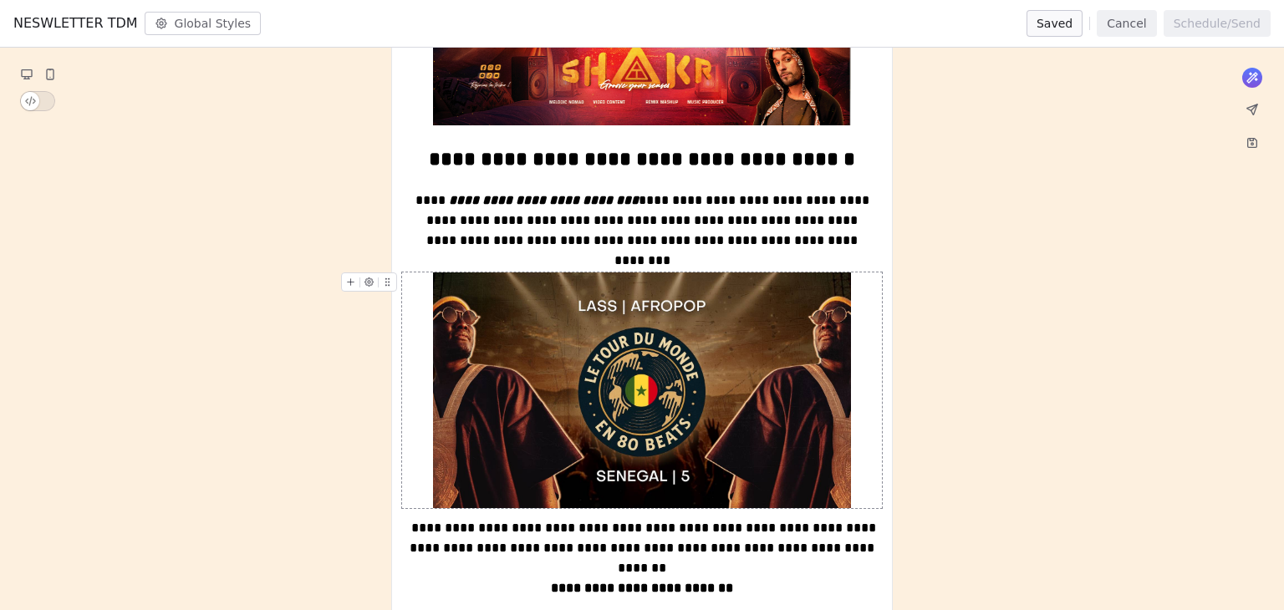
click at [674, 395] on img at bounding box center [642, 389] width 418 height 235
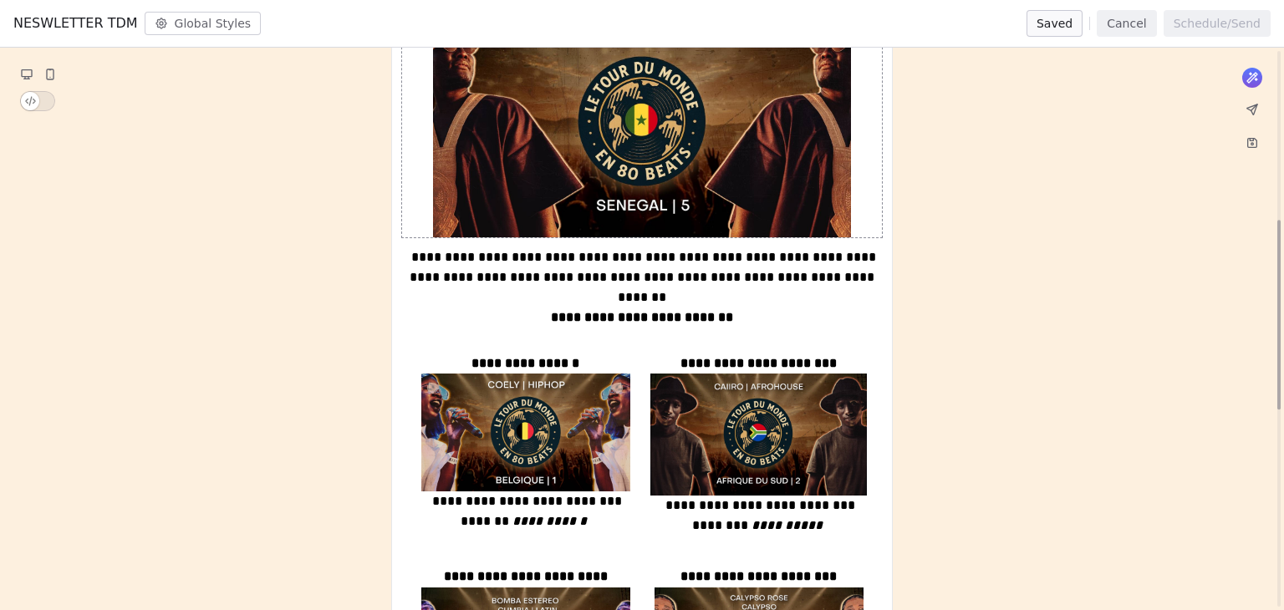
scroll to position [502, 0]
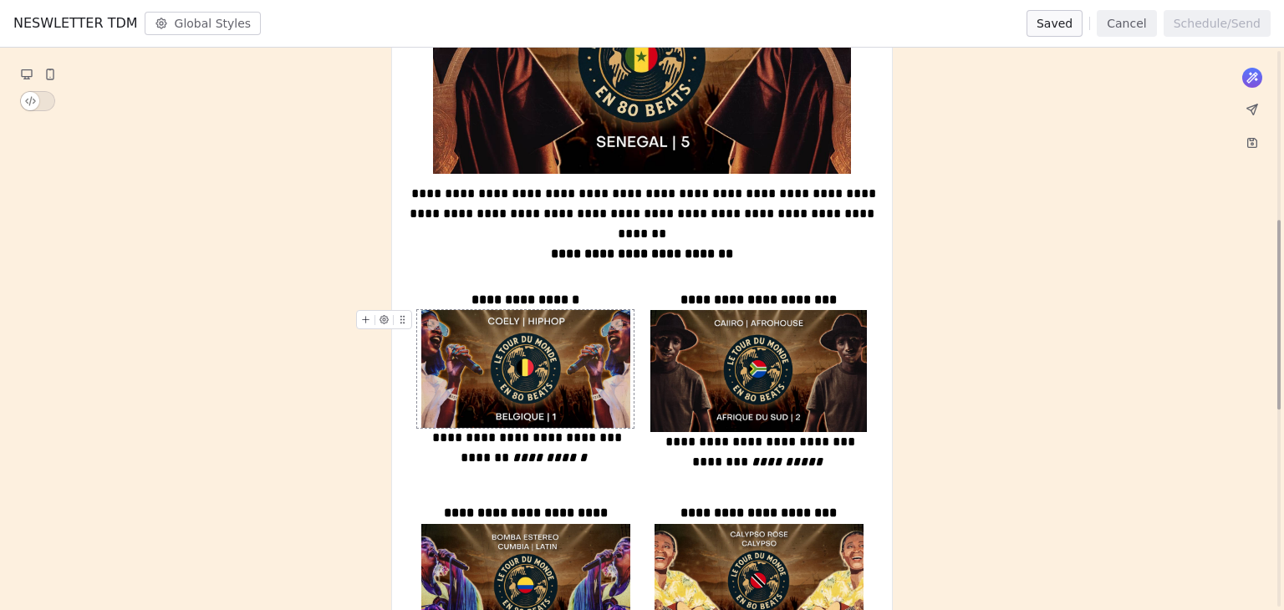
click at [428, 374] on img at bounding box center [525, 369] width 209 height 118
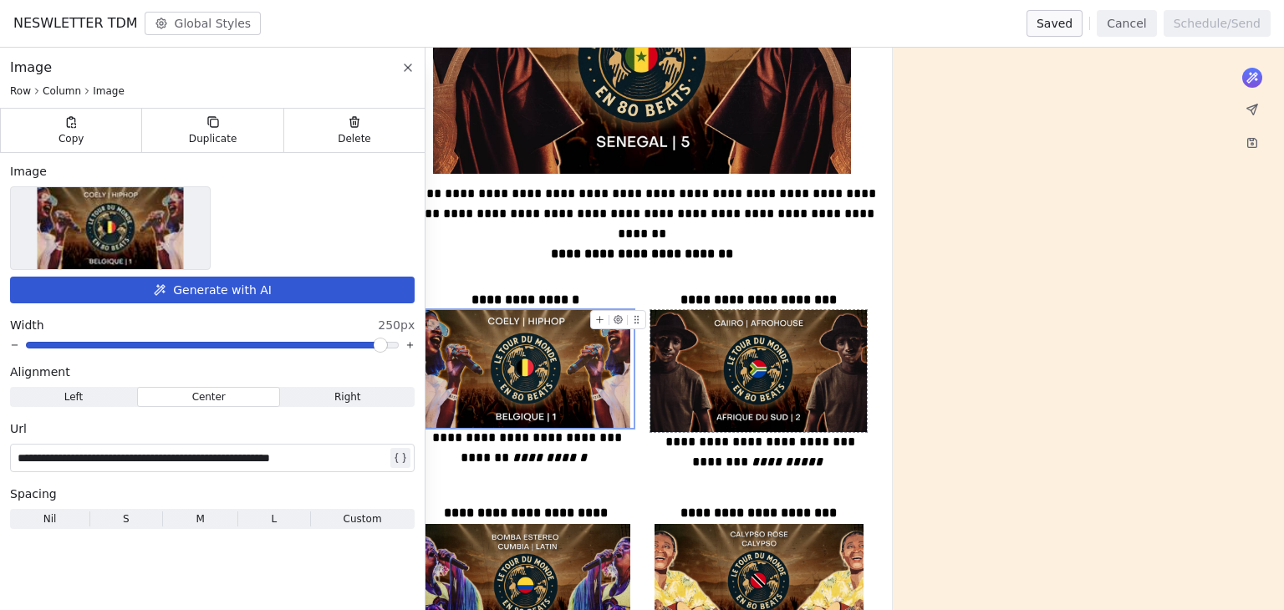
click at [1042, 348] on div "**********" at bounding box center [642, 422] width 1284 height 1548
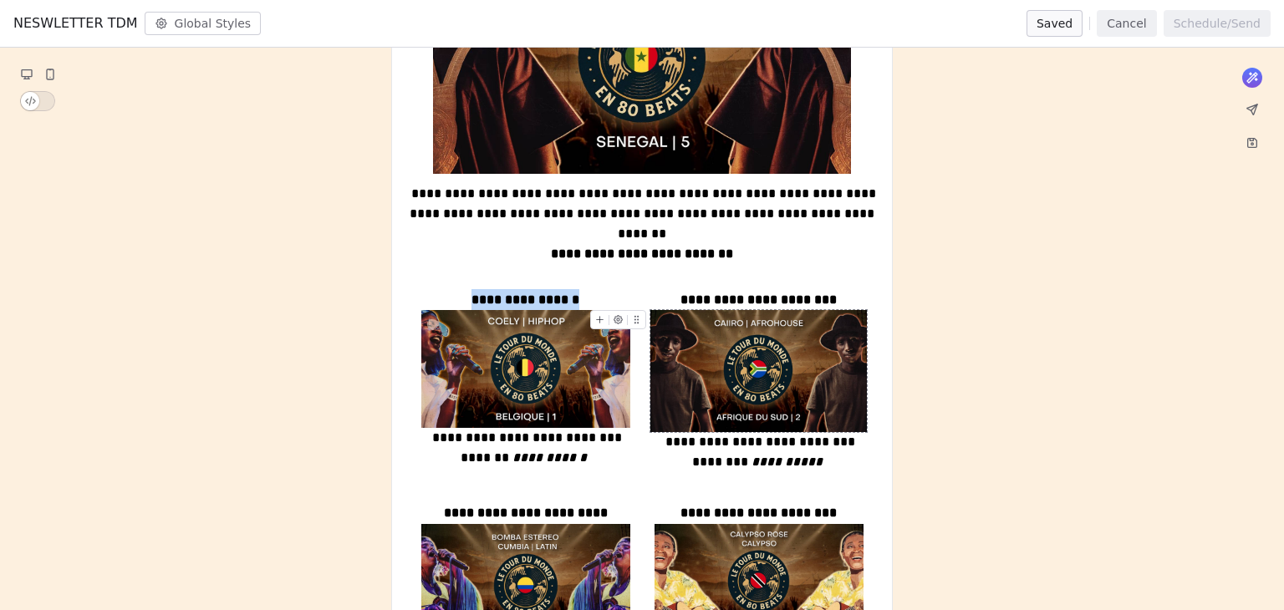
click at [777, 378] on img at bounding box center [758, 371] width 216 height 122
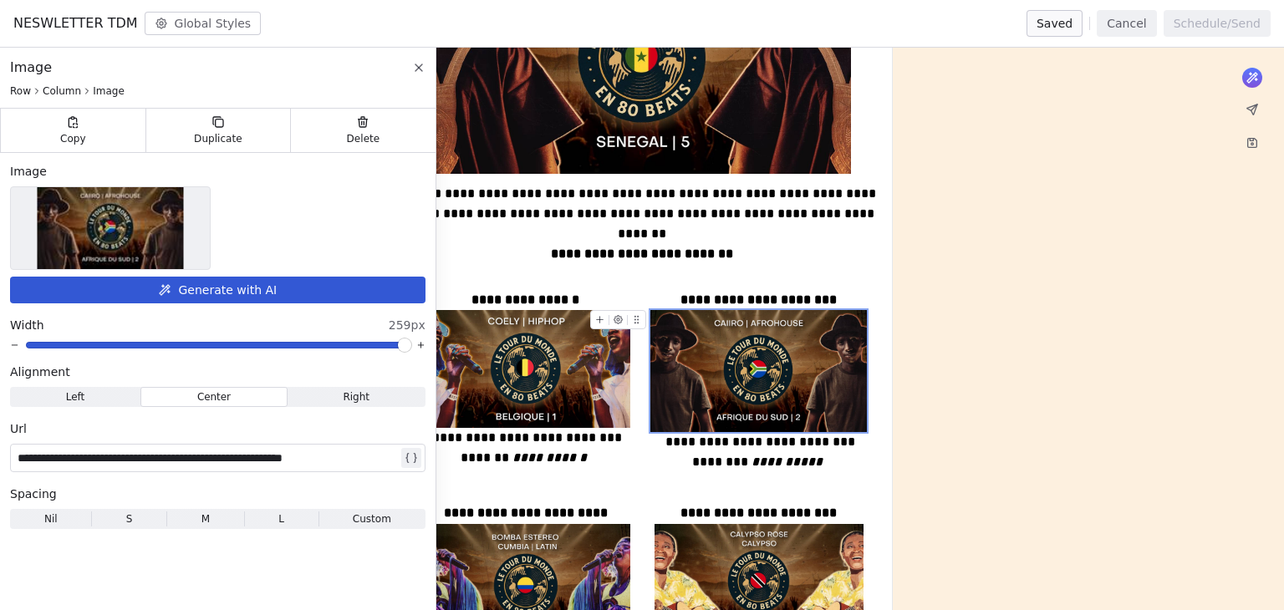
click at [1103, 379] on div "**********" at bounding box center [642, 422] width 1284 height 1548
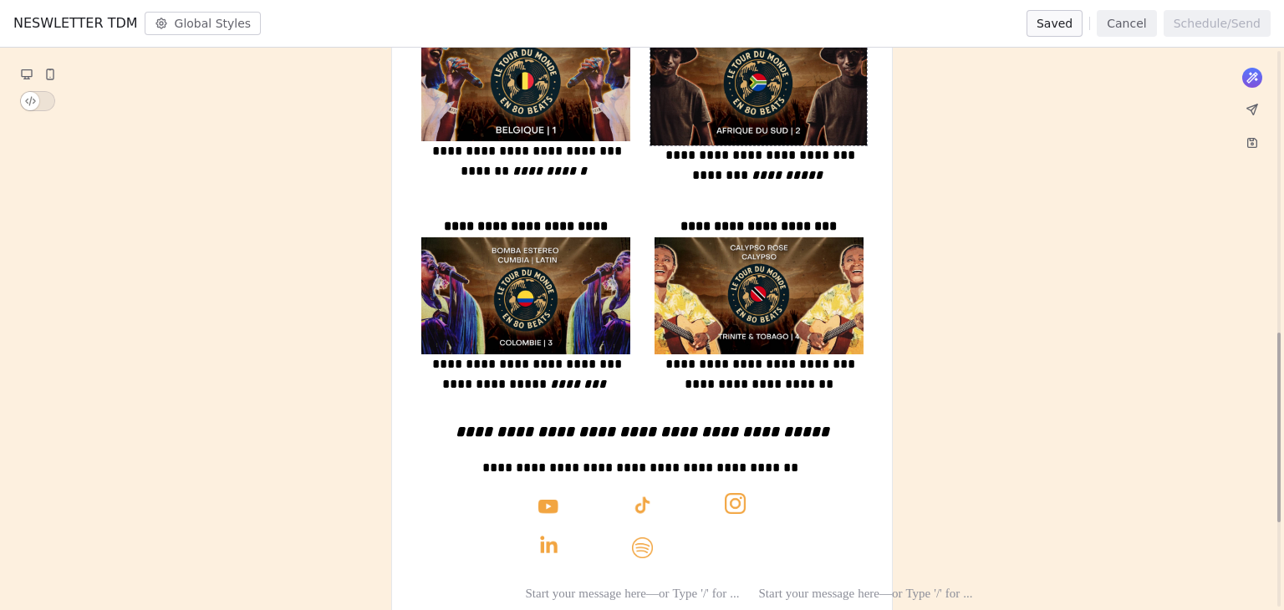
scroll to position [836, 0]
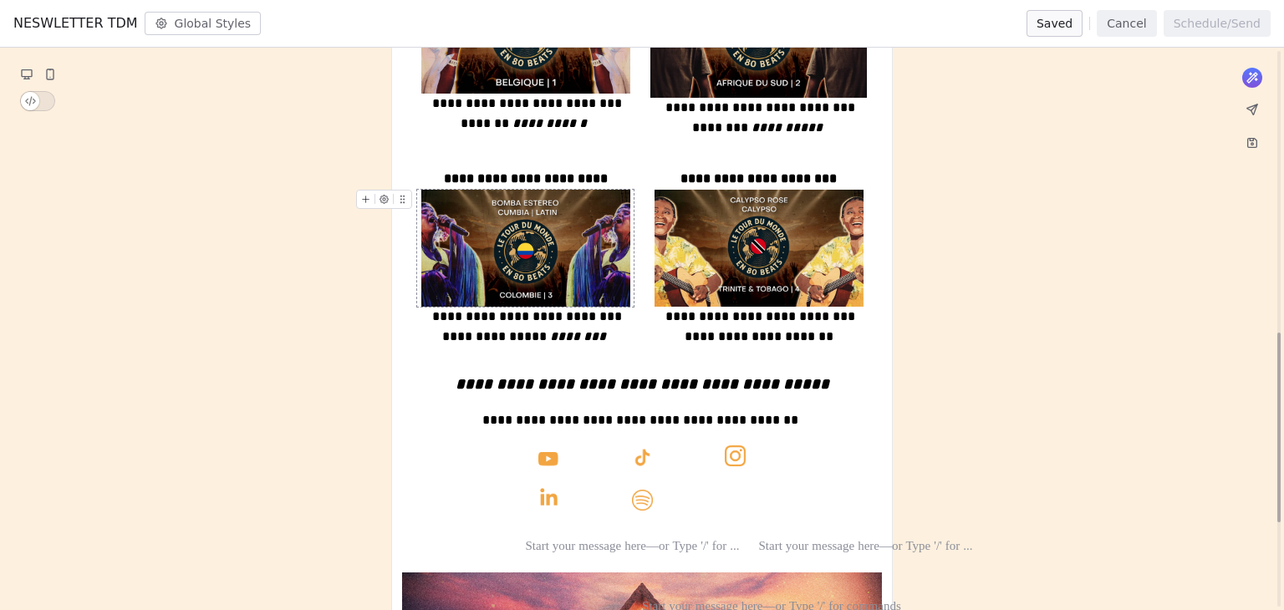
click at [525, 267] on img at bounding box center [525, 249] width 209 height 118
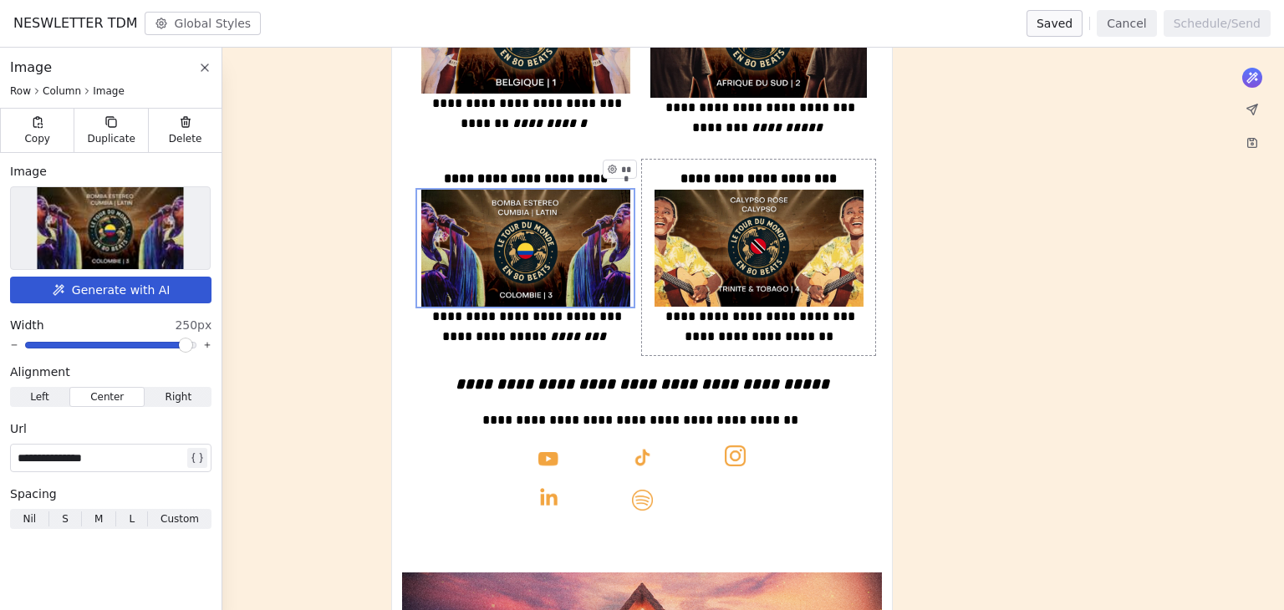
click at [1049, 257] on div "**********" at bounding box center [642, 88] width 1284 height 1548
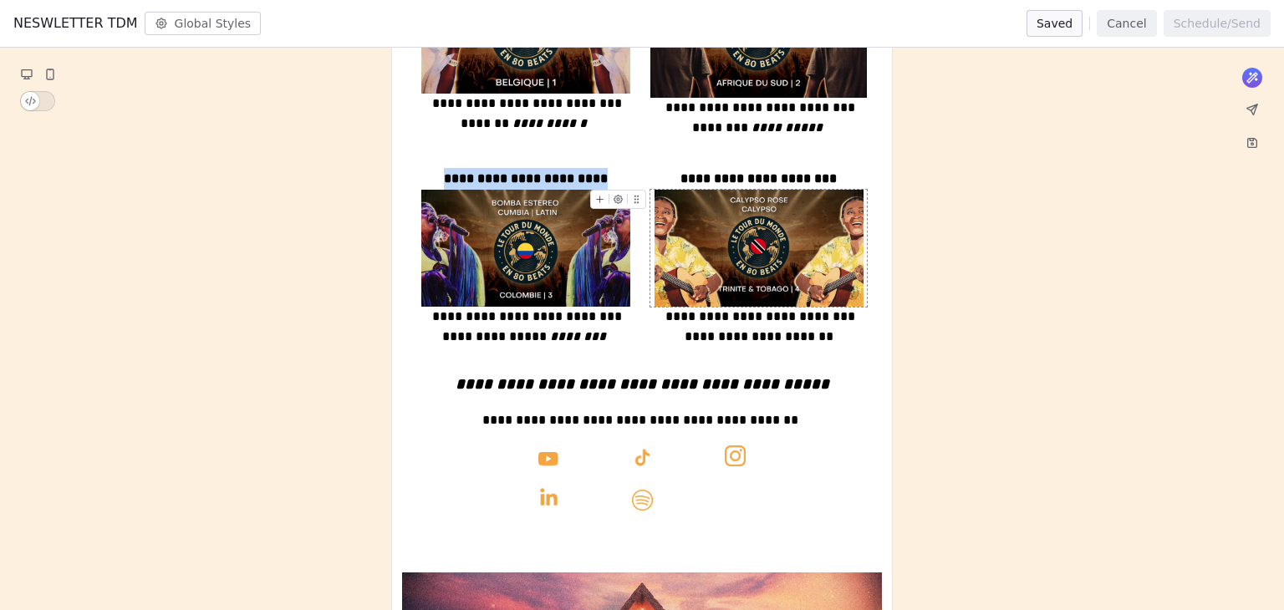
click at [838, 245] on img at bounding box center [758, 249] width 209 height 118
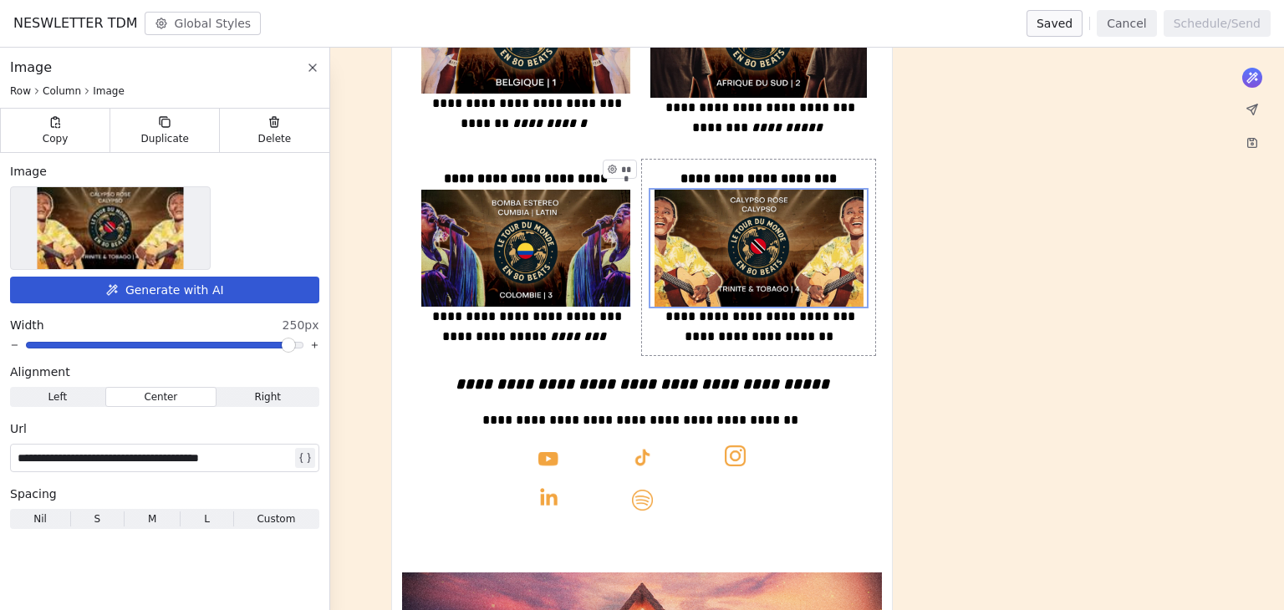
click at [1027, 322] on div "**********" at bounding box center [642, 88] width 1284 height 1548
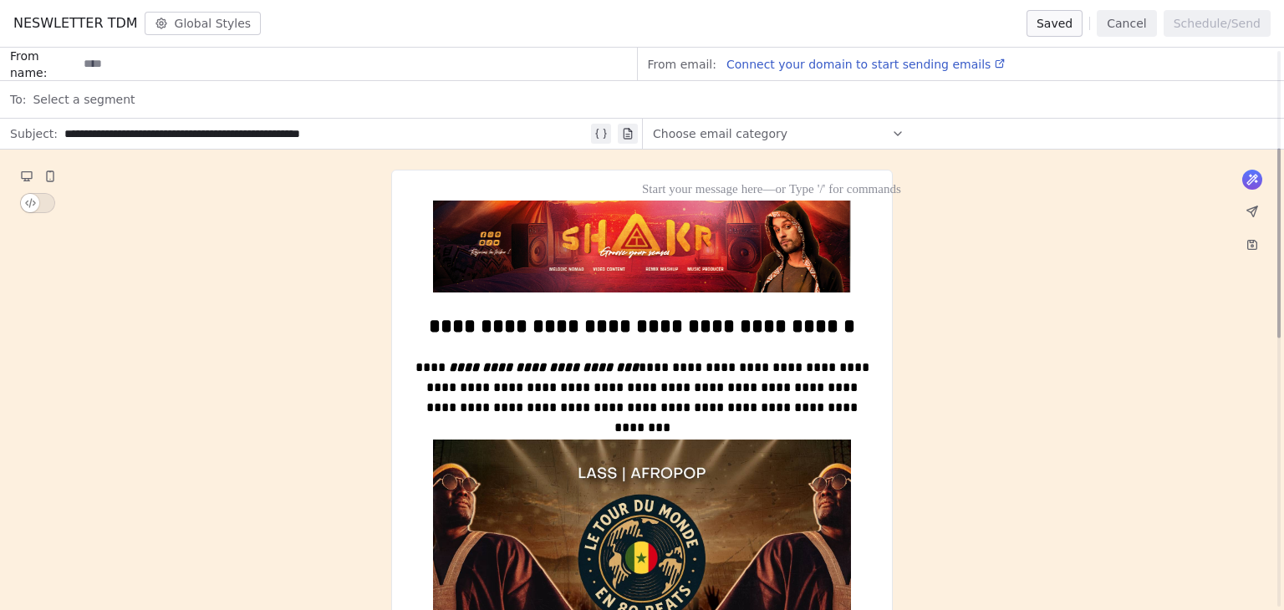
scroll to position [0, 0]
click at [646, 18] on div "NESWLETTER TDM Global Styles Saved Cancel Schedule/Send" at bounding box center [642, 24] width 1284 height 48
